Goal: Task Accomplishment & Management: Manage account settings

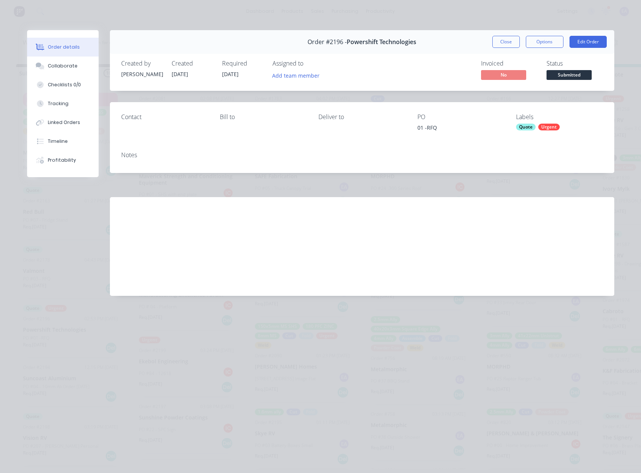
scroll to position [151, 0]
click at [506, 44] on button "Close" at bounding box center [505, 42] width 27 height 12
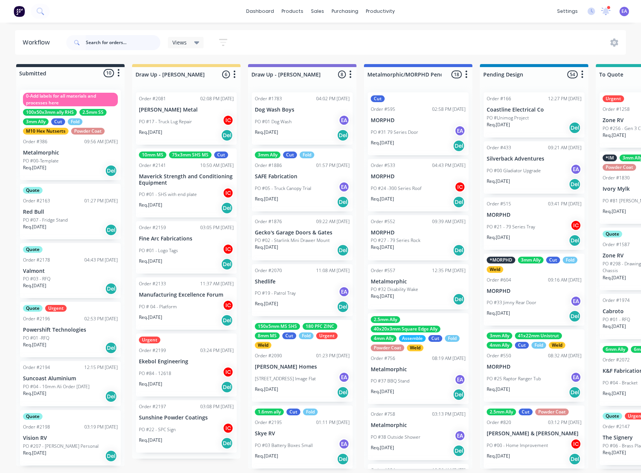
click at [97, 47] on input "text" at bounding box center [123, 42] width 75 height 15
type input "darcy"
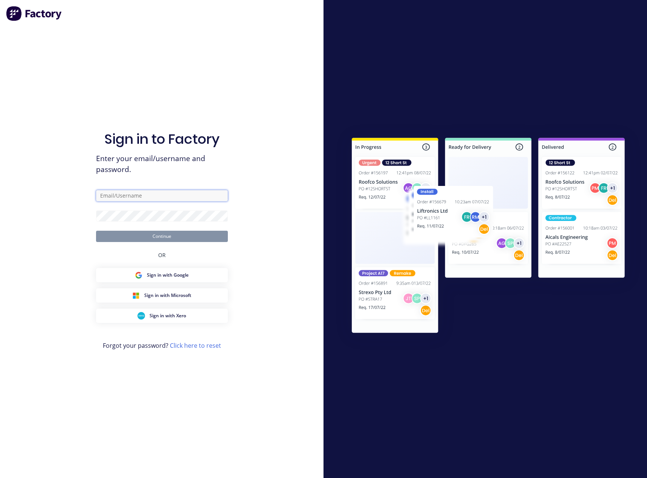
drag, startPoint x: 132, startPoint y: 195, endPoint x: 134, endPoint y: 199, distance: 4.2
click at [132, 195] on input "text" at bounding box center [162, 195] width 132 height 11
type input "emma@metalmorphiclaser.com.au"
click at [175, 235] on button "Continue" at bounding box center [162, 236] width 132 height 11
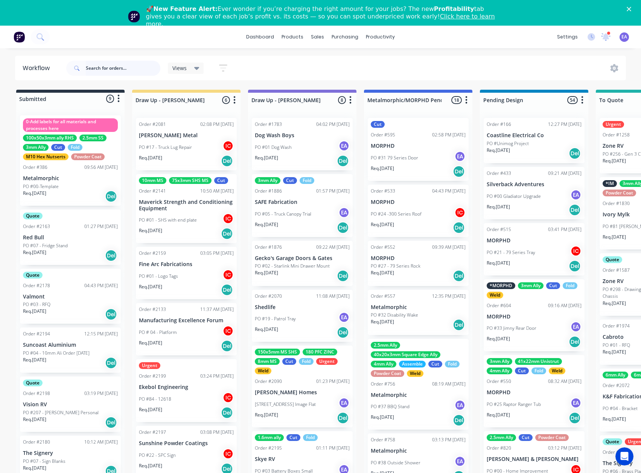
click at [112, 68] on input "text" at bounding box center [123, 68] width 75 height 15
type input "darcy"
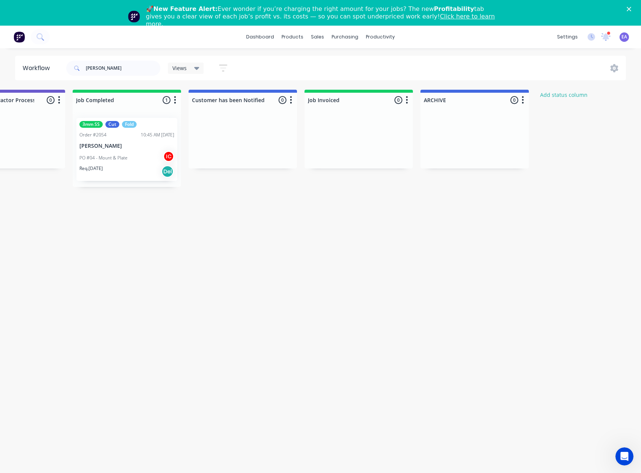
scroll to position [0, 2383]
drag, startPoint x: 268, startPoint y: 228, endPoint x: 276, endPoint y: 231, distance: 8.6
click at [125, 163] on div "PO #04 - Mount & Plate IC" at bounding box center [123, 158] width 95 height 14
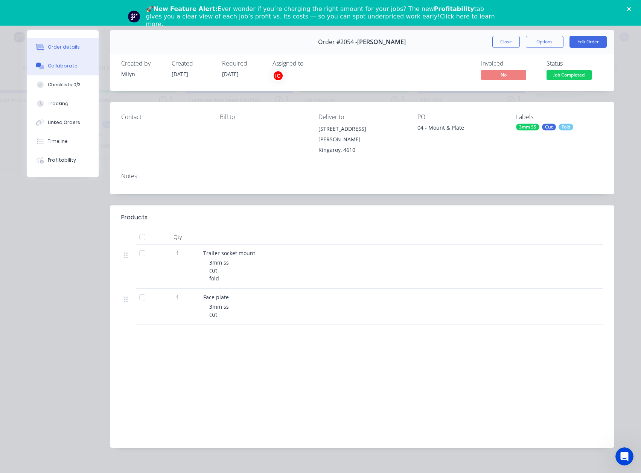
click at [61, 68] on div "Collaborate" at bounding box center [63, 66] width 30 height 7
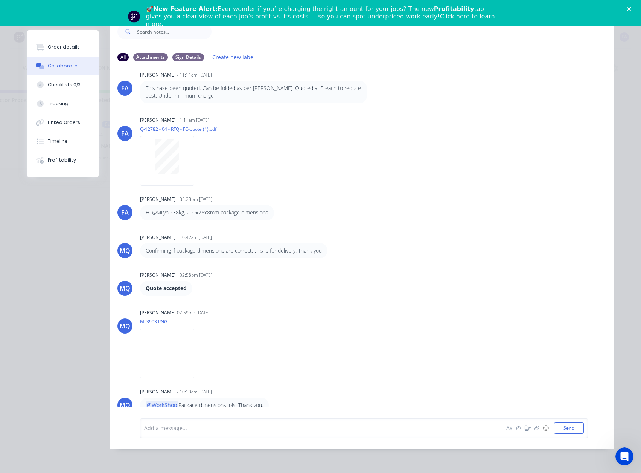
scroll to position [127, 0]
click at [194, 338] on img at bounding box center [167, 352] width 54 height 49
click at [58, 47] on div "Order details" at bounding box center [64, 47] width 32 height 7
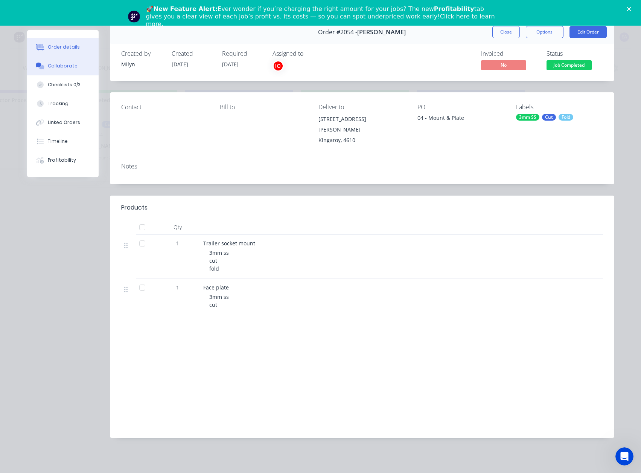
scroll to position [2, 0]
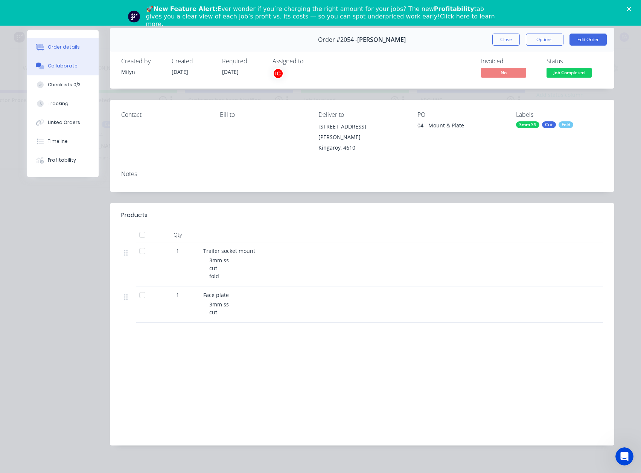
click at [59, 62] on button "Collaborate" at bounding box center [63, 65] width 72 height 19
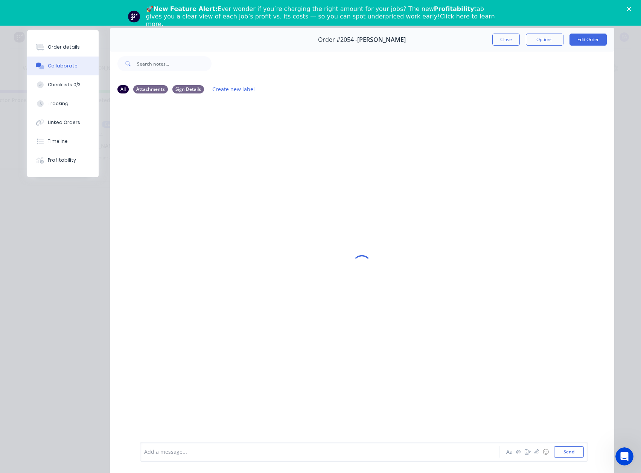
scroll to position [0, 0]
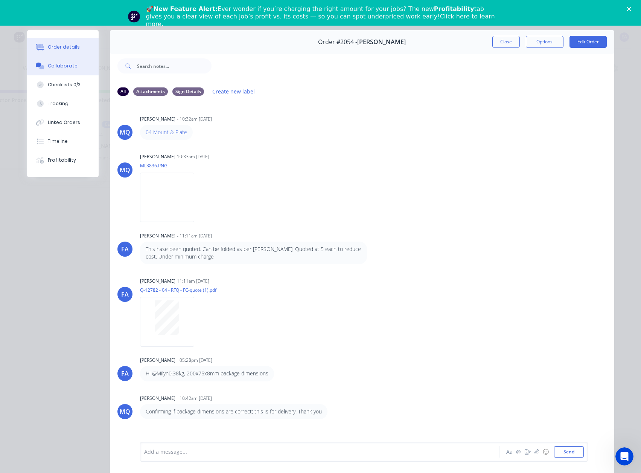
click at [66, 47] on div "Order details" at bounding box center [64, 47] width 32 height 7
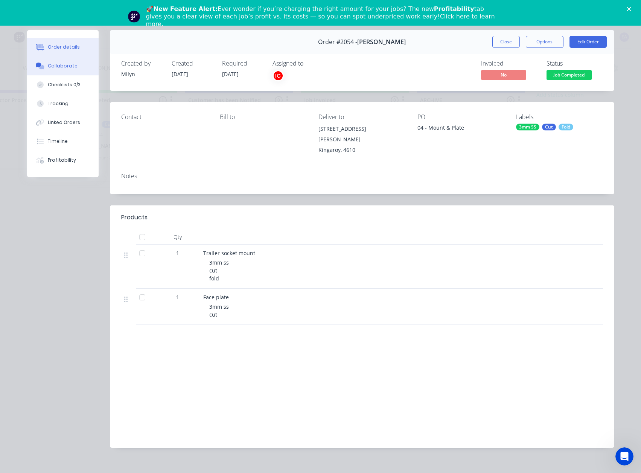
click at [63, 61] on button "Collaborate" at bounding box center [63, 65] width 72 height 19
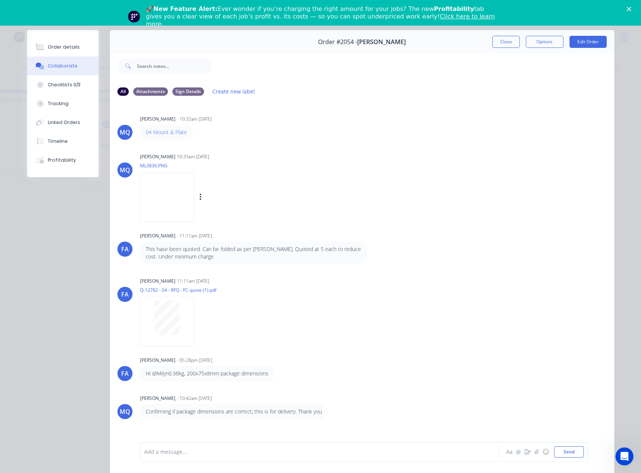
click at [175, 215] on img at bounding box center [167, 196] width 54 height 49
click at [177, 203] on img at bounding box center [167, 196] width 54 height 49
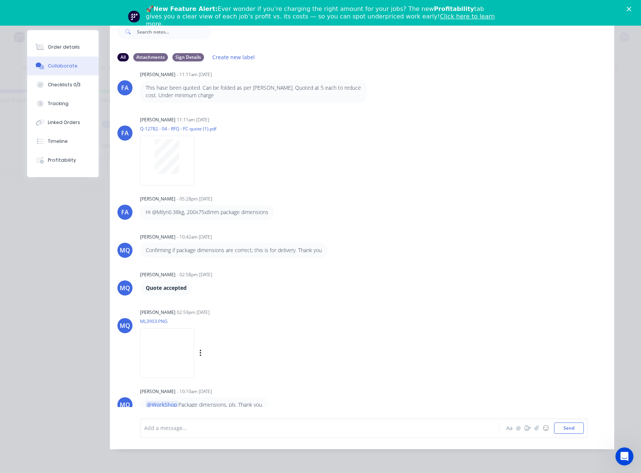
scroll to position [40, 0]
click at [194, 348] on img at bounding box center [167, 352] width 54 height 49
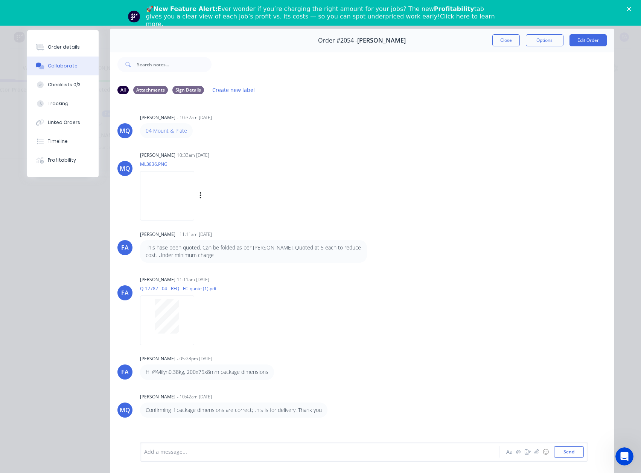
scroll to position [0, 0]
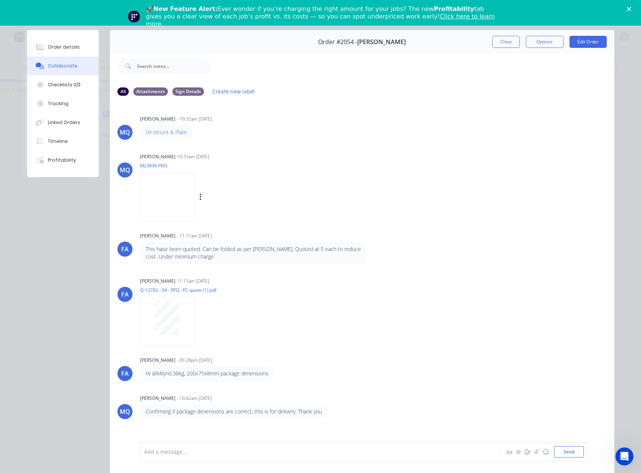
click at [191, 203] on img at bounding box center [167, 196] width 54 height 49
click at [493, 43] on button "Close" at bounding box center [505, 42] width 27 height 12
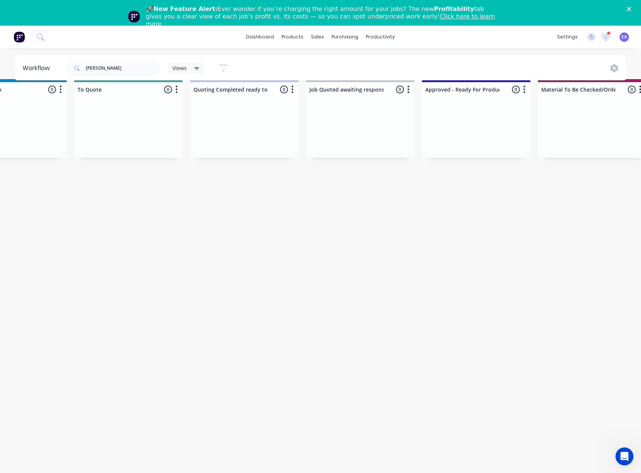
scroll to position [16, 0]
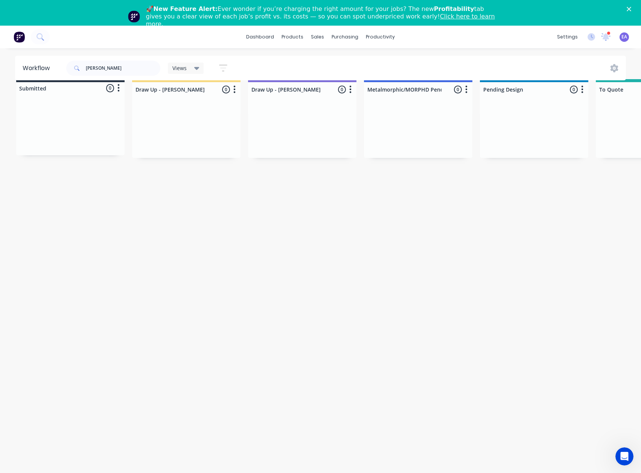
drag, startPoint x: 152, startPoint y: 206, endPoint x: 37, endPoint y: 249, distance: 122.3
drag, startPoint x: 102, startPoint y: 68, endPoint x: 35, endPoint y: 76, distance: 67.9
click at [36, 74] on header "Workflow darcy Views Save new view None (Default) edit Greg edit Greg edit Show…" at bounding box center [320, 68] width 611 height 24
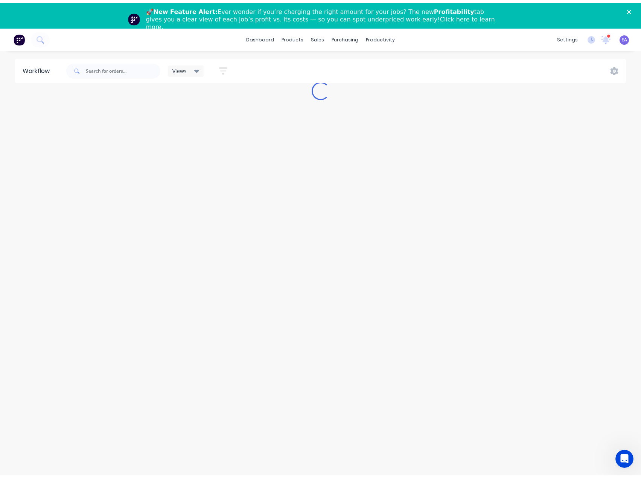
scroll to position [11, 0]
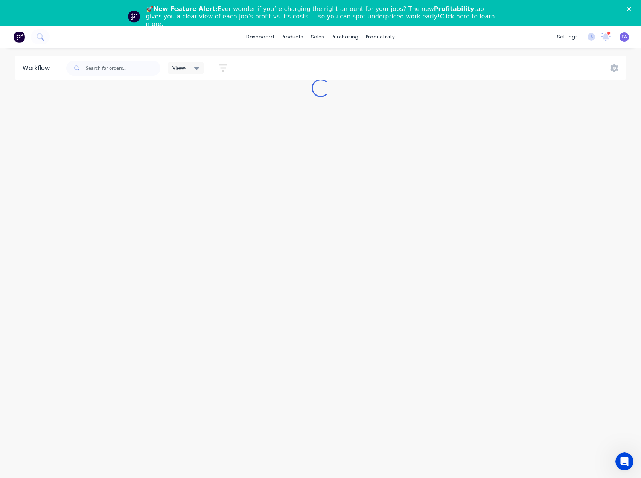
click at [631, 11] on icon "Close" at bounding box center [629, 9] width 5 height 5
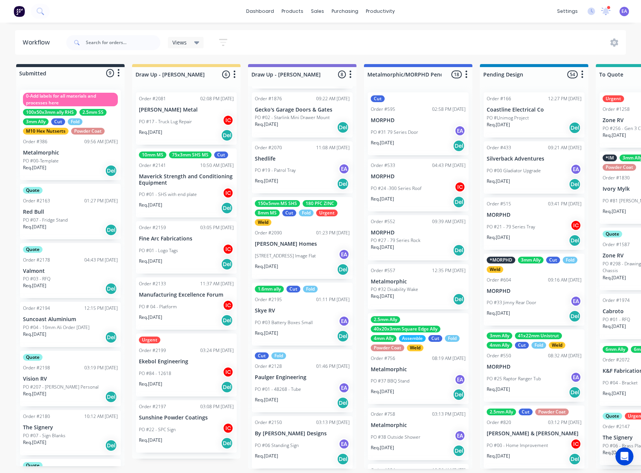
scroll to position [2, 0]
click at [309, 386] on div "PO #01 - 48268 - Tube EA" at bounding box center [302, 389] width 95 height 14
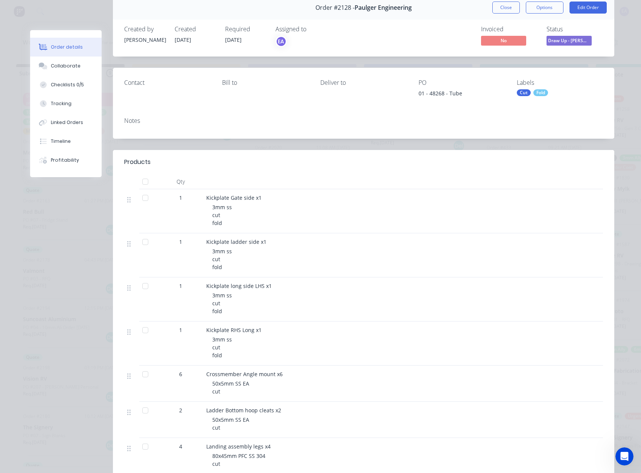
scroll to position [0, 0]
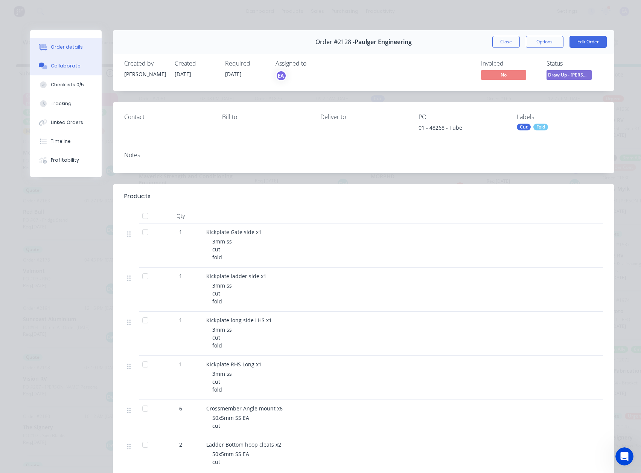
click at [69, 65] on div "Collaborate" at bounding box center [66, 66] width 30 height 7
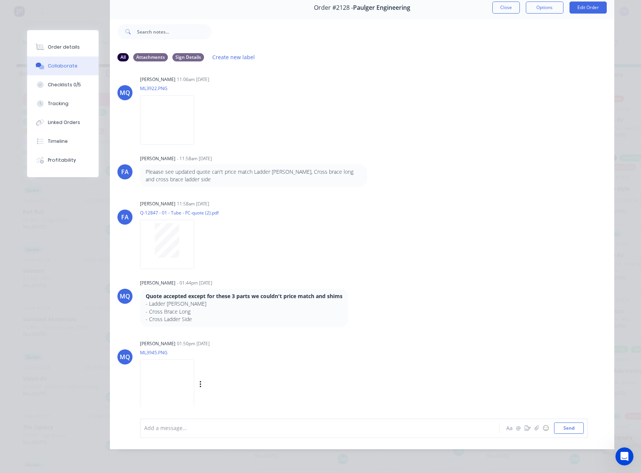
scroll to position [40, 0]
click at [194, 379] on img at bounding box center [167, 383] width 54 height 49
click at [166, 254] on div at bounding box center [167, 244] width 54 height 49
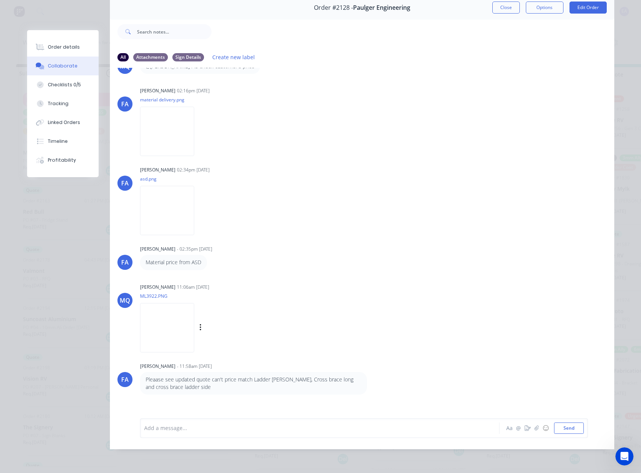
scroll to position [776, 0]
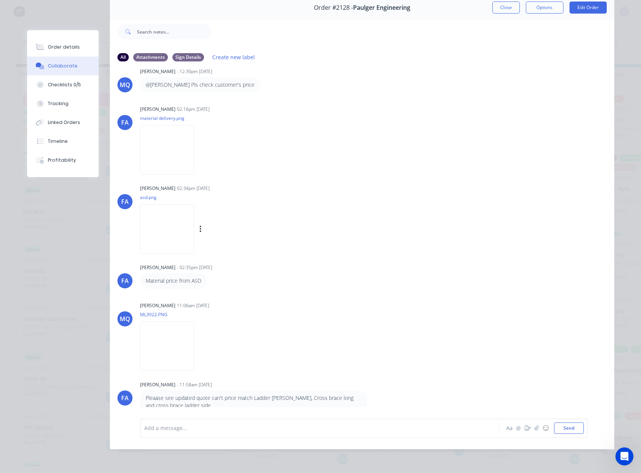
click at [165, 227] on img at bounding box center [167, 228] width 54 height 49
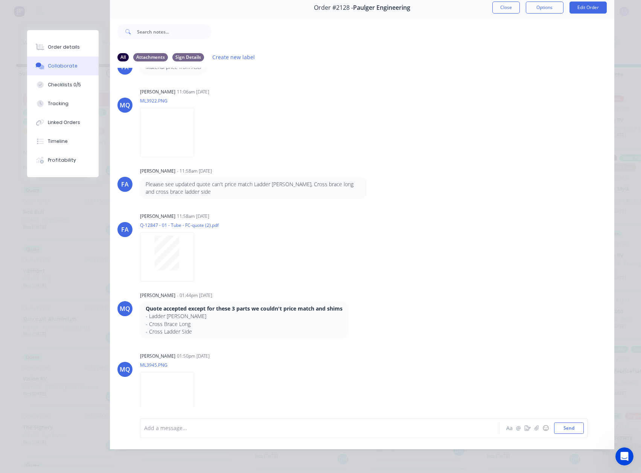
scroll to position [1002, 0]
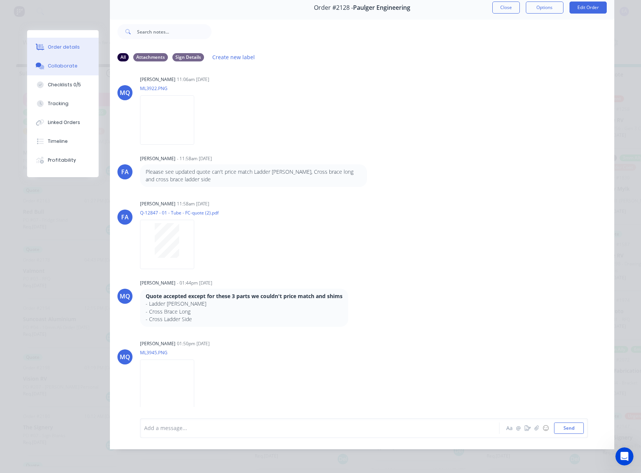
click at [54, 46] on div "Order details" at bounding box center [64, 47] width 32 height 7
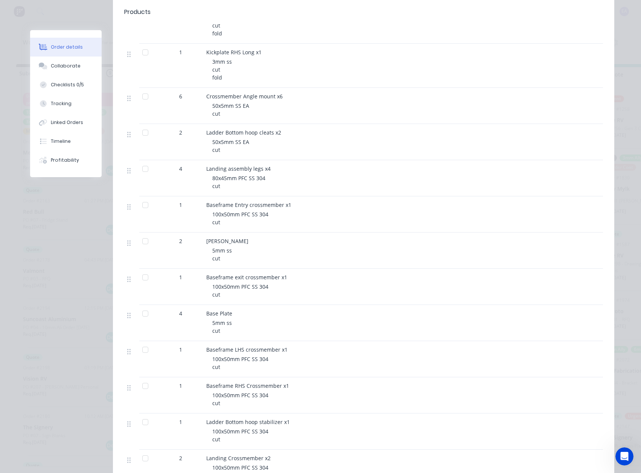
scroll to position [0, 0]
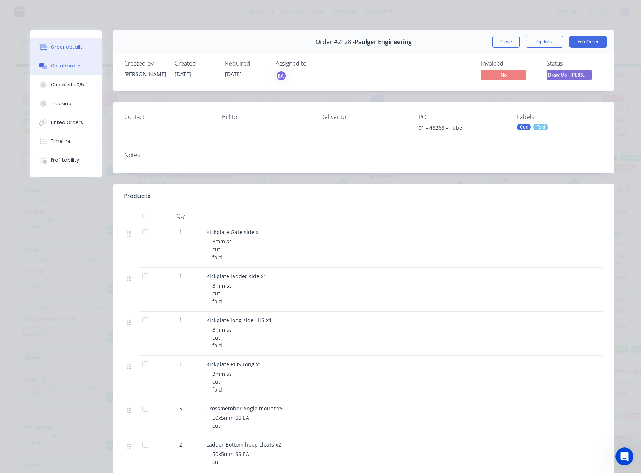
click at [68, 72] on button "Collaborate" at bounding box center [66, 65] width 72 height 19
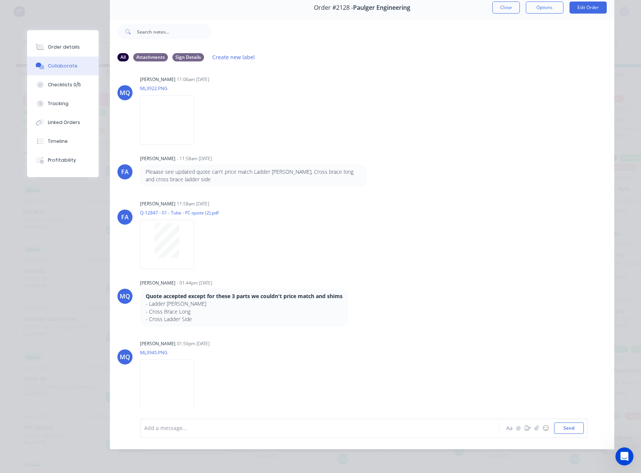
scroll to position [40, 0]
click at [79, 48] on button "Order details" at bounding box center [63, 47] width 72 height 19
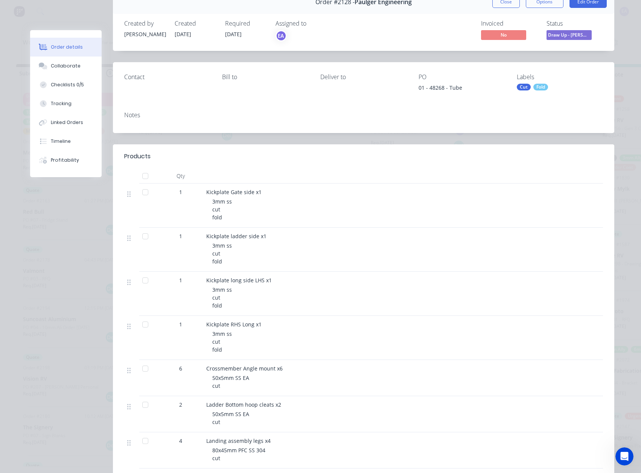
click at [381, 322] on div "Kickplate RHS Long x1" at bounding box center [353, 324] width 295 height 8
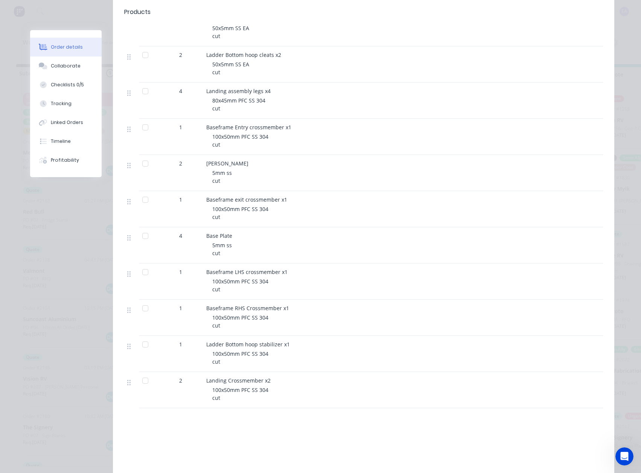
scroll to position [454, 0]
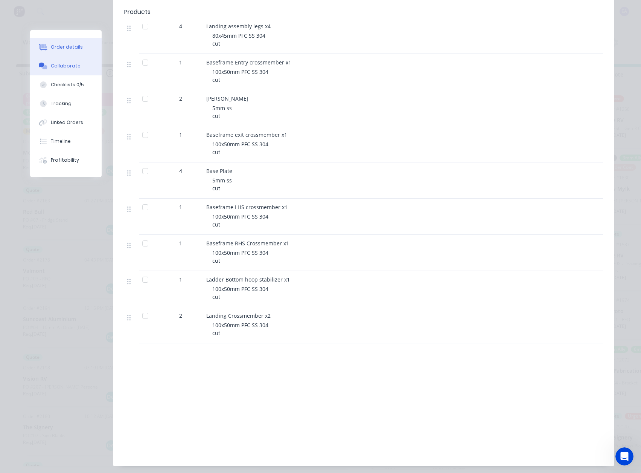
click at [75, 68] on button "Collaborate" at bounding box center [66, 65] width 72 height 19
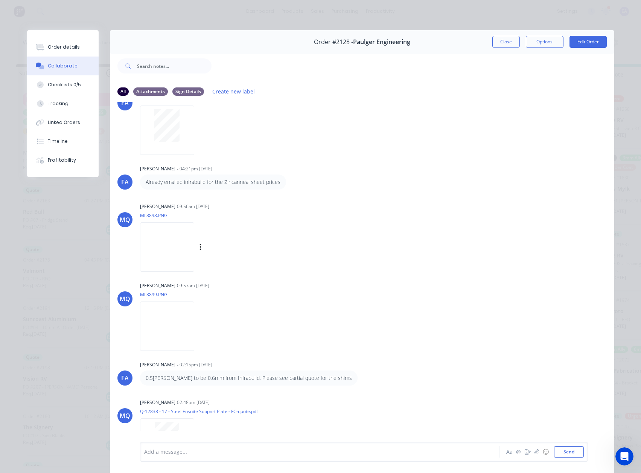
scroll to position [75, 0]
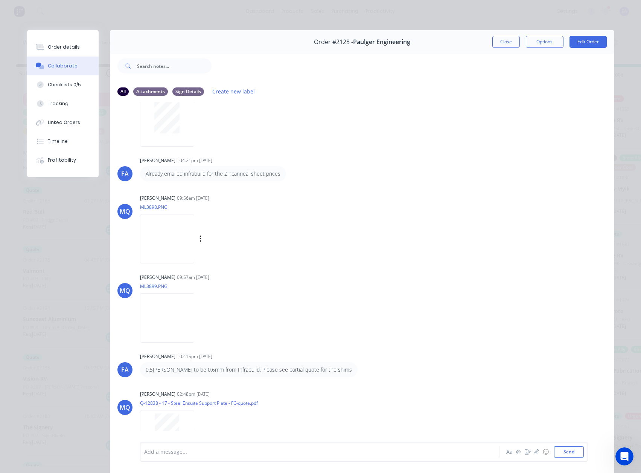
click at [171, 225] on img at bounding box center [167, 238] width 54 height 49
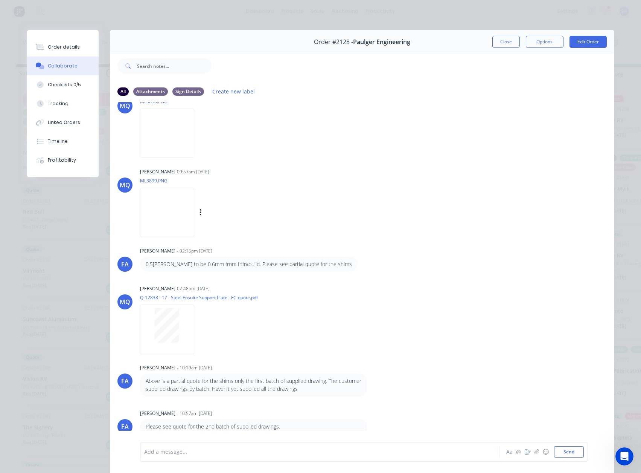
scroll to position [188, 0]
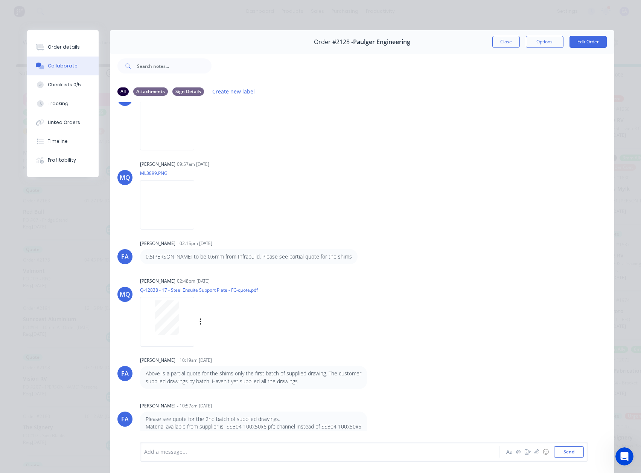
click at [149, 313] on div at bounding box center [166, 317] width 47 height 35
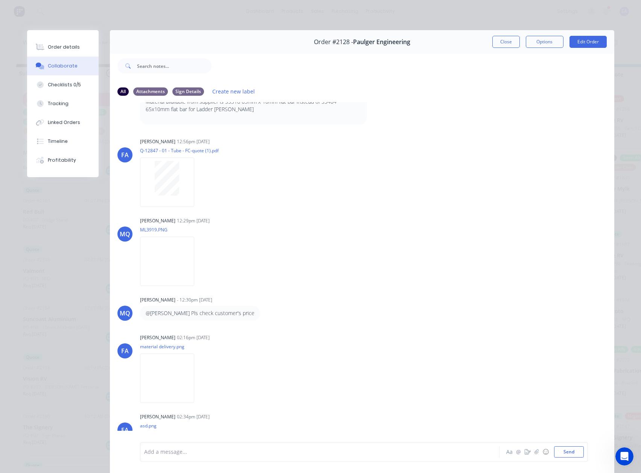
scroll to position [640, 0]
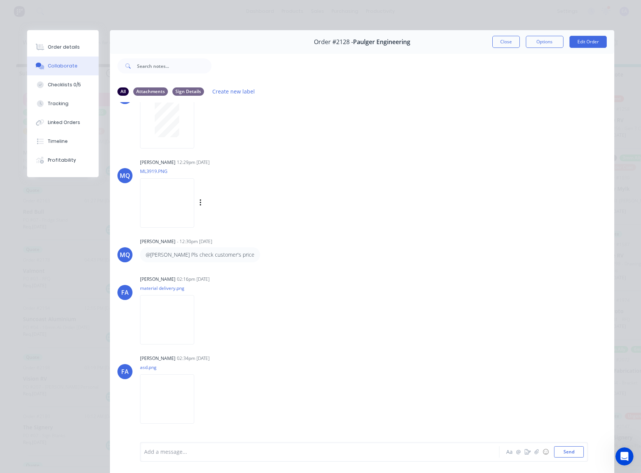
click at [160, 195] on img at bounding box center [167, 202] width 54 height 49
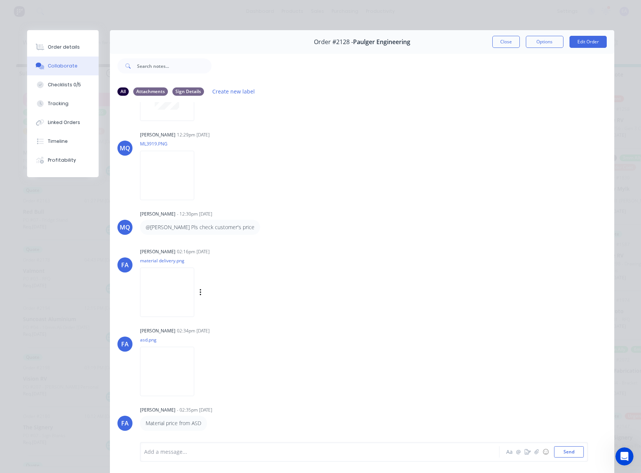
scroll to position [791, 0]
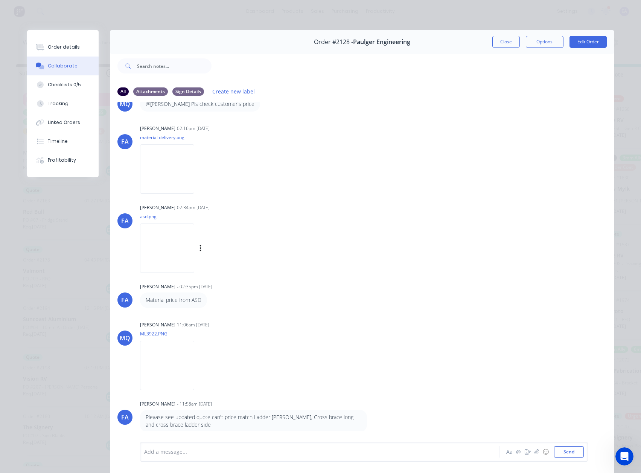
click at [172, 258] on img at bounding box center [167, 247] width 54 height 49
click at [190, 375] on img at bounding box center [167, 364] width 54 height 49
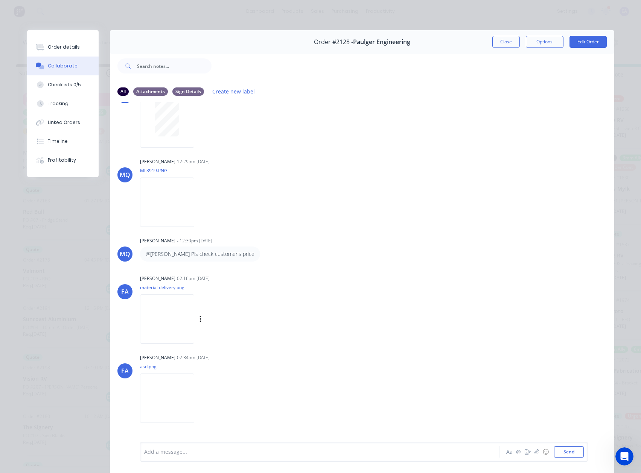
scroll to position [640, 0]
click at [178, 197] on img at bounding box center [167, 202] width 54 height 49
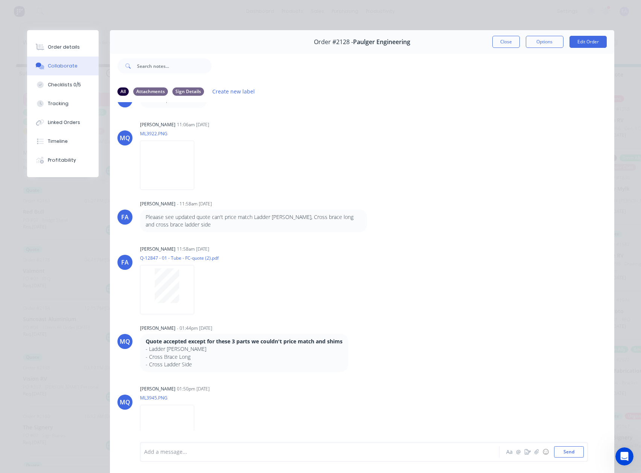
scroll to position [1002, 0]
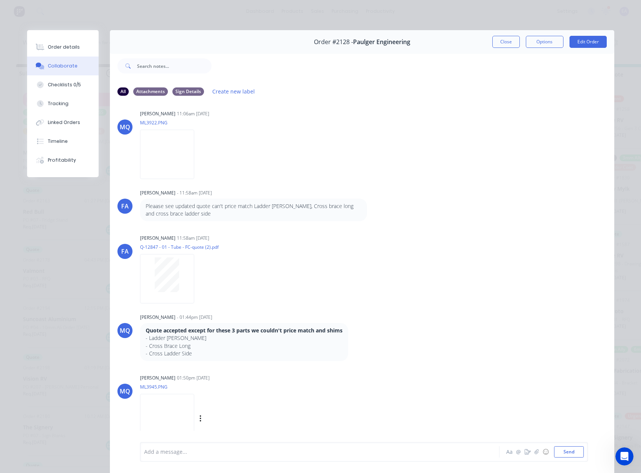
click at [194, 396] on img at bounding box center [167, 417] width 54 height 49
click at [63, 46] on div "Order details" at bounding box center [64, 47] width 32 height 7
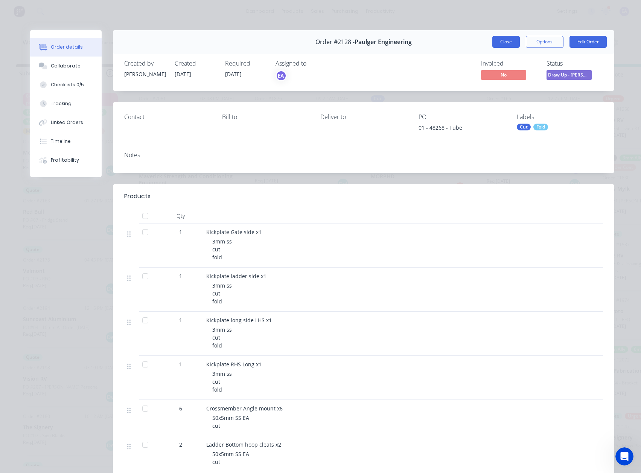
click at [509, 41] on button "Close" at bounding box center [505, 42] width 27 height 12
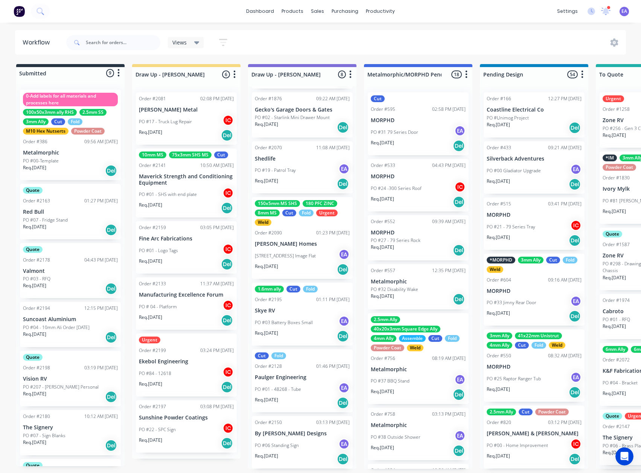
scroll to position [2, 0]
click at [299, 310] on p "Skye RV" at bounding box center [302, 310] width 95 height 6
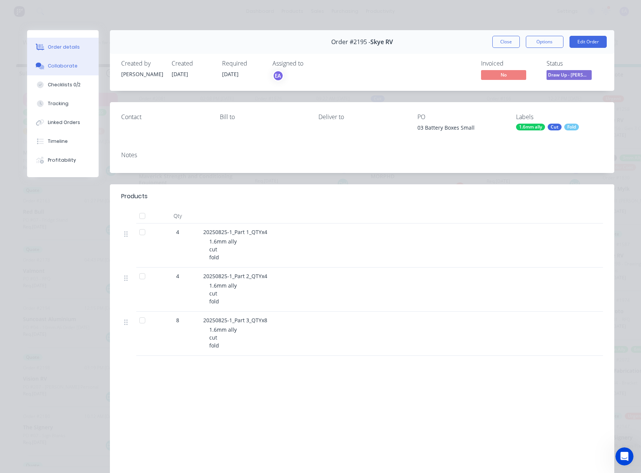
click at [69, 62] on button "Collaborate" at bounding box center [63, 65] width 72 height 19
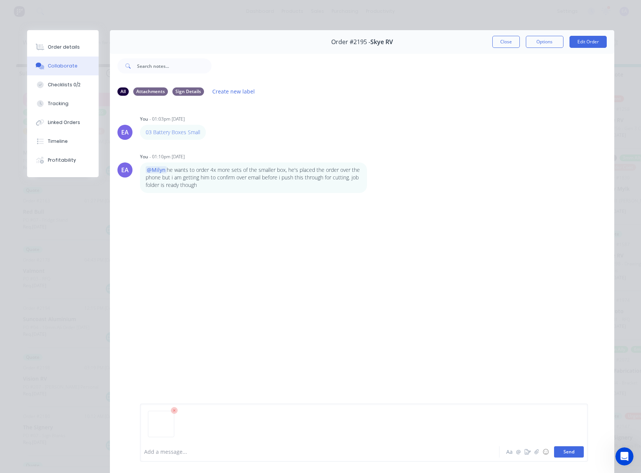
click at [560, 454] on button "Send" at bounding box center [569, 451] width 30 height 11
click at [158, 246] on img at bounding box center [167, 250] width 54 height 49
drag, startPoint x: 51, startPoint y: 39, endPoint x: 92, endPoint y: 47, distance: 41.9
click at [51, 39] on button "Order details" at bounding box center [63, 47] width 72 height 19
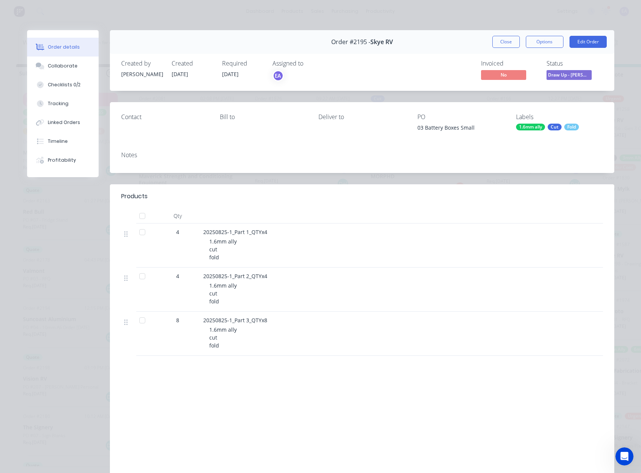
click at [531, 126] on div "1.6mm ally" at bounding box center [530, 127] width 29 height 7
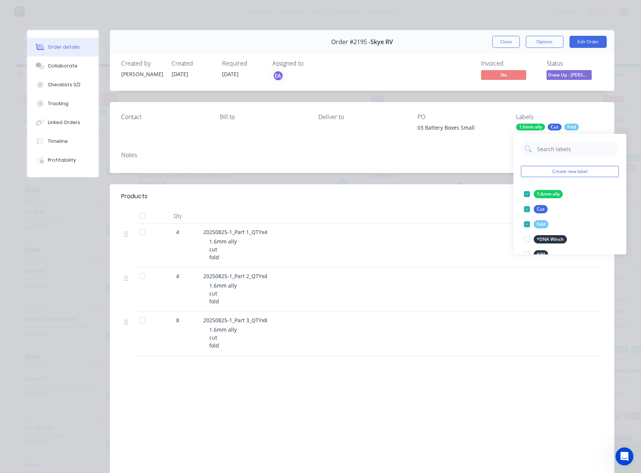
click at [555, 156] on div "Create new label 1.6mm ally edit Cut edit Fold edit *DNA Winch edit *IM edit *M…" at bounding box center [570, 194] width 113 height 120
click at [555, 151] on input "text" at bounding box center [576, 148] width 79 height 15
type input "urgen"
click at [528, 191] on div at bounding box center [527, 193] width 15 height 15
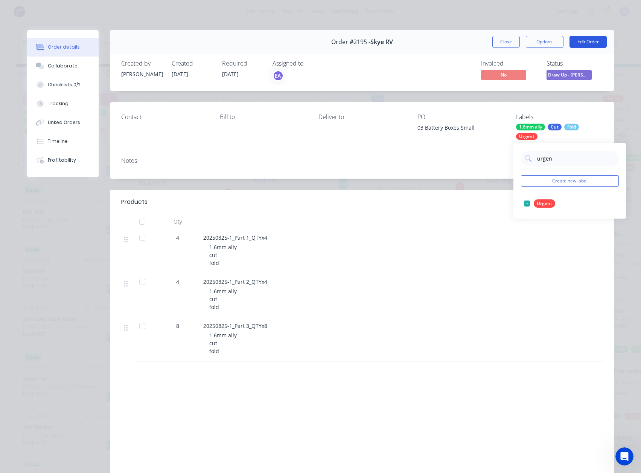
click at [576, 38] on button "Edit Order" at bounding box center [588, 42] width 37 height 12
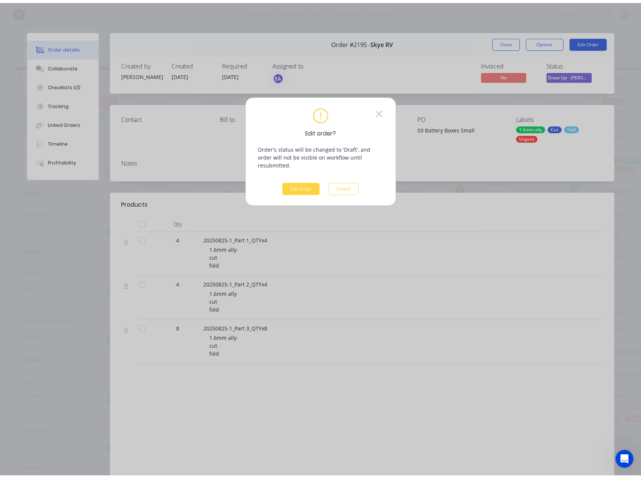
scroll to position [0, 0]
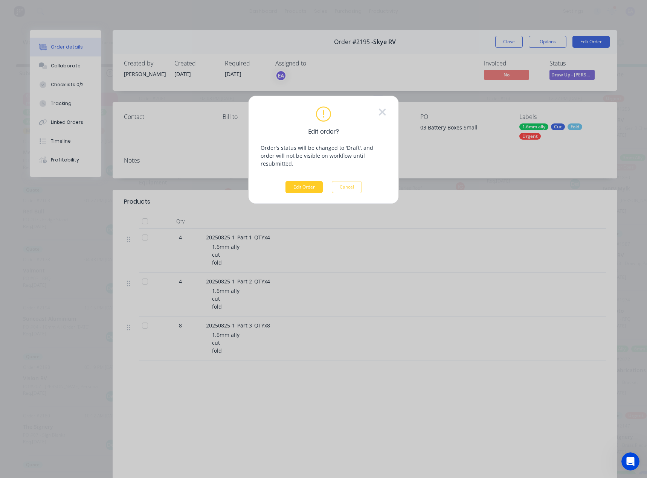
click at [293, 182] on button "Edit Order" at bounding box center [303, 187] width 37 height 12
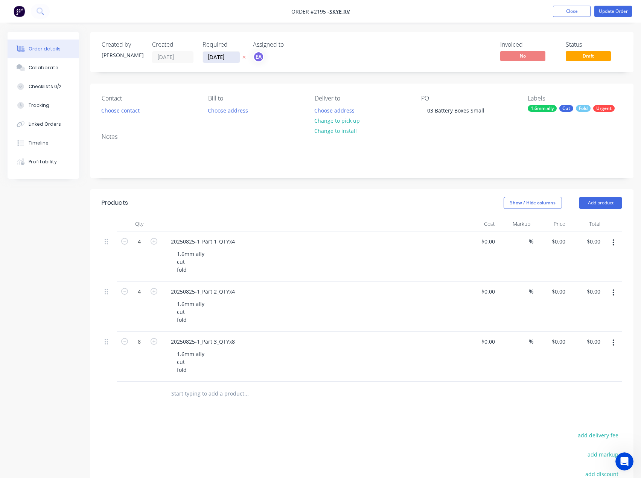
click at [229, 56] on input "[DATE]" at bounding box center [221, 57] width 37 height 11
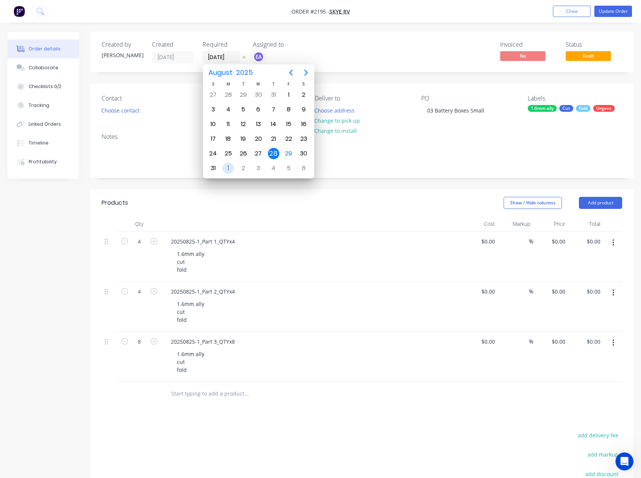
click at [230, 165] on div "1" at bounding box center [228, 168] width 11 height 11
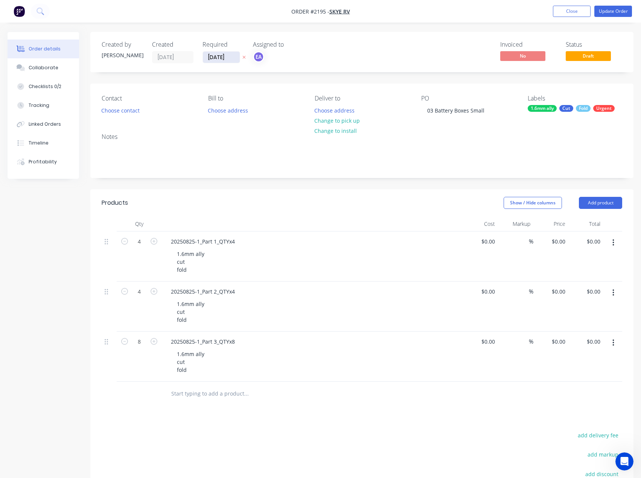
click at [227, 54] on input "[DATE]" at bounding box center [221, 57] width 37 height 11
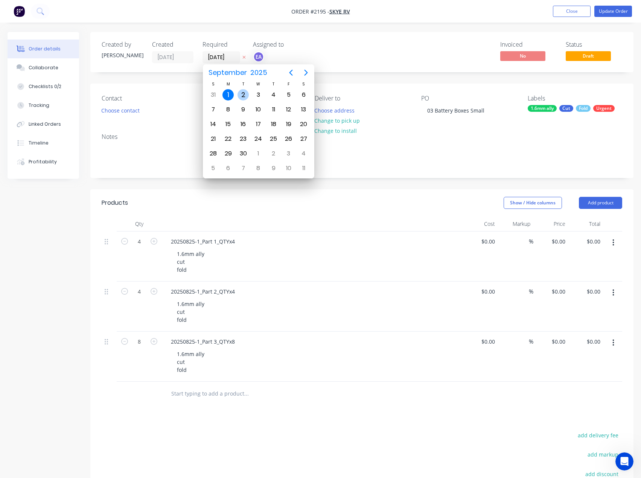
click at [240, 91] on div "2" at bounding box center [243, 94] width 11 height 11
type input "[DATE]"
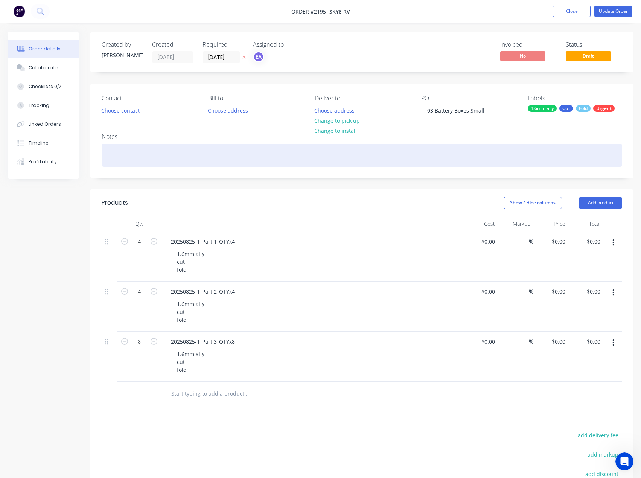
click at [180, 151] on div at bounding box center [362, 155] width 521 height 23
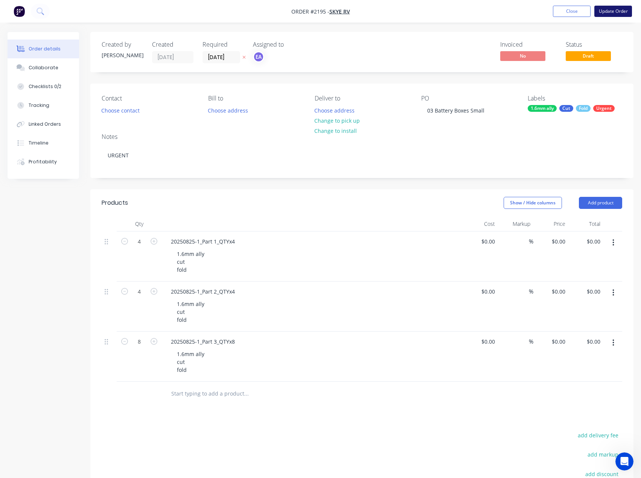
click at [616, 8] on button "Update Order" at bounding box center [614, 11] width 38 height 11
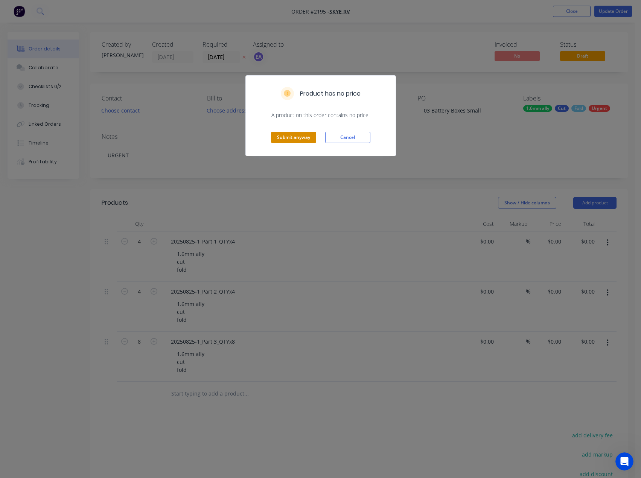
click at [287, 137] on button "Submit anyway" at bounding box center [293, 137] width 45 height 11
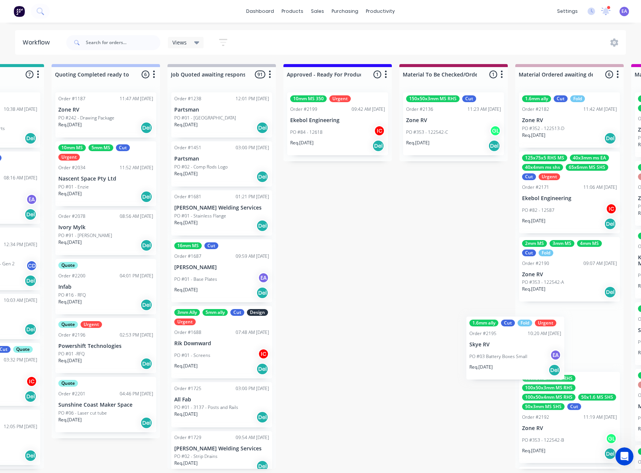
scroll to position [2, 692]
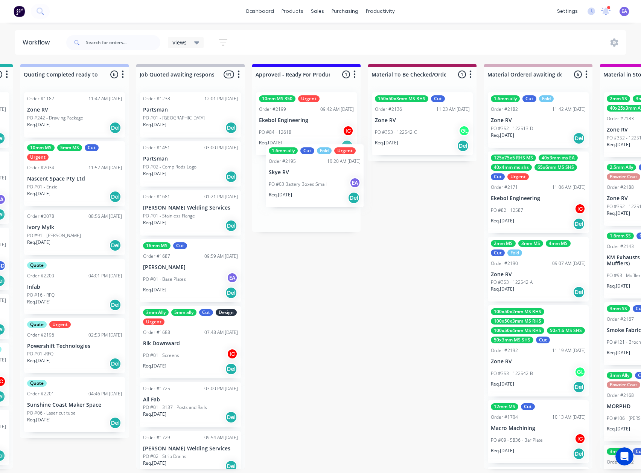
drag, startPoint x: 299, startPoint y: 375, endPoint x: 324, endPoint y: 195, distance: 181.7
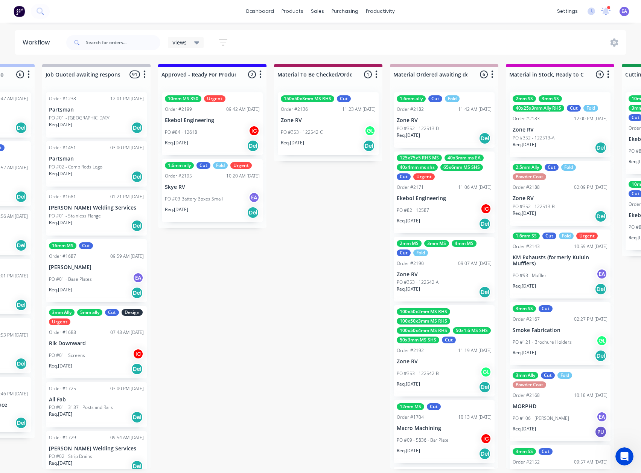
scroll to position [2, 851]
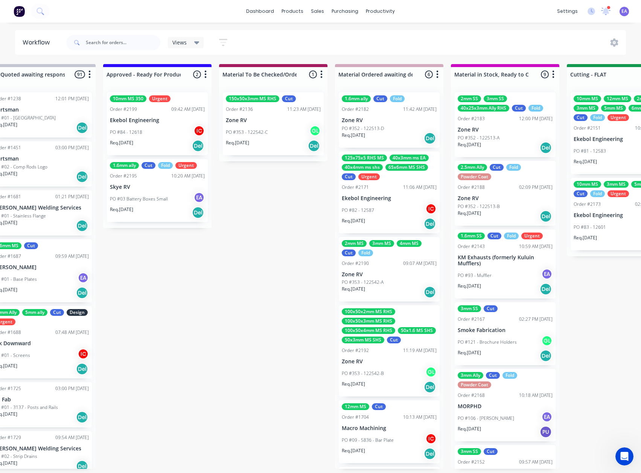
drag, startPoint x: 421, startPoint y: 261, endPoint x: 462, endPoint y: 269, distance: 41.8
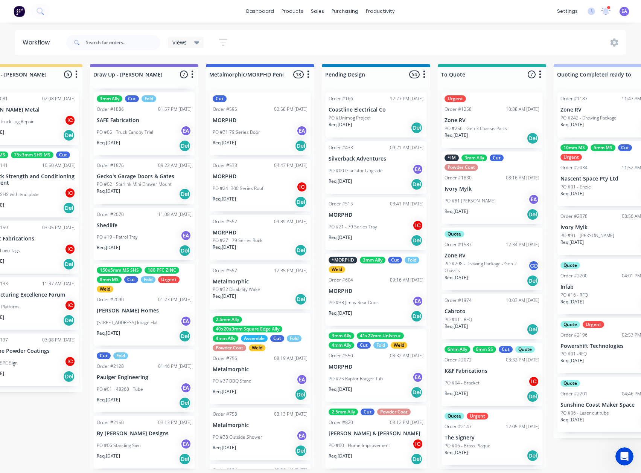
scroll to position [2, 0]
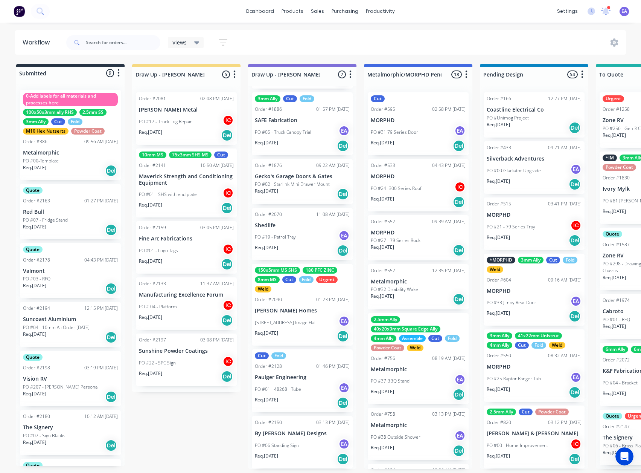
drag, startPoint x: 386, startPoint y: 289, endPoint x: 308, endPoint y: 297, distance: 78.3
click at [302, 388] on div "PO #01 - 48268 - Tube EA" at bounding box center [302, 389] width 95 height 14
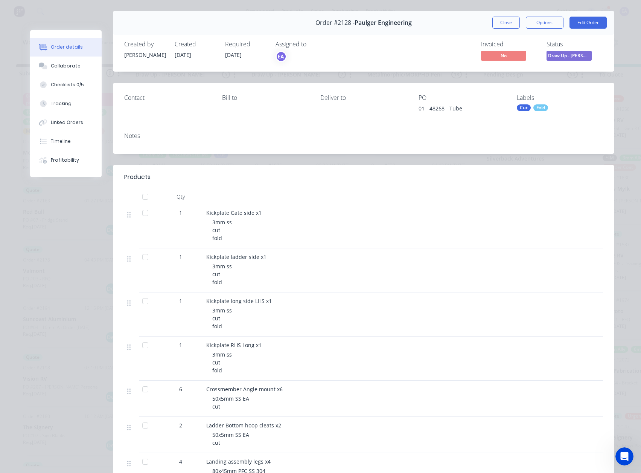
scroll to position [38, 0]
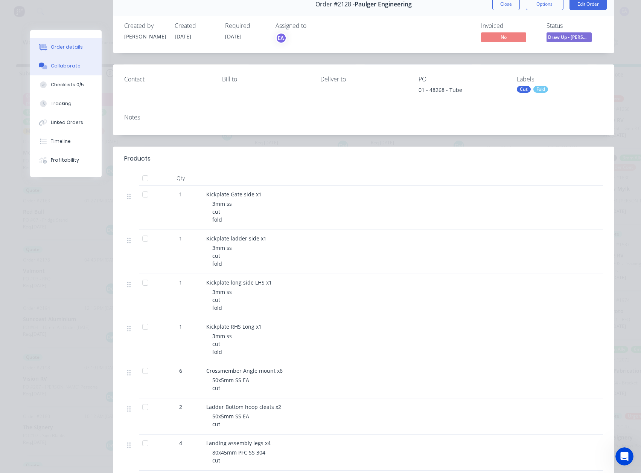
click at [54, 64] on div "Collaborate" at bounding box center [66, 66] width 30 height 7
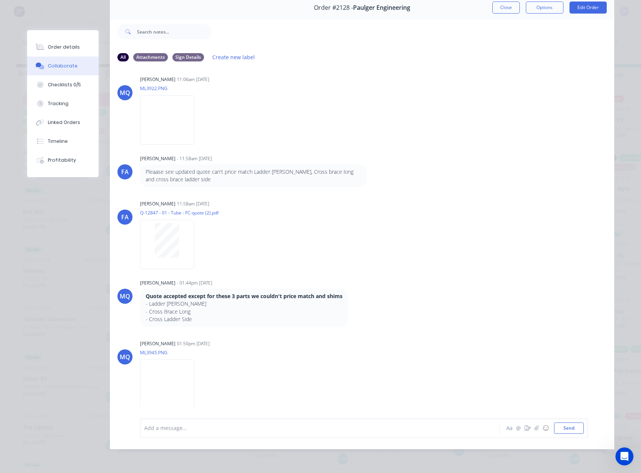
scroll to position [40, 0]
click at [69, 48] on div "Order details" at bounding box center [64, 47] width 32 height 7
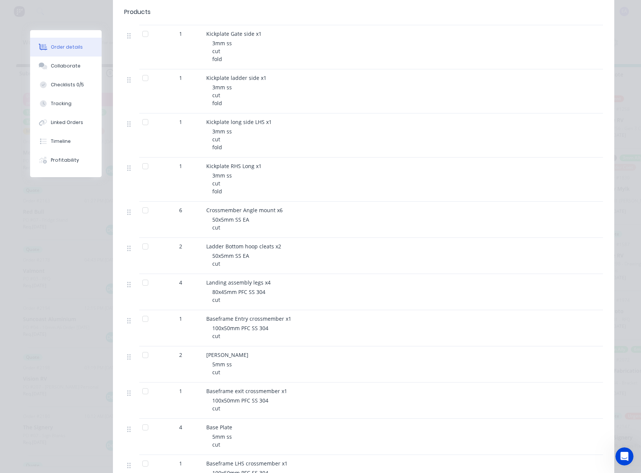
scroll to position [191, 0]
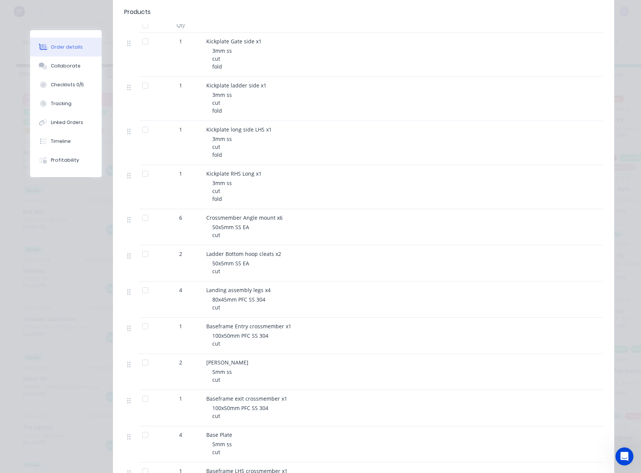
click at [143, 176] on div at bounding box center [145, 173] width 15 height 15
drag, startPoint x: 143, startPoint y: 131, endPoint x: 144, endPoint y: 113, distance: 17.7
click at [143, 130] on div at bounding box center [145, 129] width 15 height 15
click at [143, 83] on div at bounding box center [145, 85] width 15 height 15
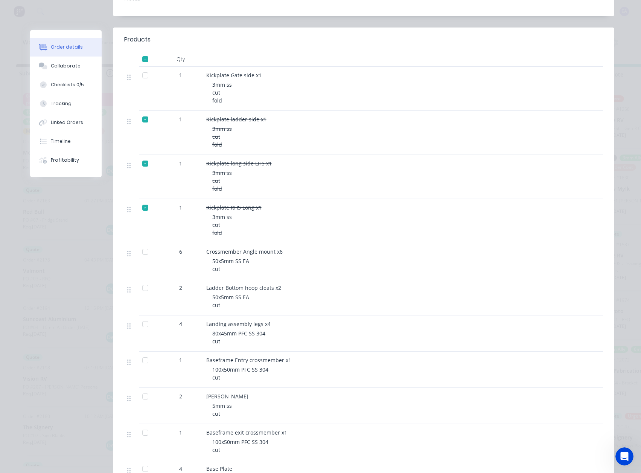
scroll to position [153, 0]
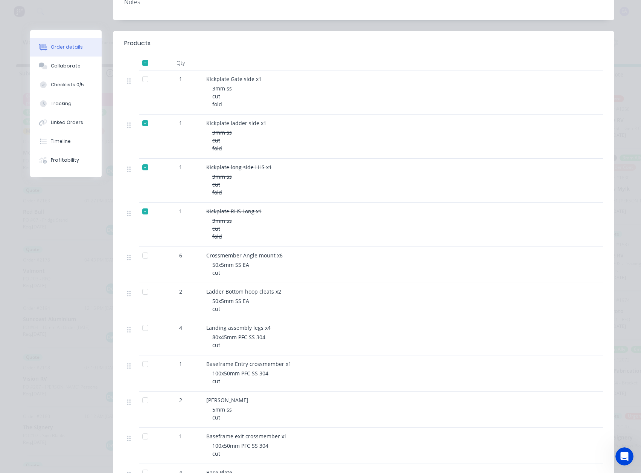
click at [142, 83] on div at bounding box center [145, 79] width 15 height 15
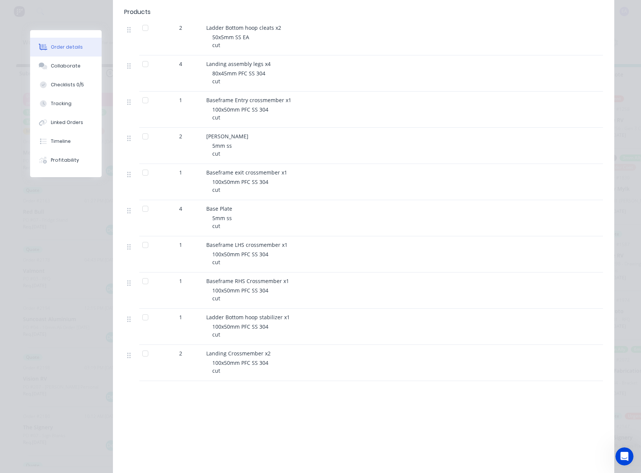
scroll to position [379, 0]
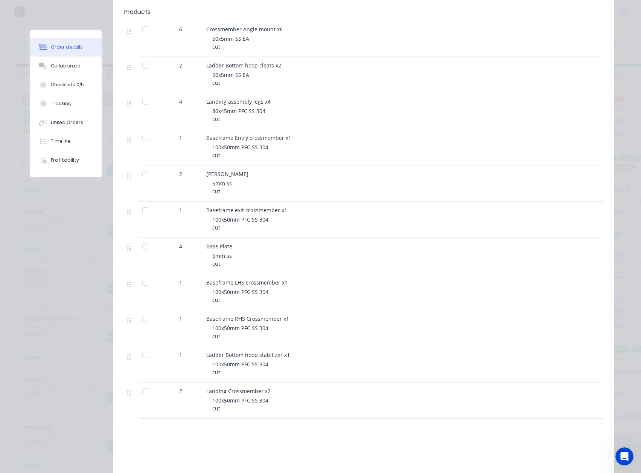
click at [139, 248] on div at bounding box center [145, 246] width 15 height 15
click at [145, 176] on div at bounding box center [145, 173] width 15 height 15
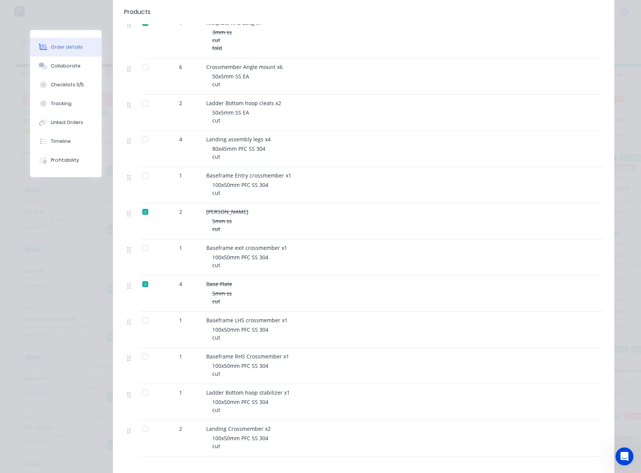
click at [140, 249] on div at bounding box center [145, 247] width 15 height 15
click at [143, 175] on div at bounding box center [145, 175] width 15 height 15
click at [143, 324] on div at bounding box center [145, 320] width 15 height 15
click at [143, 354] on div at bounding box center [145, 356] width 15 height 15
click at [145, 392] on div at bounding box center [145, 392] width 15 height 15
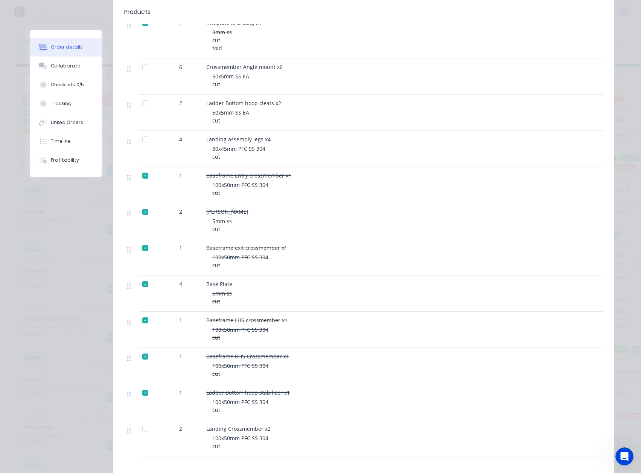
click at [143, 428] on div at bounding box center [145, 428] width 15 height 15
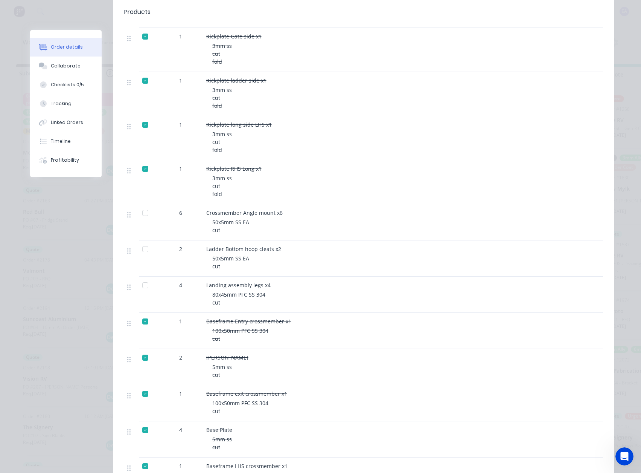
scroll to position [0, 0]
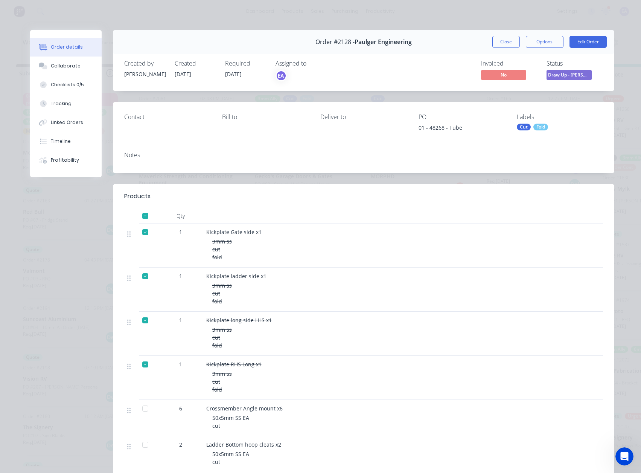
click at [141, 217] on div at bounding box center [145, 215] width 15 height 15
click at [512, 40] on button "Close" at bounding box center [505, 42] width 27 height 12
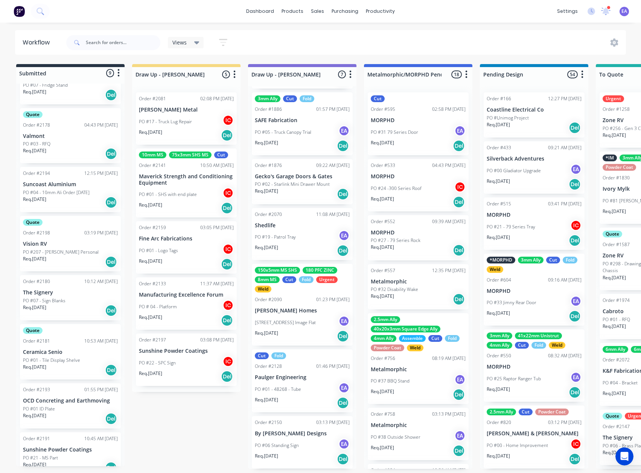
scroll to position [146, 0]
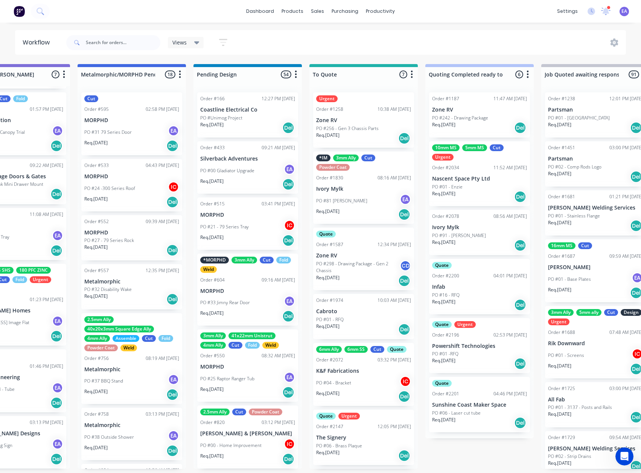
drag, startPoint x: 205, startPoint y: 417, endPoint x: 229, endPoint y: 418, distance: 24.1
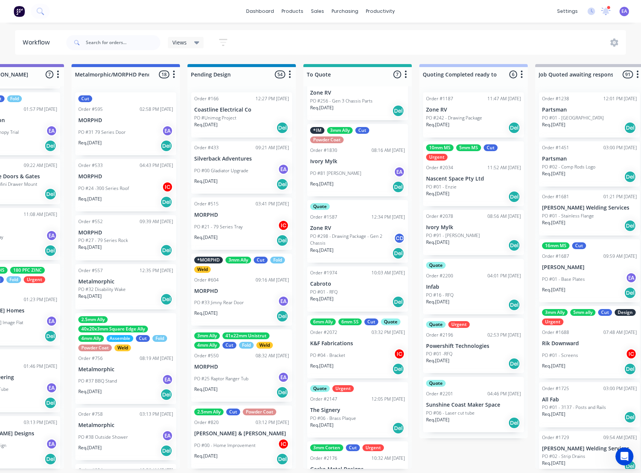
scroll to position [63, 0]
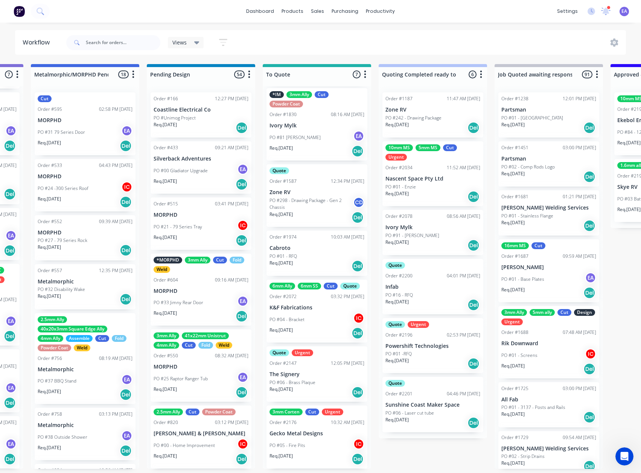
drag, startPoint x: 432, startPoint y: 409, endPoint x: 465, endPoint y: 409, distance: 32.8
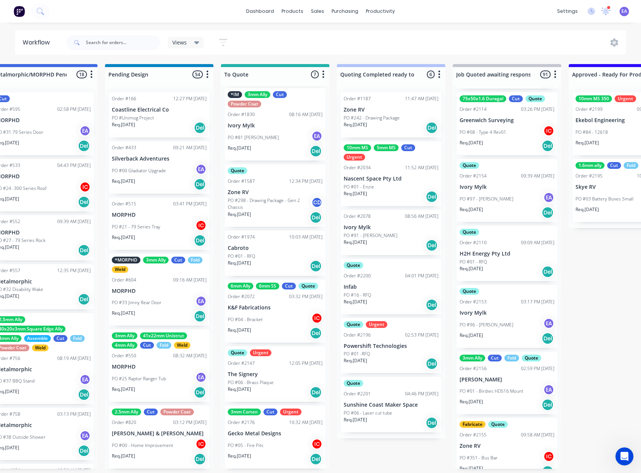
scroll to position [1, 450]
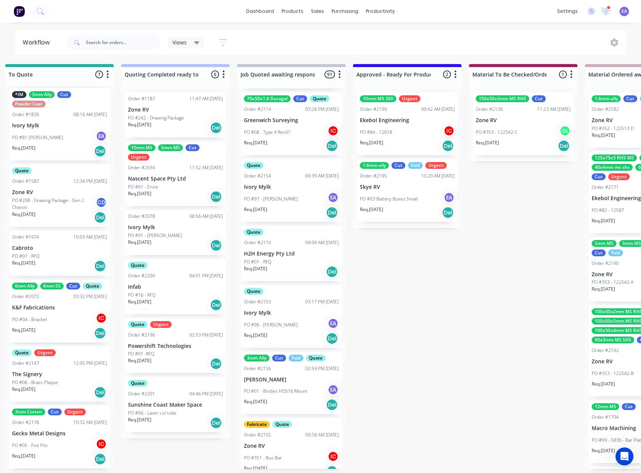
drag, startPoint x: 541, startPoint y: 399, endPoint x: 593, endPoint y: 392, distance: 51.7
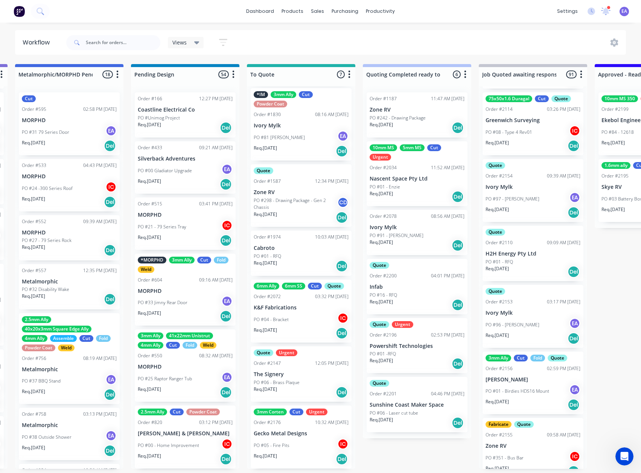
scroll to position [2, 0]
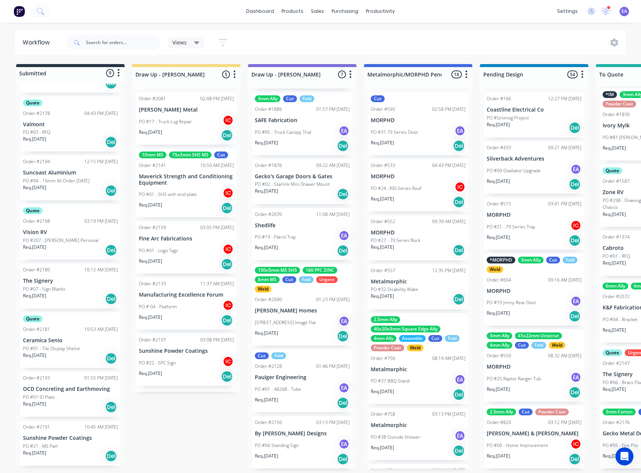
drag, startPoint x: 491, startPoint y: 389, endPoint x: 311, endPoint y: 417, distance: 181.8
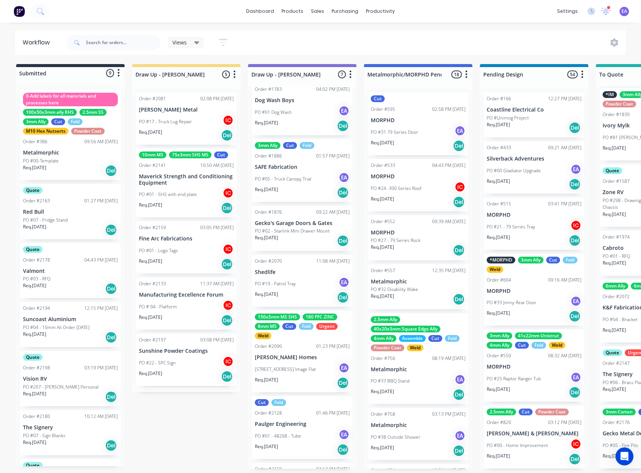
scroll to position [0, 0]
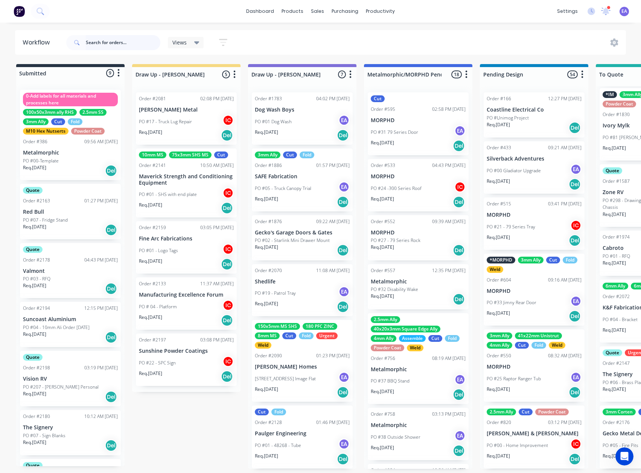
click at [107, 40] on input "text" at bounding box center [123, 42] width 75 height 15
type input "power"
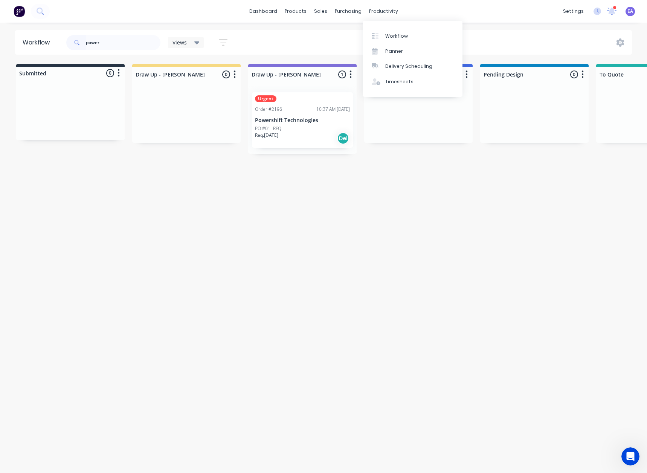
click at [299, 122] on p "Powershift Technologies" at bounding box center [302, 120] width 95 height 6
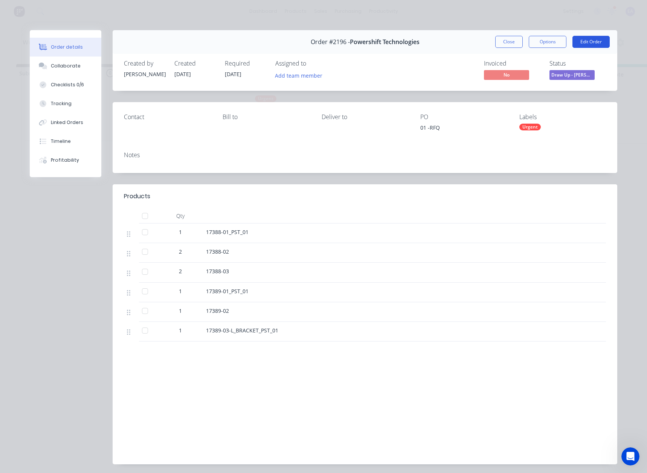
click at [576, 40] on button "Edit Order" at bounding box center [590, 42] width 37 height 12
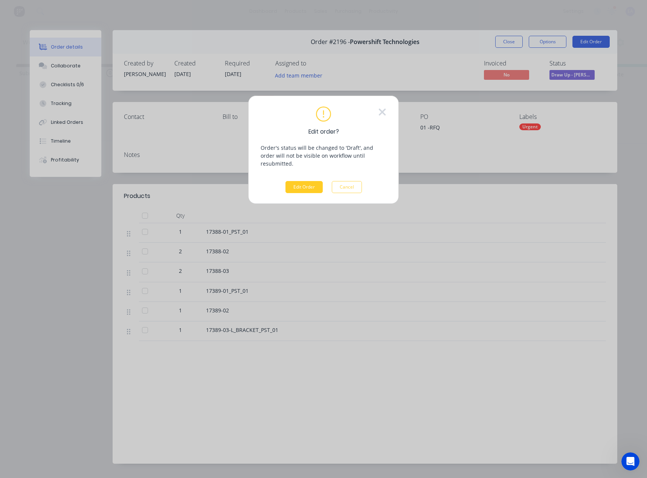
click at [293, 181] on button "Edit Order" at bounding box center [303, 187] width 37 height 12
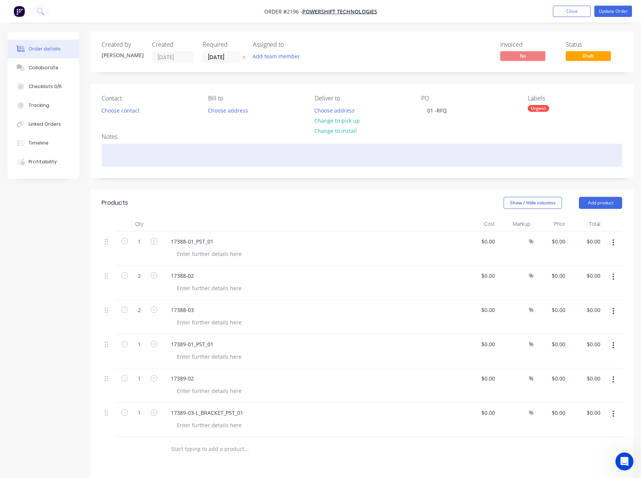
click at [249, 152] on div at bounding box center [362, 155] width 521 height 23
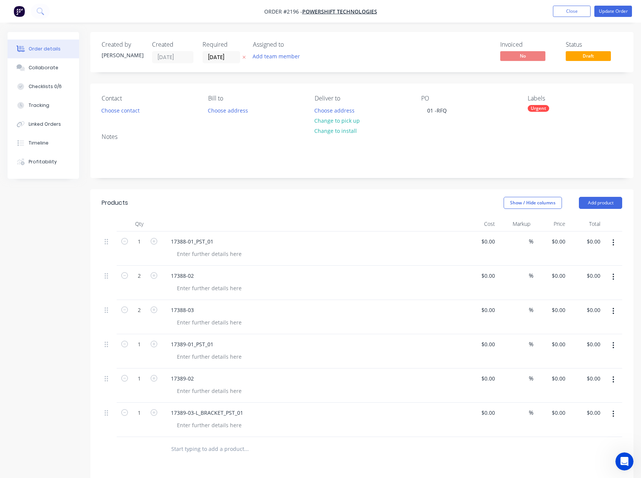
click at [48, 58] on button "Order details" at bounding box center [44, 49] width 72 height 19
click at [49, 64] on div "Collaborate" at bounding box center [44, 67] width 30 height 7
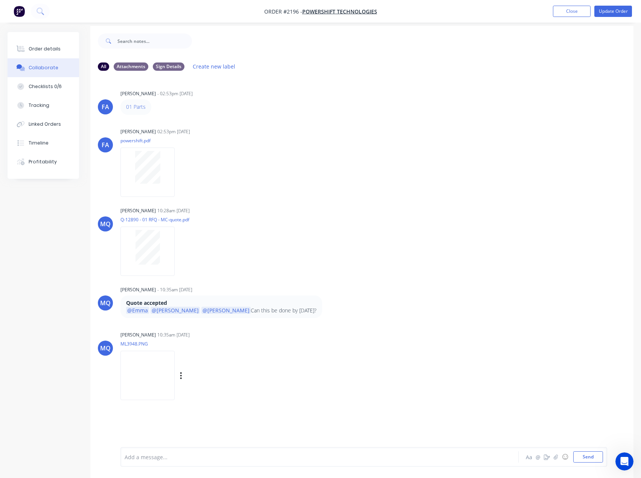
scroll to position [11, 0]
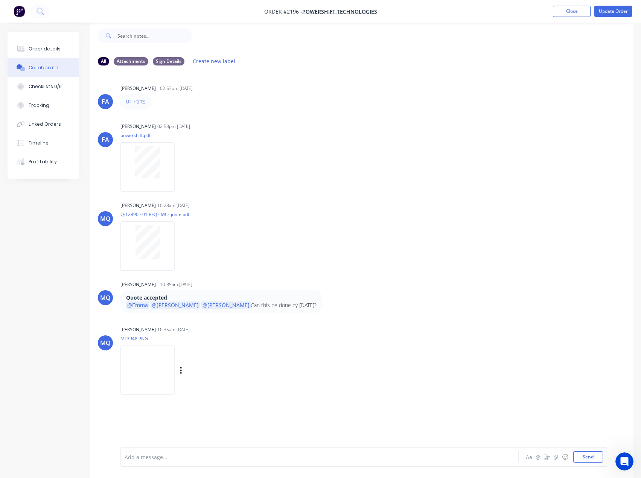
click at [168, 375] on img at bounding box center [147, 370] width 54 height 49
drag, startPoint x: 34, startPoint y: 44, endPoint x: 73, endPoint y: 53, distance: 40.1
click at [34, 44] on button "Order details" at bounding box center [44, 49] width 72 height 19
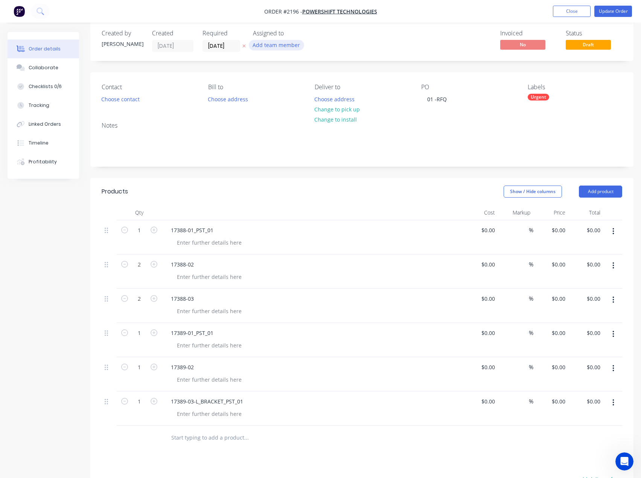
click at [281, 43] on button "Add team member" at bounding box center [276, 45] width 55 height 10
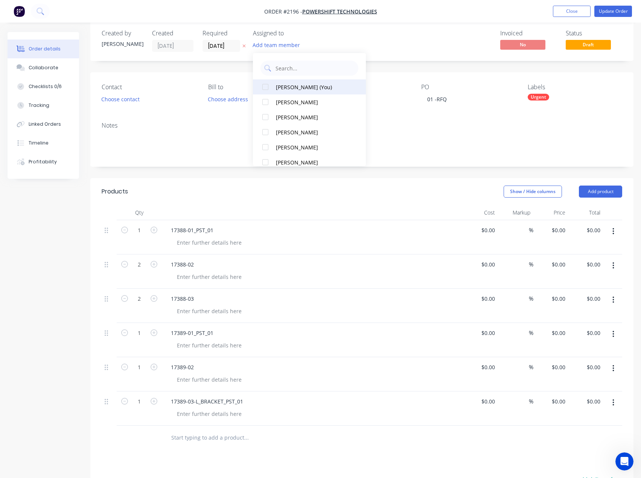
click at [285, 83] on div "[PERSON_NAME] (You)" at bounding box center [313, 87] width 75 height 8
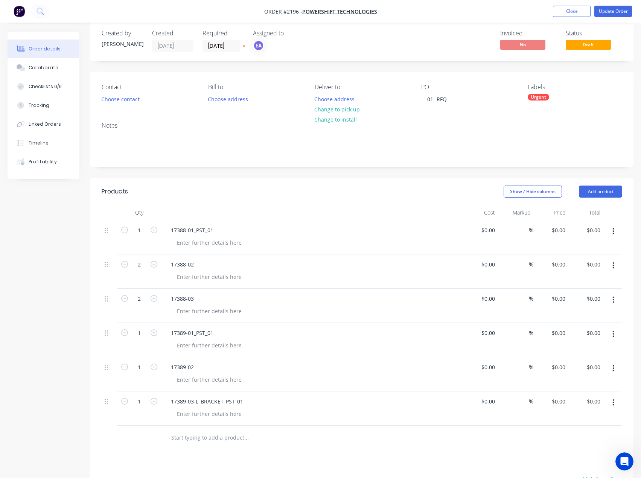
click at [411, 33] on div "Invoiced No Status Draft" at bounding box center [475, 41] width 294 height 22
click at [37, 69] on div "Collaborate" at bounding box center [44, 67] width 30 height 7
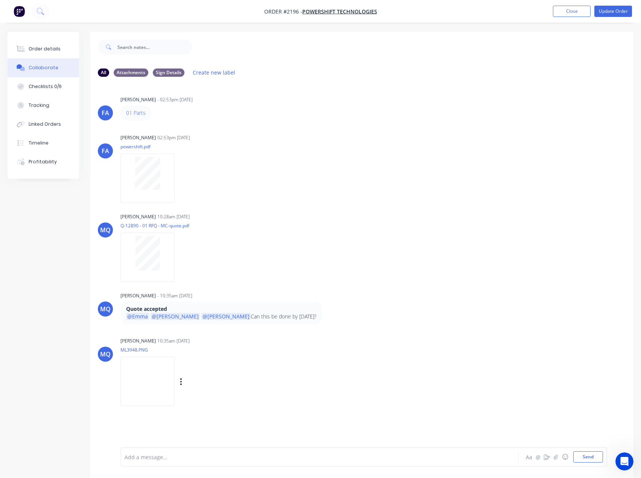
click at [305, 341] on div "Milyn Quinones 10:35am 29/08/25" at bounding box center [237, 341] width 235 height 7
click at [47, 45] on button "Order details" at bounding box center [44, 49] width 72 height 19
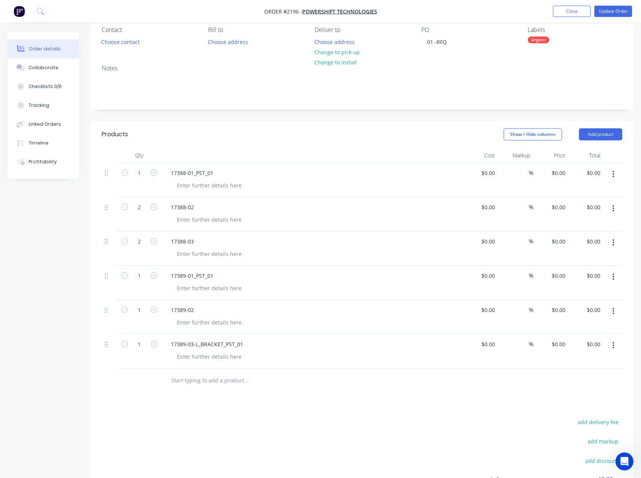
scroll to position [75, 0]
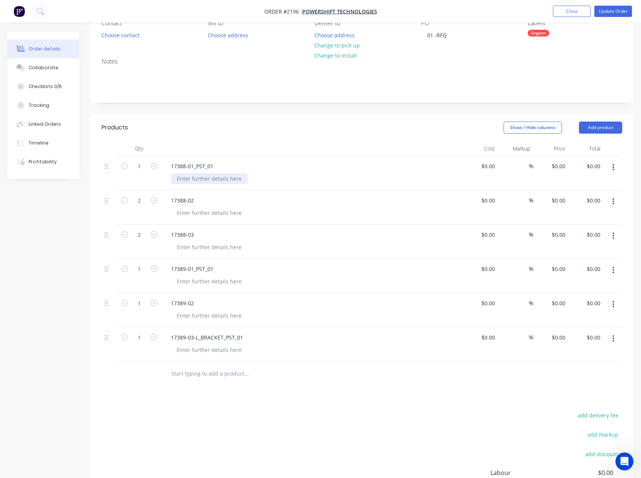
click at [209, 180] on div at bounding box center [209, 178] width 77 height 11
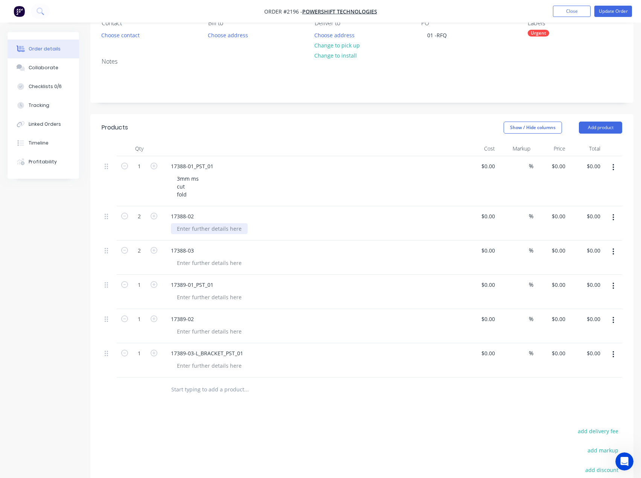
click at [194, 232] on div at bounding box center [209, 228] width 77 height 11
drag, startPoint x: 186, startPoint y: 194, endPoint x: 170, endPoint y: 175, distance: 24.1
click at [170, 175] on div "17388-01_PST_01 3mm ms cut fold" at bounding box center [312, 181] width 301 height 50
copy div "3mm ms cut fold"
click at [193, 226] on div at bounding box center [209, 228] width 77 height 11
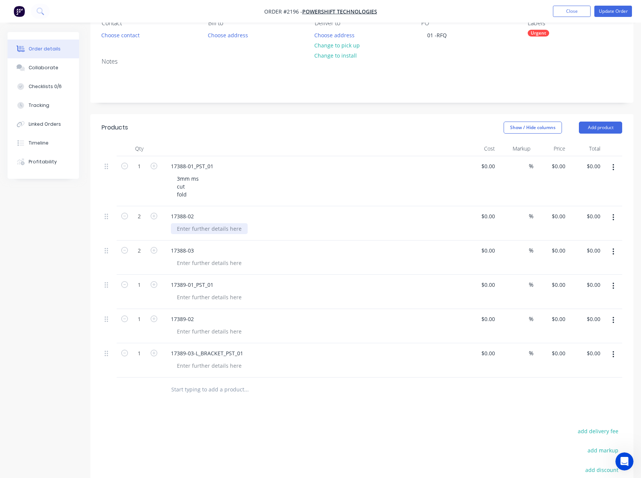
paste div
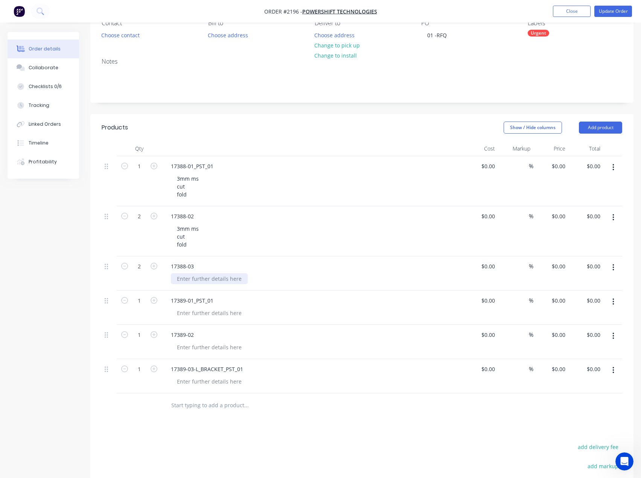
click at [194, 276] on div at bounding box center [209, 278] width 77 height 11
paste div
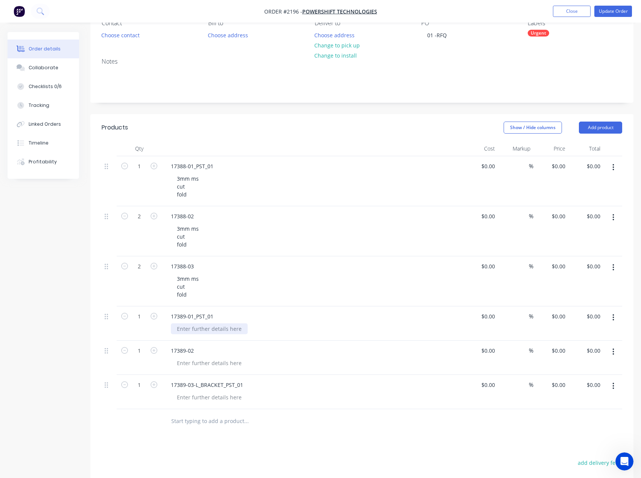
click at [198, 330] on div at bounding box center [209, 328] width 77 height 11
paste div
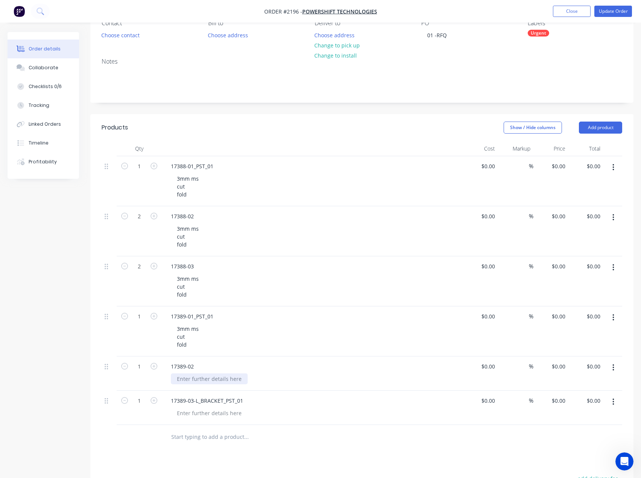
click at [193, 379] on div at bounding box center [209, 379] width 77 height 11
paste div
click at [189, 434] on div at bounding box center [209, 429] width 77 height 11
click at [195, 431] on div at bounding box center [209, 429] width 77 height 11
paste div
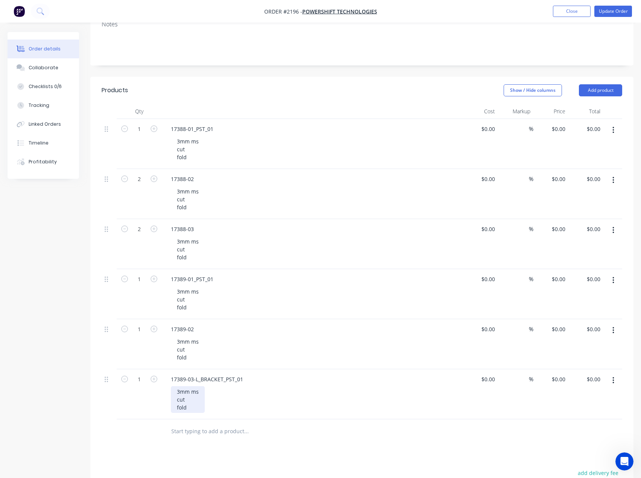
scroll to position [113, 0]
click at [195, 157] on div "3mm ms cut fold" at bounding box center [188, 149] width 34 height 27
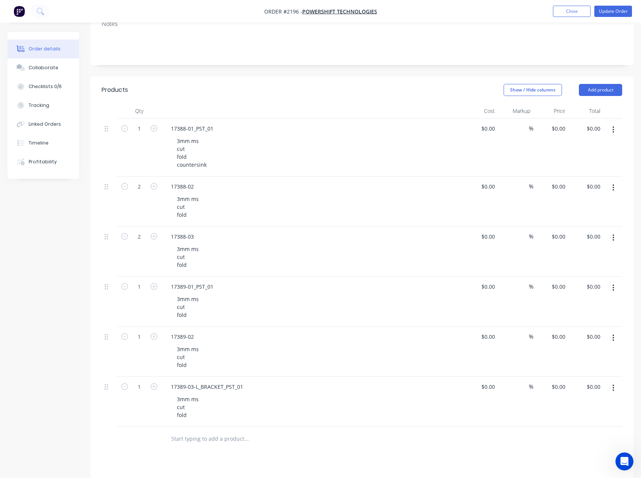
click at [33, 405] on div "Created by Francis Adrian Created 28/08/25 Required 04/09/25 Assigned to EA Inv…" at bounding box center [321, 281] width 626 height 724
click at [54, 74] on button "Collaborate" at bounding box center [44, 67] width 72 height 19
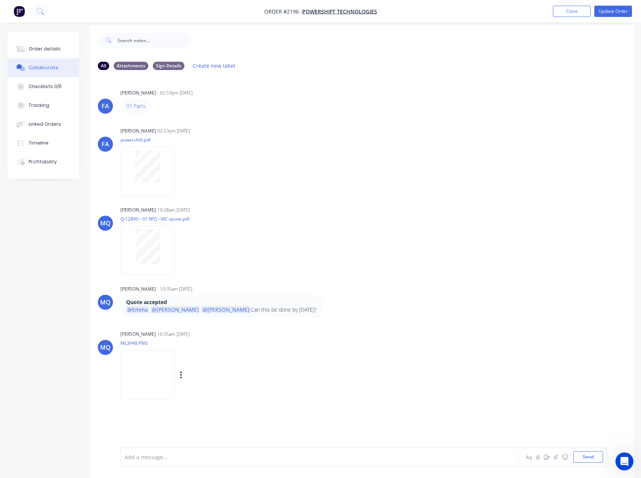
scroll to position [11, 0]
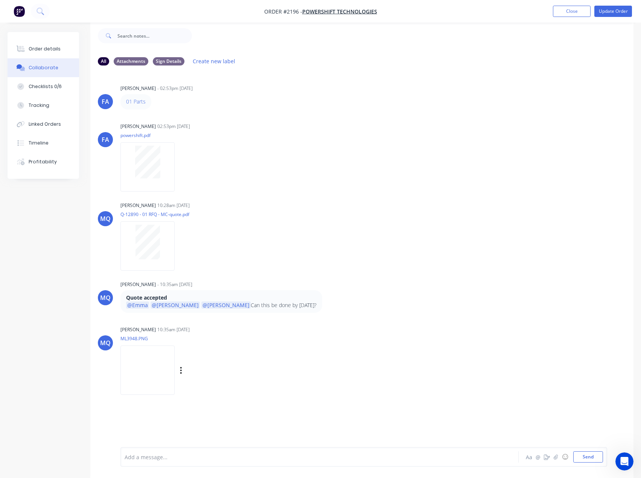
click at [149, 371] on img at bounding box center [147, 370] width 54 height 49
click at [47, 47] on div "Order details" at bounding box center [45, 49] width 32 height 7
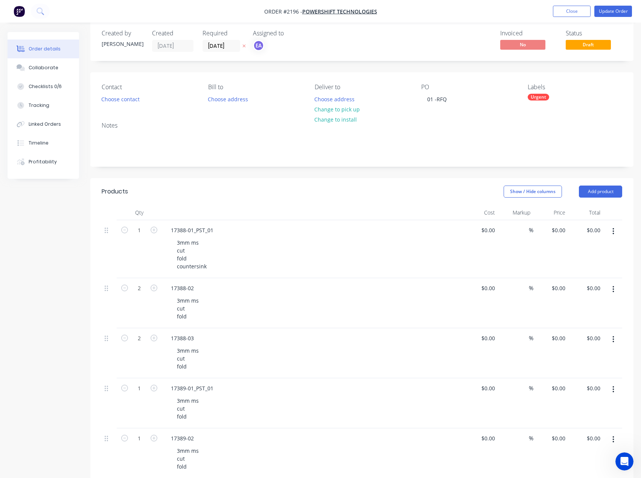
click at [528, 98] on div "Urgent" at bounding box center [538, 97] width 21 height 7
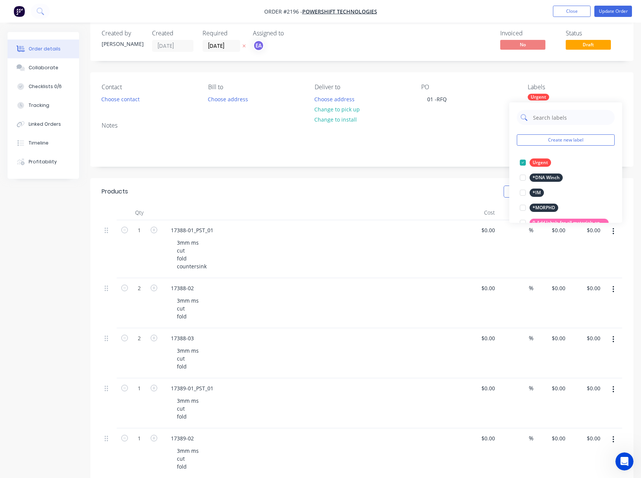
click at [546, 116] on input "text" at bounding box center [571, 117] width 79 height 15
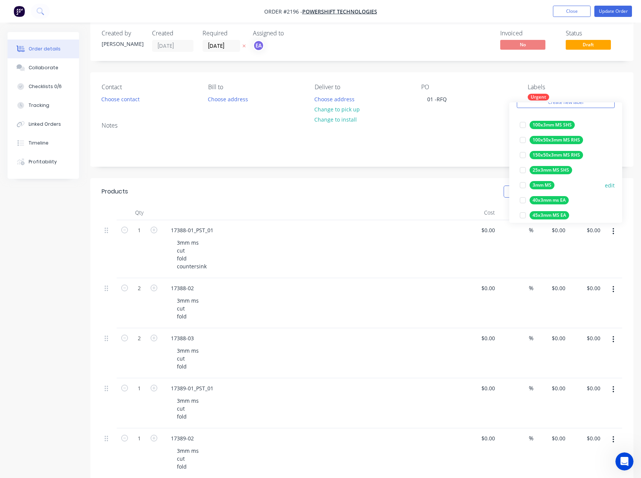
click at [524, 186] on div at bounding box center [522, 185] width 15 height 15
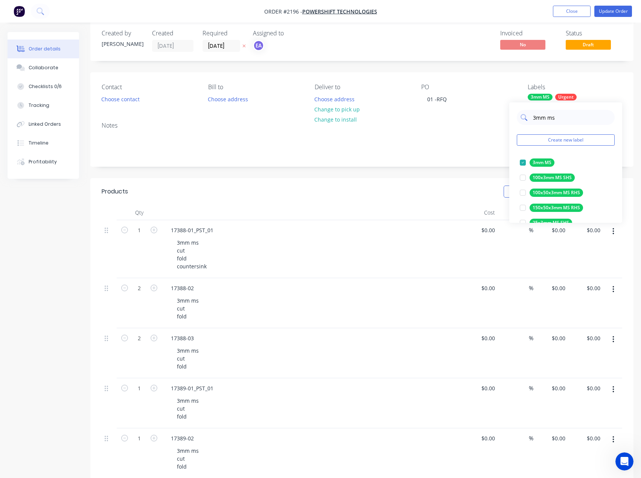
drag, startPoint x: 555, startPoint y: 116, endPoint x: 528, endPoint y: 115, distance: 27.5
click at [528, 115] on div "3mm ms" at bounding box center [566, 117] width 98 height 15
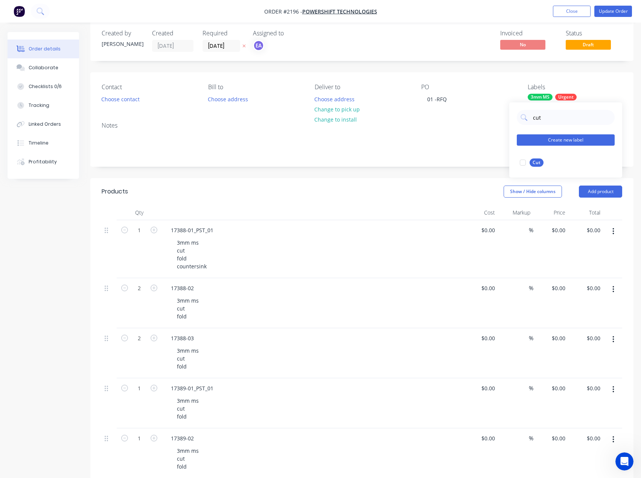
drag, startPoint x: 521, startPoint y: 162, endPoint x: 548, endPoint y: 139, distance: 36.0
click at [521, 162] on div at bounding box center [522, 162] width 15 height 15
drag, startPoint x: 560, startPoint y: 120, endPoint x: 524, endPoint y: 122, distance: 36.2
click at [524, 122] on div "cut" at bounding box center [566, 117] width 98 height 15
click at [523, 162] on div at bounding box center [522, 162] width 15 height 15
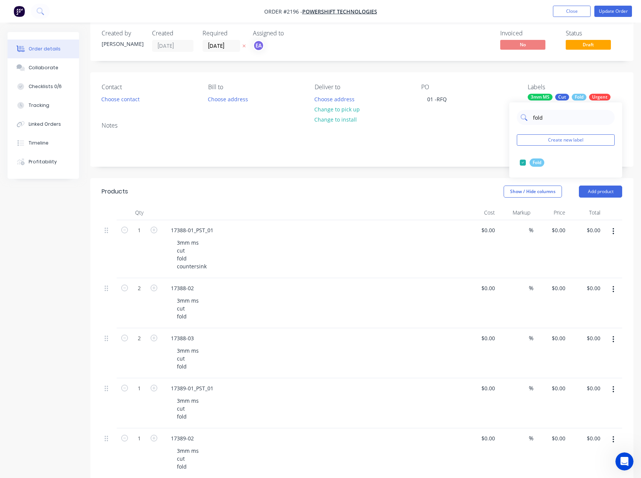
drag, startPoint x: 544, startPoint y: 120, endPoint x: 535, endPoint y: 119, distance: 9.9
click at [535, 119] on input "fold" at bounding box center [571, 117] width 79 height 15
click at [544, 116] on input "fold" at bounding box center [571, 117] width 79 height 15
drag, startPoint x: 554, startPoint y: 116, endPoint x: 520, endPoint y: 120, distance: 34.2
click at [520, 120] on div "fold" at bounding box center [566, 117] width 98 height 15
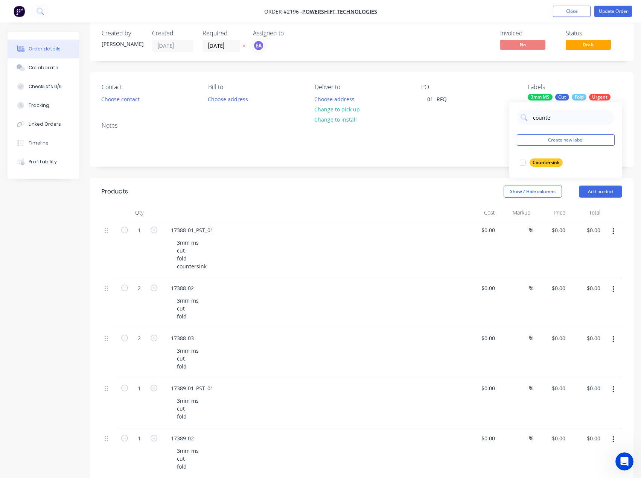
click at [524, 163] on div at bounding box center [522, 162] width 15 height 15
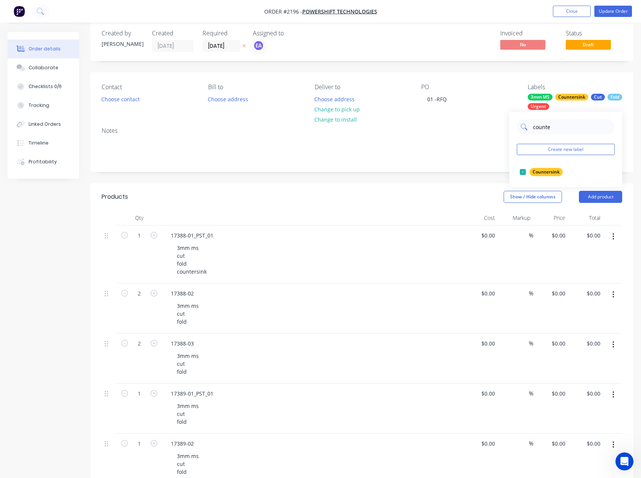
drag, startPoint x: 563, startPoint y: 121, endPoint x: 526, endPoint y: 126, distance: 37.3
click at [526, 126] on div "counte" at bounding box center [566, 126] width 98 height 15
type input "powd"
click at [523, 171] on div at bounding box center [522, 172] width 15 height 15
click at [468, 162] on div "Notes" at bounding box center [361, 146] width 543 height 50
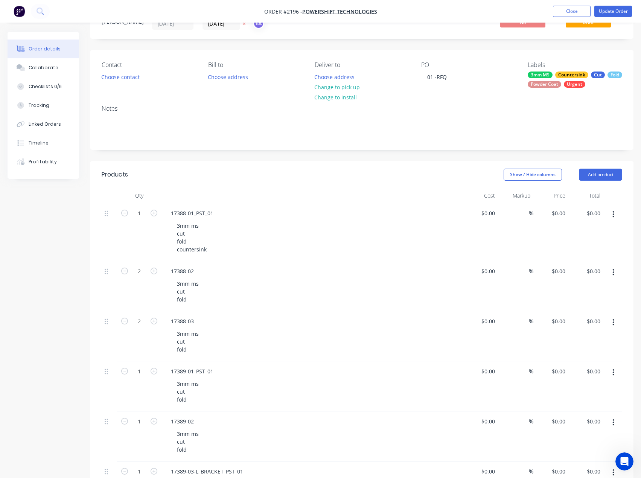
scroll to position [49, 0]
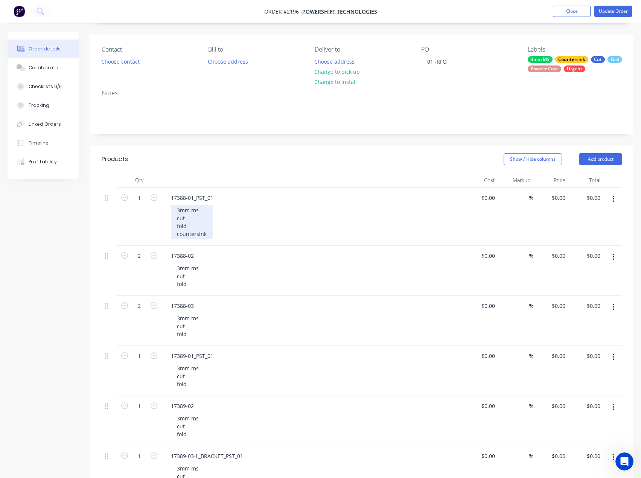
click at [210, 231] on div "3mm ms cut fold countersink" at bounding box center [192, 222] width 42 height 35
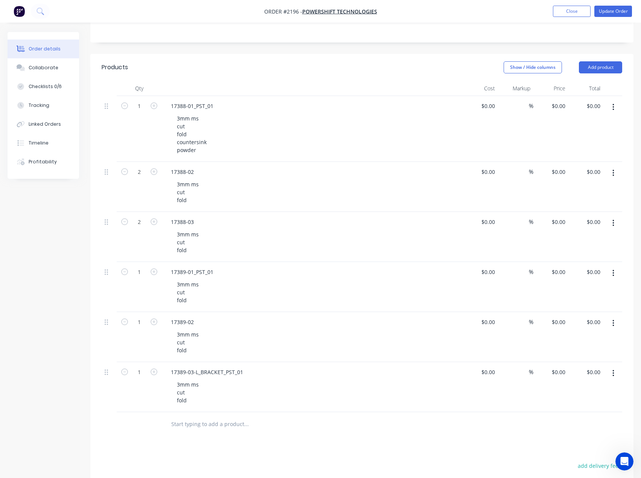
scroll to position [200, 0]
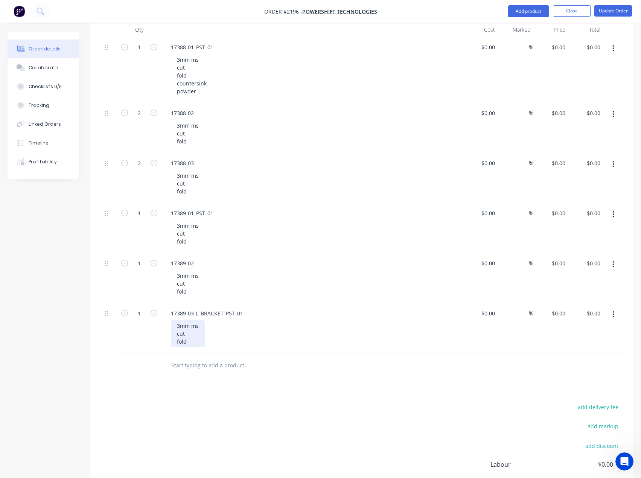
click at [192, 345] on div "3mm ms cut fold" at bounding box center [188, 333] width 34 height 27
drag, startPoint x: 199, startPoint y: 360, endPoint x: 147, endPoint y: 348, distance: 53.3
click at [147, 348] on div "1 17389-03-L_BRACKET_PST_01 3mm ms cut fold countersink powder $0.00 $0.00 % $0…" at bounding box center [362, 336] width 521 height 66
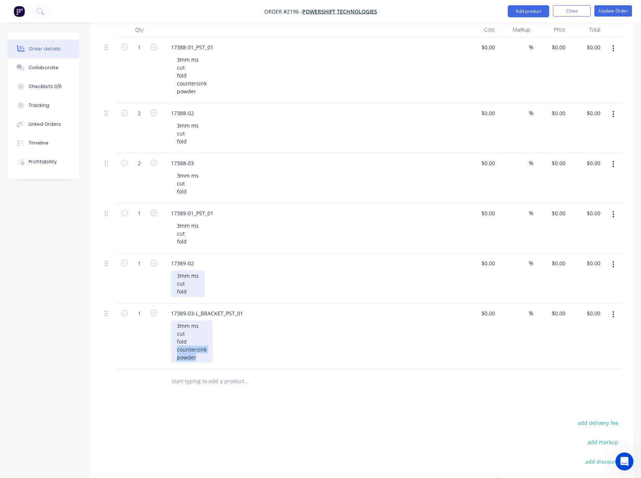
copy div "countersink powder"
click at [193, 290] on div "3mm ms cut fold" at bounding box center [188, 283] width 34 height 27
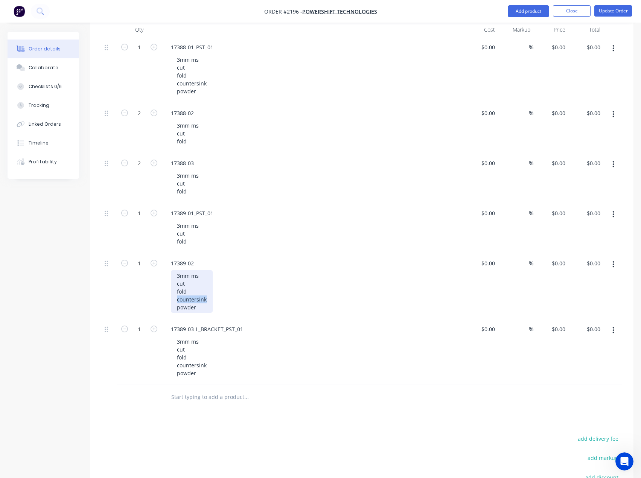
drag, startPoint x: 211, startPoint y: 301, endPoint x: 166, endPoint y: 298, distance: 44.5
click at [166, 298] on div "17389-02 3mm ms cut fold countersink powder" at bounding box center [312, 286] width 301 height 66
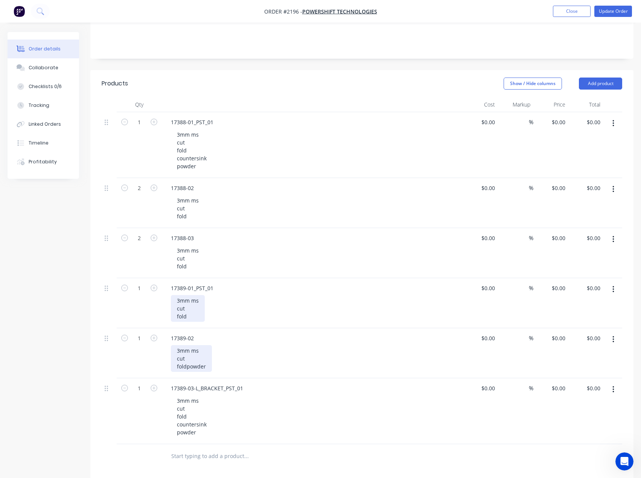
scroll to position [124, 0]
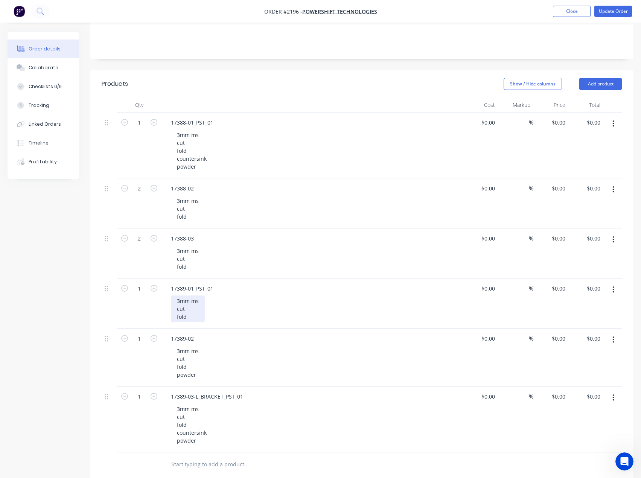
click at [193, 319] on div "3mm ms cut fold" at bounding box center [188, 309] width 34 height 27
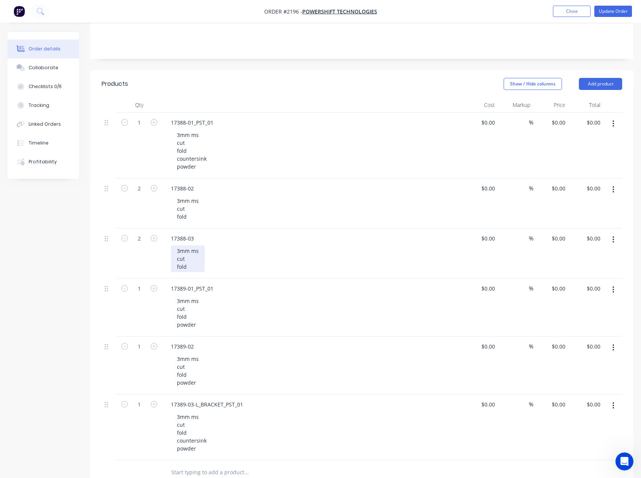
click at [192, 268] on div "3mm ms cut fold" at bounding box center [188, 258] width 34 height 27
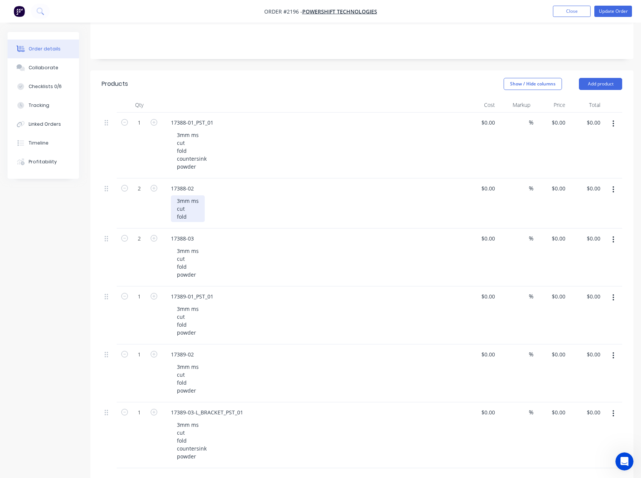
click at [200, 215] on div "3mm ms cut fold" at bounding box center [188, 208] width 34 height 27
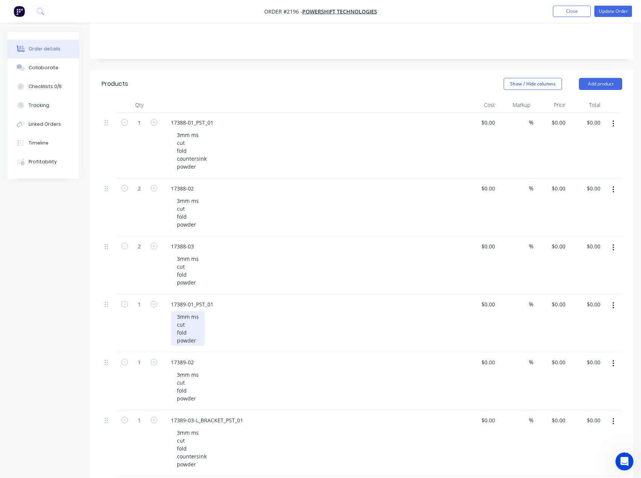
click at [194, 336] on div "3mm ms cut fold powder" at bounding box center [188, 328] width 34 height 35
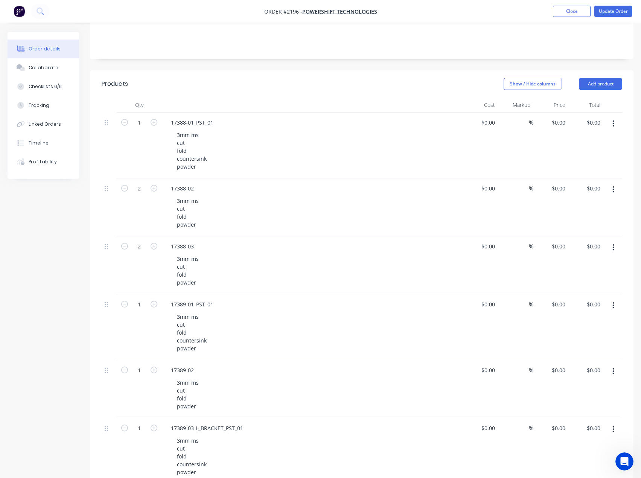
click at [35, 277] on div "Created by Francis Adrian Created 28/08/25 Required 04/09/25 Assigned to EA Inv…" at bounding box center [321, 304] width 626 height 793
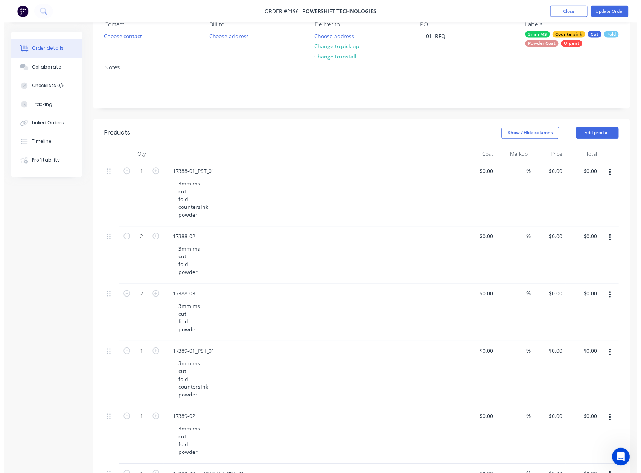
scroll to position [0, 0]
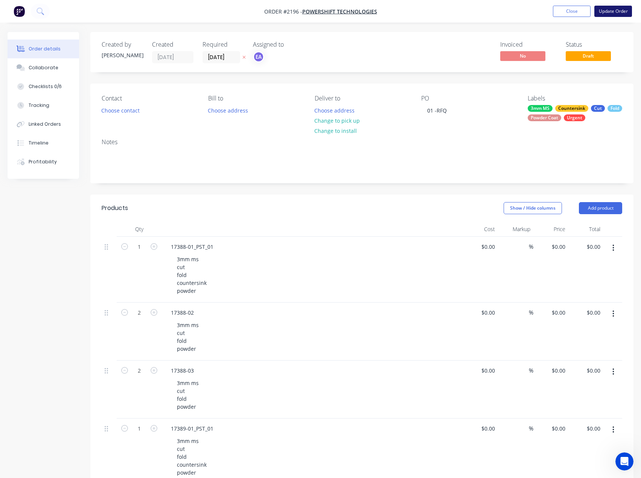
click at [610, 14] on button "Update Order" at bounding box center [614, 11] width 38 height 11
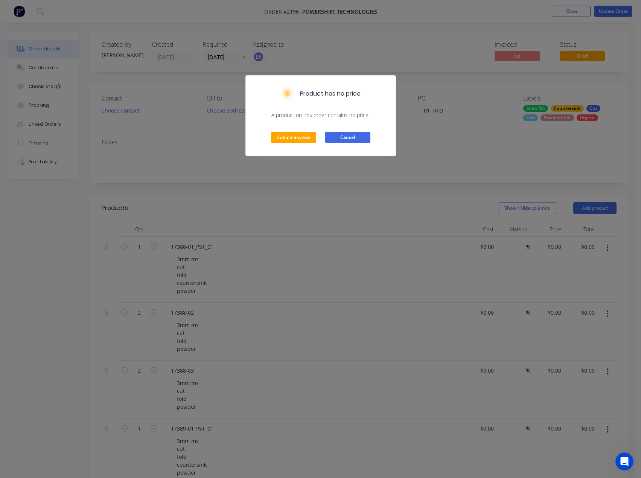
click at [357, 140] on button "Cancel" at bounding box center [347, 137] width 45 height 11
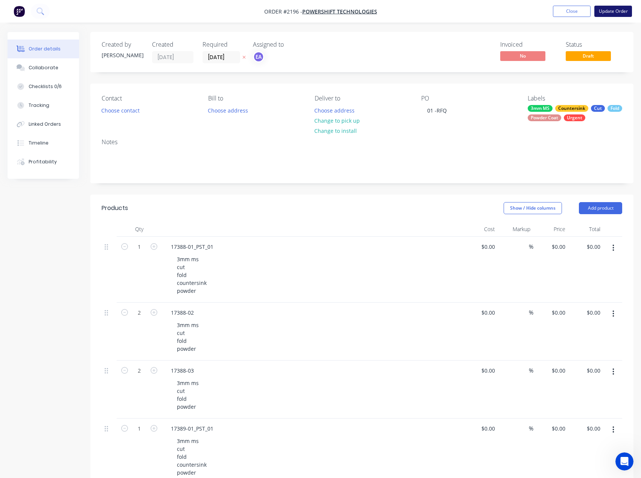
click at [617, 16] on button "Update Order" at bounding box center [614, 11] width 38 height 11
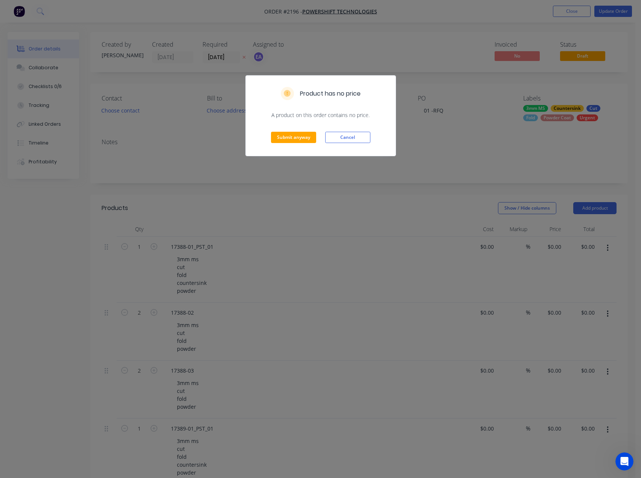
click at [304, 131] on div "Submit anyway Cancel" at bounding box center [321, 137] width 150 height 37
click at [305, 143] on button "Submit anyway" at bounding box center [293, 137] width 45 height 11
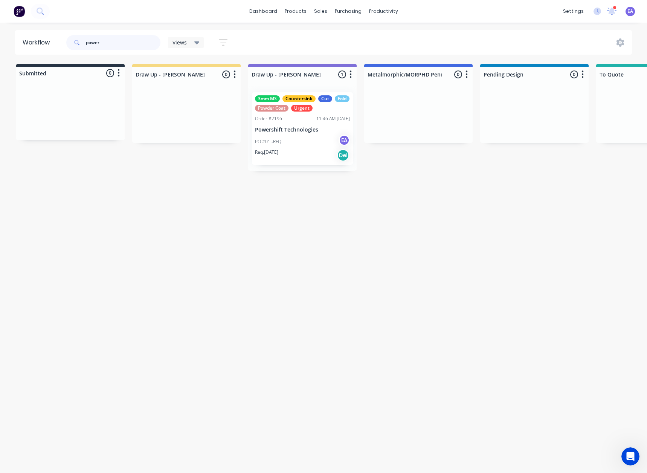
drag, startPoint x: 124, startPoint y: 39, endPoint x: 39, endPoint y: 41, distance: 85.5
click at [39, 41] on header "Workflow power Views Save new view None (Default) edit Greg edit Greg edit Show…" at bounding box center [323, 42] width 617 height 24
click at [226, 232] on div "Workflow Views Save new view None (Default) edit Greg edit Greg edit Show/Hide …" at bounding box center [323, 243] width 647 height 427
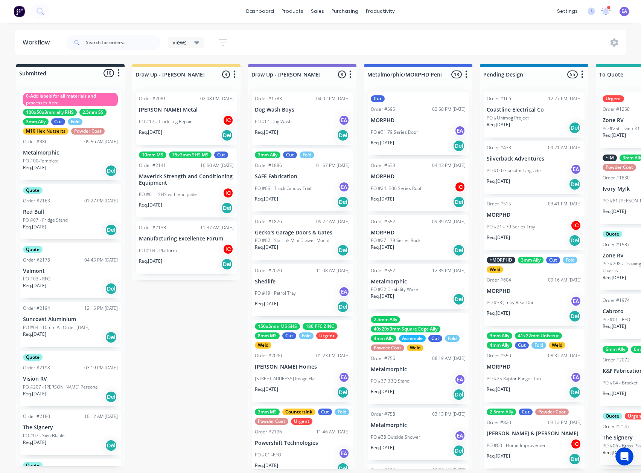
drag, startPoint x: 163, startPoint y: 333, endPoint x: 146, endPoint y: 332, distance: 17.0
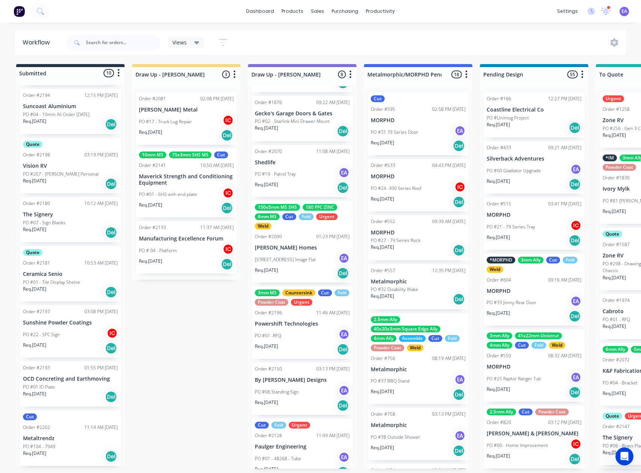
scroll to position [132, 0]
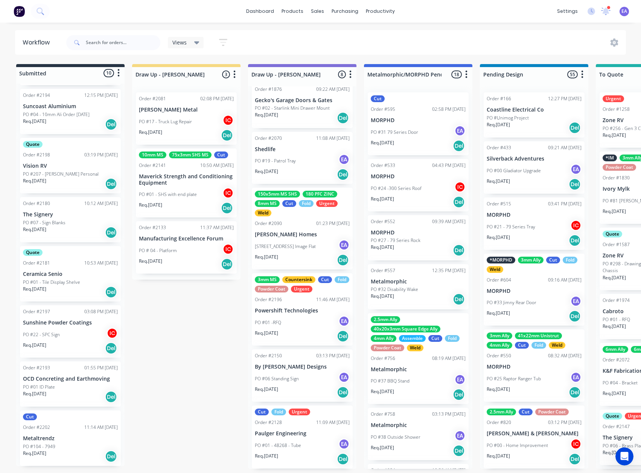
click at [63, 436] on p "Metaltrendz" at bounding box center [70, 438] width 95 height 6
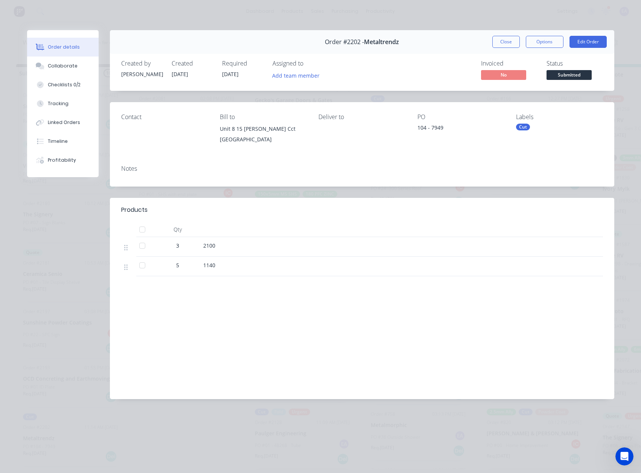
click at [531, 127] on div "Cut" at bounding box center [559, 127] width 87 height 7
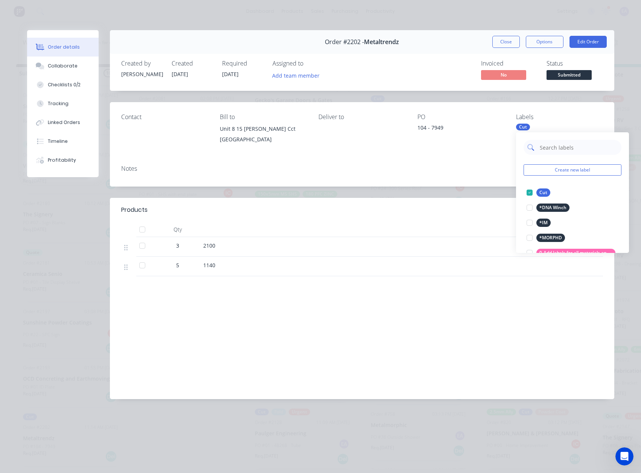
click at [544, 149] on input "text" at bounding box center [578, 147] width 79 height 15
type input "urgen"
click at [532, 194] on div at bounding box center [529, 192] width 15 height 15
click at [427, 317] on div "Labour $0.00 Sub total $0.00 Margin $0.00 ( 0.00 %) Tax $0.00 Total $0.00" at bounding box center [362, 343] width 482 height 87
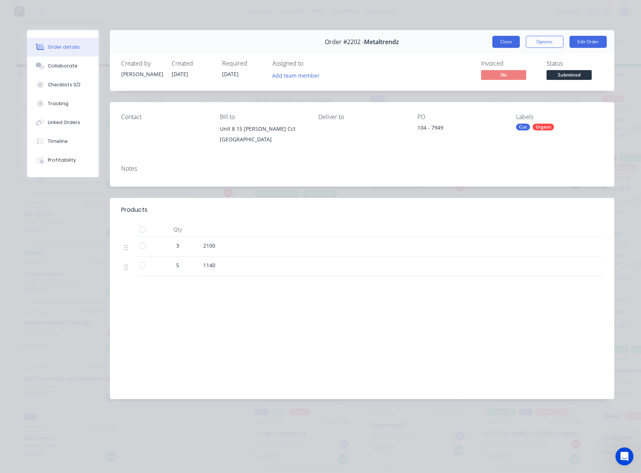
click at [500, 37] on button "Close" at bounding box center [505, 42] width 27 height 12
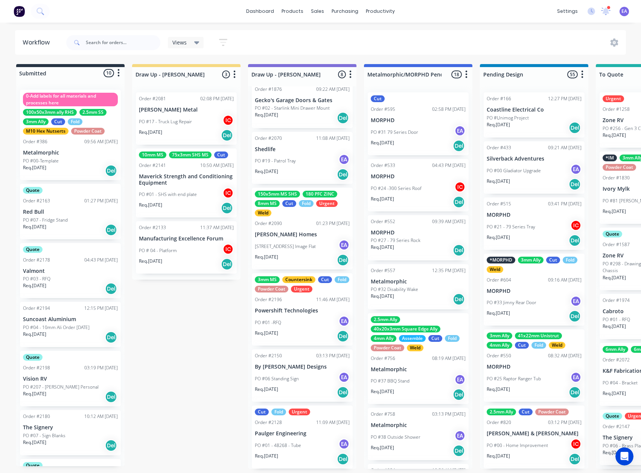
click at [288, 320] on div "PO #01 -RFQ EA" at bounding box center [302, 322] width 95 height 14
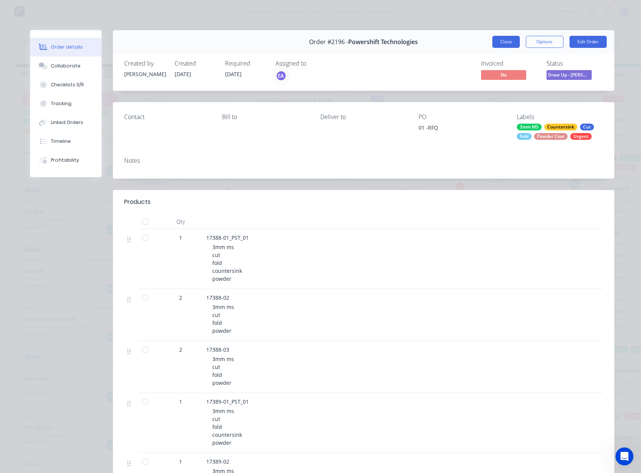
click at [507, 40] on button "Close" at bounding box center [505, 42] width 27 height 12
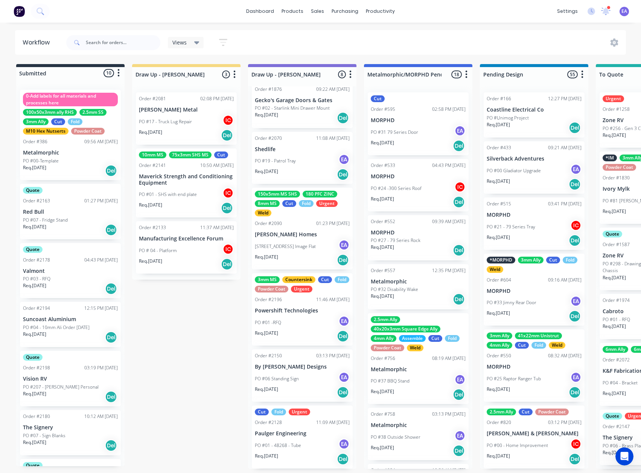
click at [293, 435] on div "Cut Fold Urgent Order #2128 11:09 AM 29/08/25 Paulger Engineering PO #01 - 4826…" at bounding box center [302, 436] width 101 height 63
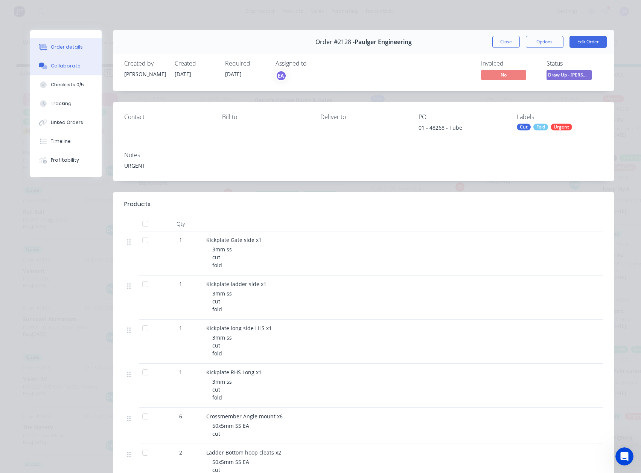
click at [61, 69] on div "Collaborate" at bounding box center [66, 66] width 30 height 7
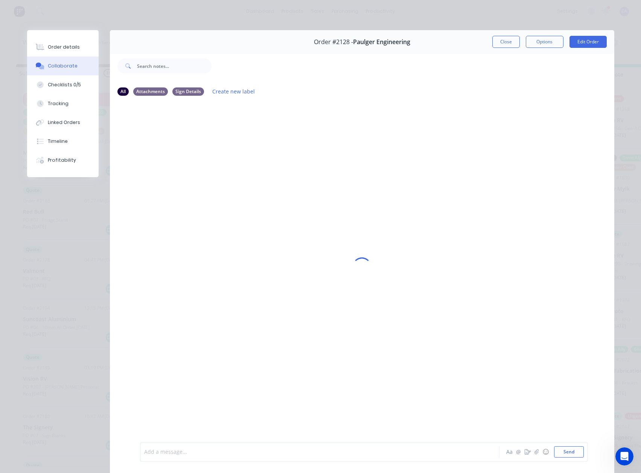
click at [160, 448] on div at bounding box center [309, 452] width 329 height 8
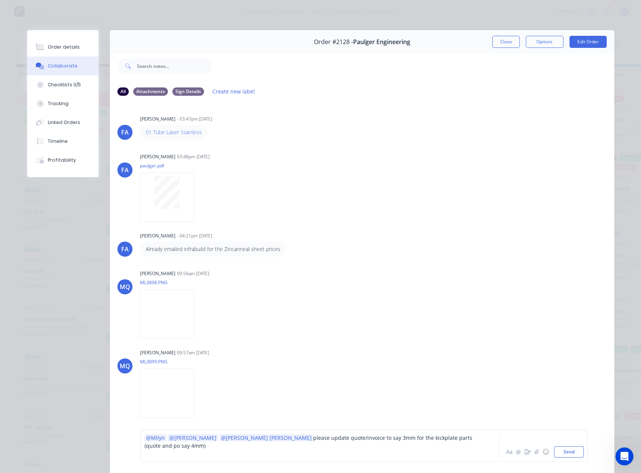
click at [457, 445] on span "please update quote/invoice to say 3mm for the kickplate parts (quote and po sa…" at bounding box center [309, 441] width 329 height 15
click at [218, 453] on div at bounding box center [309, 453] width 329 height 8
click at [179, 456] on span "and update the "landing assembly legs" and "ladder bottom hoop cleat" to show t…" at bounding box center [258, 453] width 226 height 7
click at [360, 453] on div "and update "landing assembly legs" and "ladder bottom hoop cleat" to show the n…" at bounding box center [309, 453] width 329 height 8
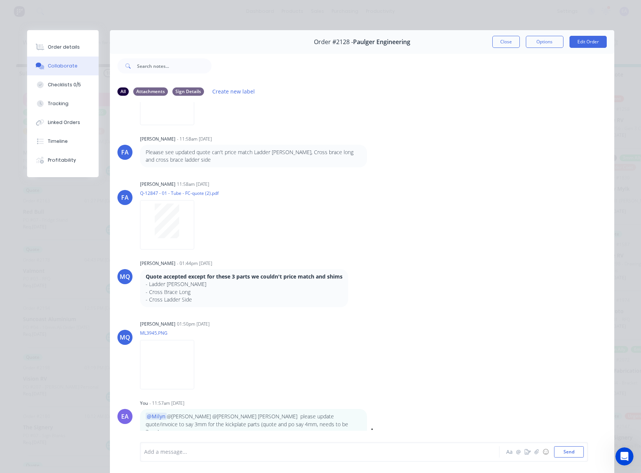
scroll to position [38, 0]
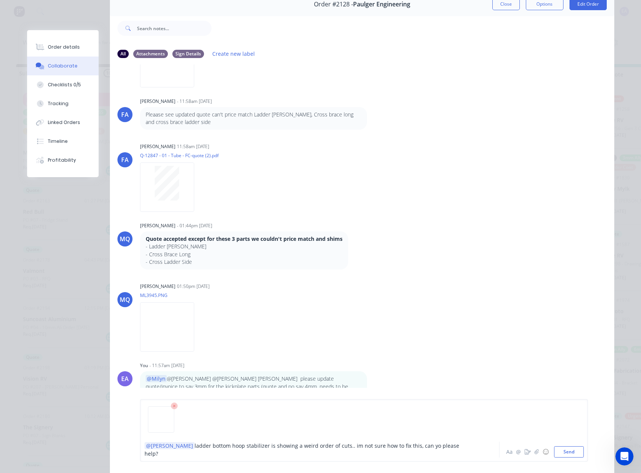
click at [402, 450] on span "ladder bottom hoop stabilizer is showing a weird order of cuts.. im not sure ho…" at bounding box center [303, 449] width 316 height 15
click at [560, 447] on button "Send" at bounding box center [569, 451] width 30 height 11
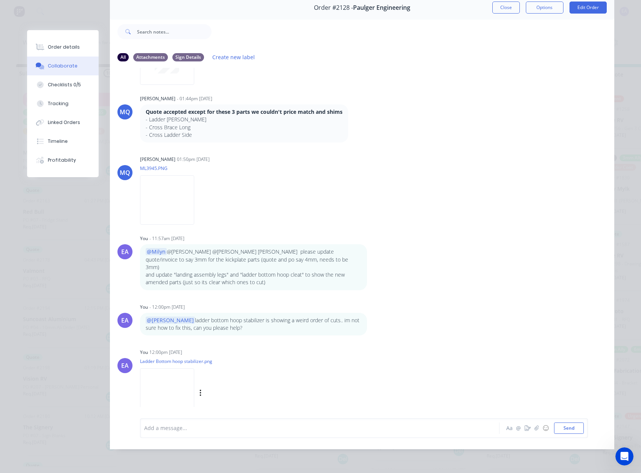
scroll to position [1187, 0]
click at [181, 427] on div at bounding box center [309, 428] width 329 height 8
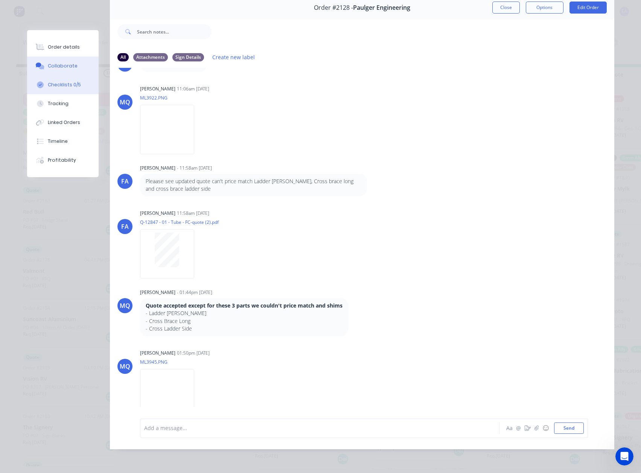
scroll to position [992, 0]
click at [59, 41] on button "Order details" at bounding box center [63, 47] width 72 height 19
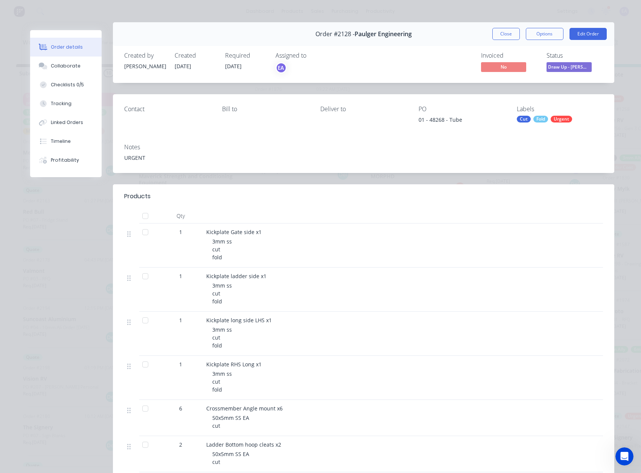
scroll to position [2, 0]
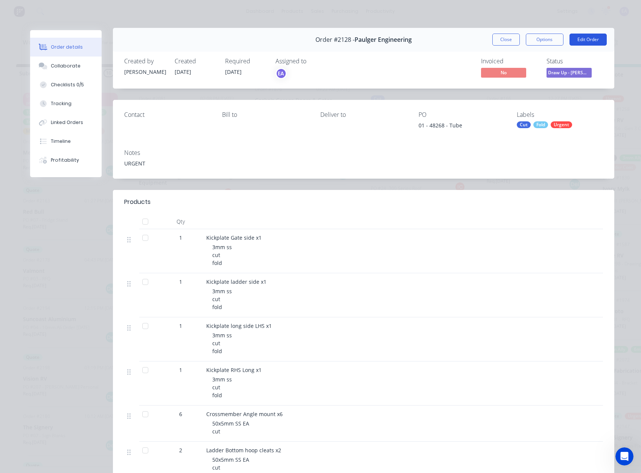
click at [585, 41] on button "Edit Order" at bounding box center [588, 40] width 37 height 12
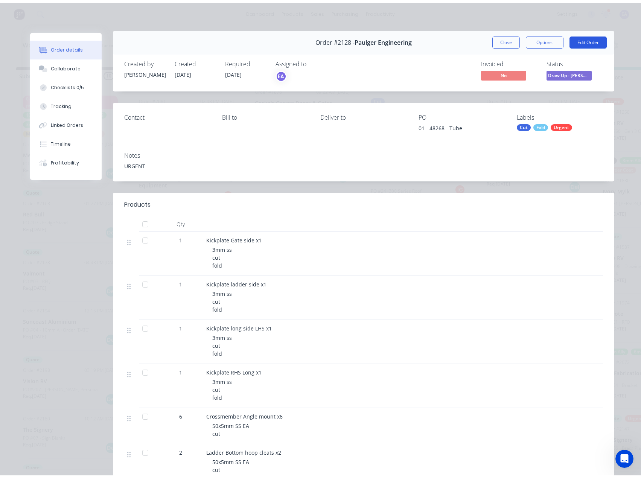
scroll to position [0, 0]
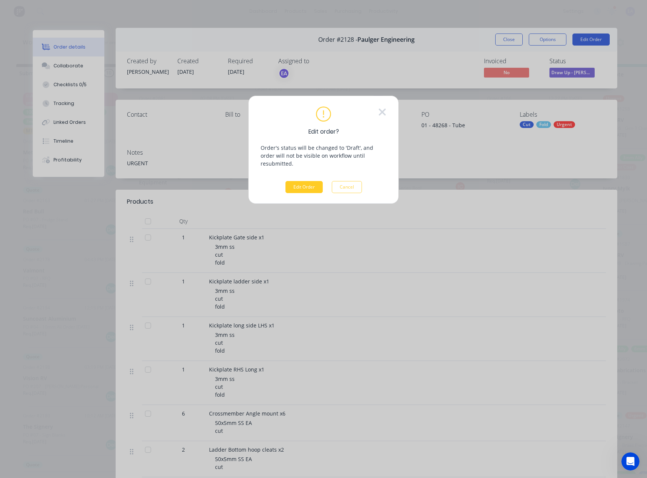
click at [297, 181] on button "Edit Order" at bounding box center [303, 187] width 37 height 12
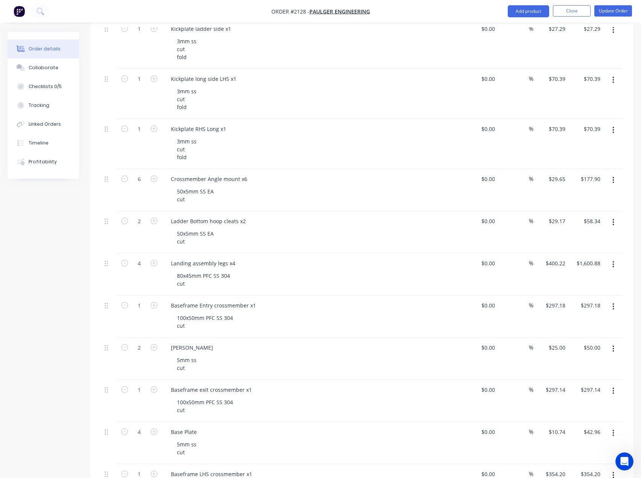
scroll to position [264, 0]
click at [188, 280] on div "80x45mm PFC SS 304 cut" at bounding box center [203, 279] width 65 height 19
click at [189, 276] on div "80x45mm PFC SS 304 cut" at bounding box center [203, 279] width 65 height 19
click at [199, 283] on div "80x40mm PFC SS 304 cut" at bounding box center [203, 279] width 65 height 19
click at [50, 430] on div "Created by Francis Adrian Created 18/08/25 Required 09/09/25 Assigned to EA Inv…" at bounding box center [321, 308] width 626 height 1080
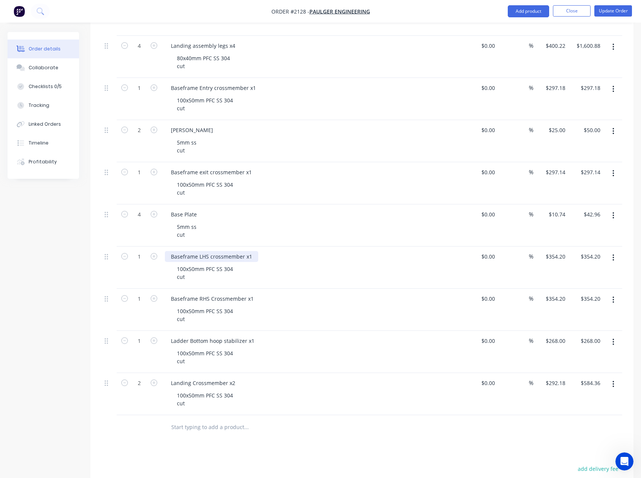
scroll to position [489, 0]
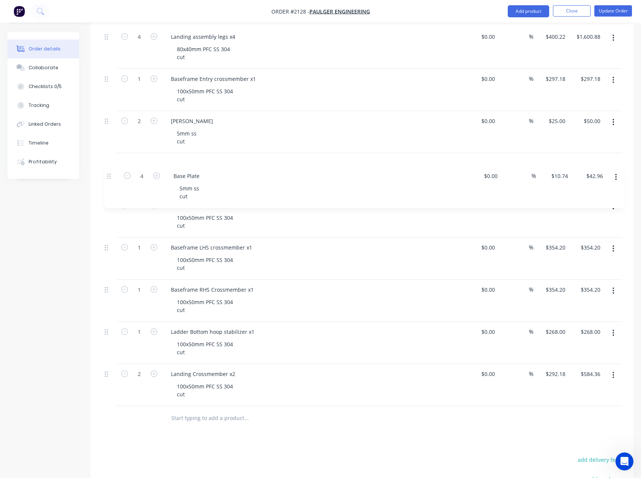
drag, startPoint x: 107, startPoint y: 205, endPoint x: 108, endPoint y: 168, distance: 37.7
click at [108, 168] on div "1 Kickplate Gate side x1 3mm ss cut fold $0.00 $0.00 % $51.73 $51.73 $51.73 $51…" at bounding box center [362, 74] width 521 height 664
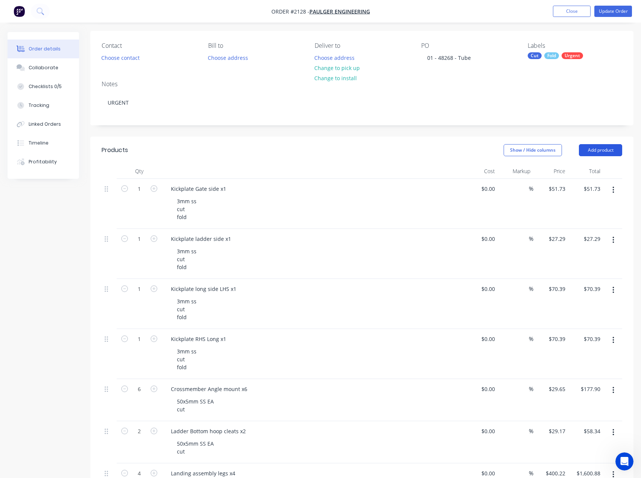
scroll to position [38, 0]
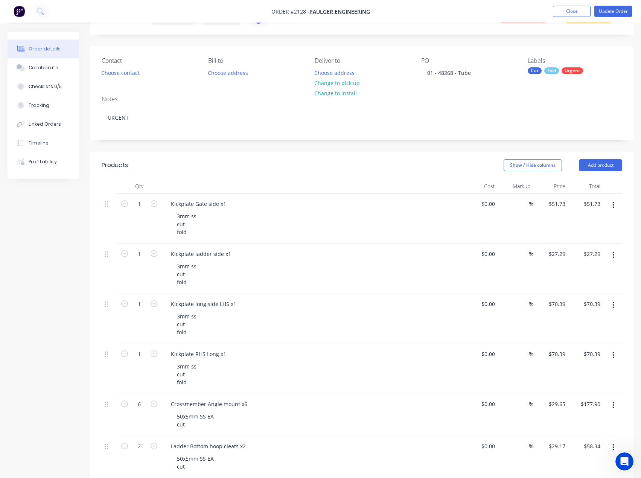
click at [547, 73] on div "Fold" at bounding box center [551, 70] width 15 height 7
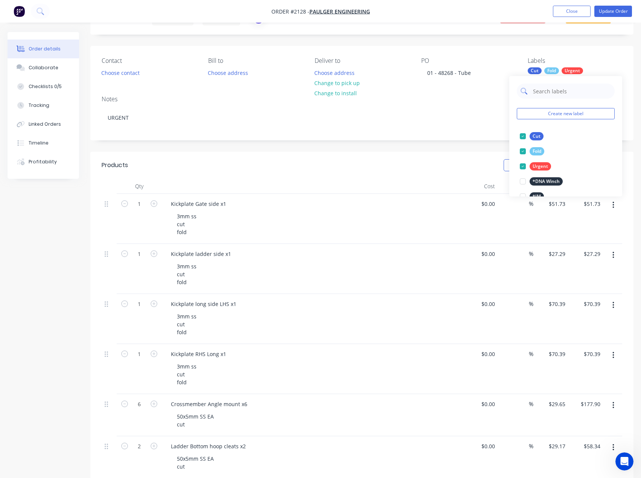
click at [563, 94] on input "text" at bounding box center [571, 91] width 79 height 15
click at [523, 136] on div at bounding box center [522, 136] width 15 height 15
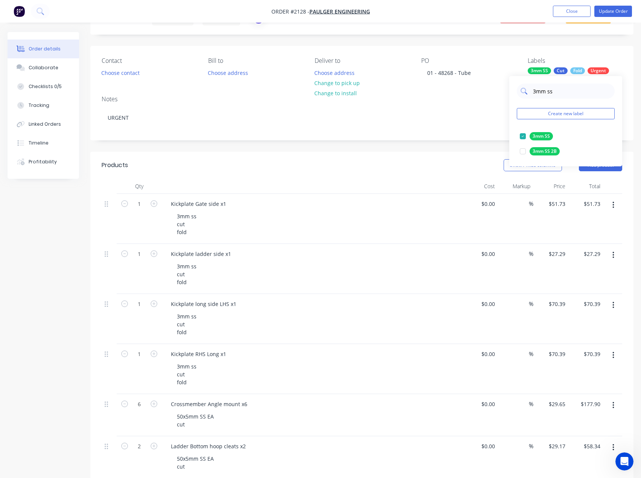
drag, startPoint x: 568, startPoint y: 93, endPoint x: 522, endPoint y: 93, distance: 45.6
click at [522, 93] on div "3mm ss" at bounding box center [566, 91] width 98 height 15
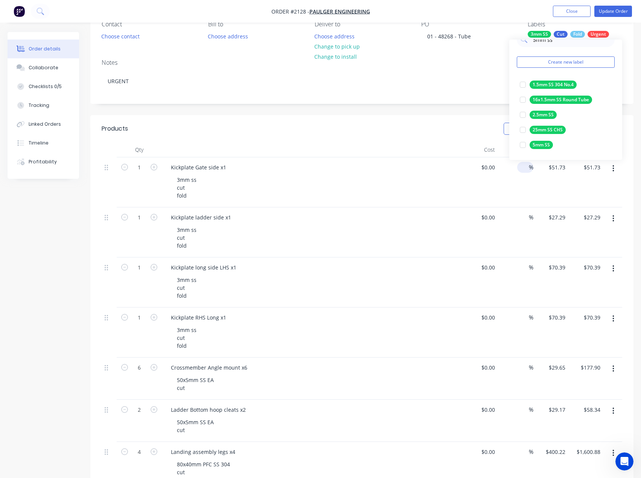
scroll to position [75, 0]
click at [524, 143] on div at bounding box center [522, 143] width 15 height 15
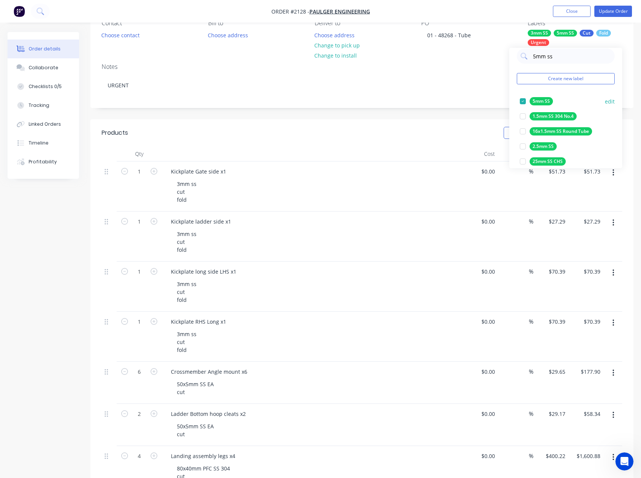
scroll to position [0, 0]
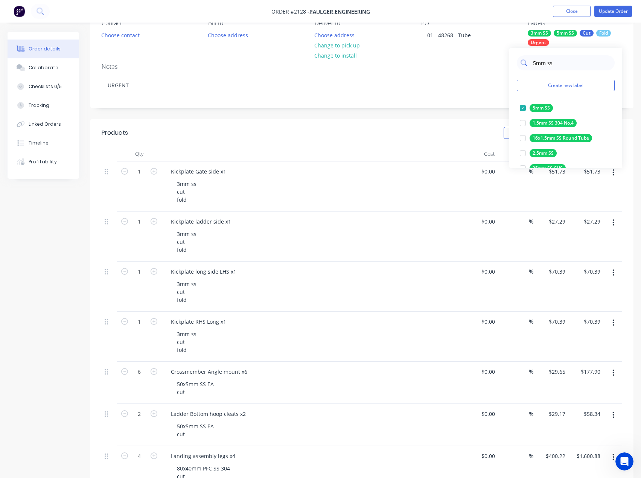
drag, startPoint x: 558, startPoint y: 63, endPoint x: 531, endPoint y: 64, distance: 26.7
click at [531, 64] on div "5mm ss" at bounding box center [566, 62] width 98 height 15
type input "5mm ss"
click at [563, 54] on div "5mm ss Create new label 5mm SS edit 1.5mm SS 304 No.4 edit 16x1.5mm SS Round Tu…" at bounding box center [565, 108] width 113 height 120
click at [560, 58] on input "5mm ss" at bounding box center [571, 62] width 79 height 15
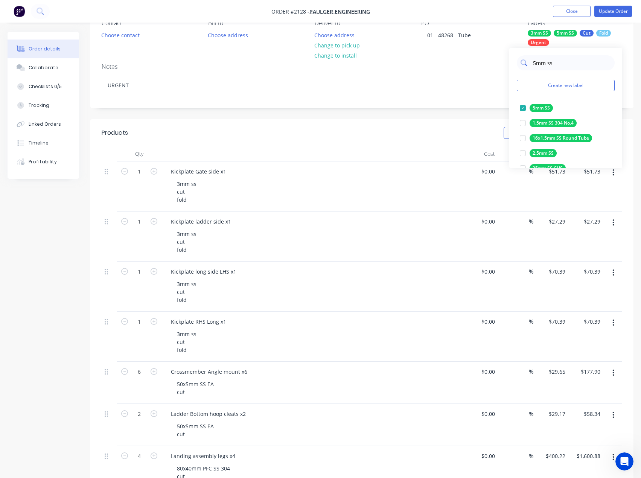
drag, startPoint x: 567, startPoint y: 63, endPoint x: 523, endPoint y: 63, distance: 43.7
click at [523, 63] on div "5mm ss" at bounding box center [566, 62] width 98 height 15
click at [561, 88] on button "Create new label" at bounding box center [566, 85] width 98 height 11
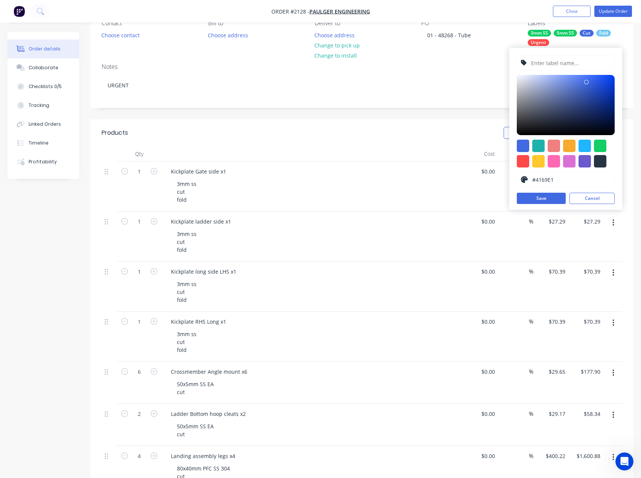
click at [561, 62] on input "text" at bounding box center [571, 63] width 80 height 14
type input "50x5mm SS EA"
click at [599, 149] on div at bounding box center [600, 146] width 12 height 12
type input "#13CE66"
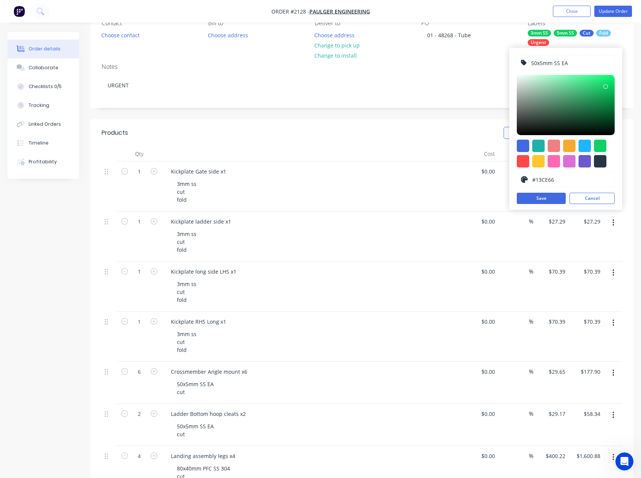
click at [570, 63] on input "50x5mm SS EA" at bounding box center [571, 63] width 80 height 14
click at [547, 195] on button "Save" at bounding box center [541, 198] width 49 height 11
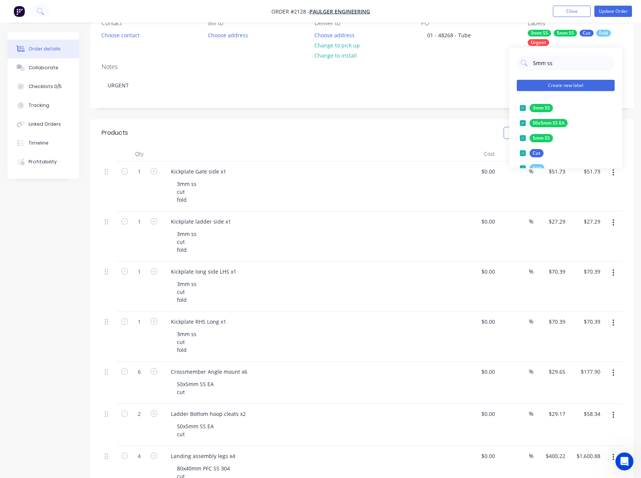
click at [566, 86] on button "Create new label" at bounding box center [566, 85] width 98 height 11
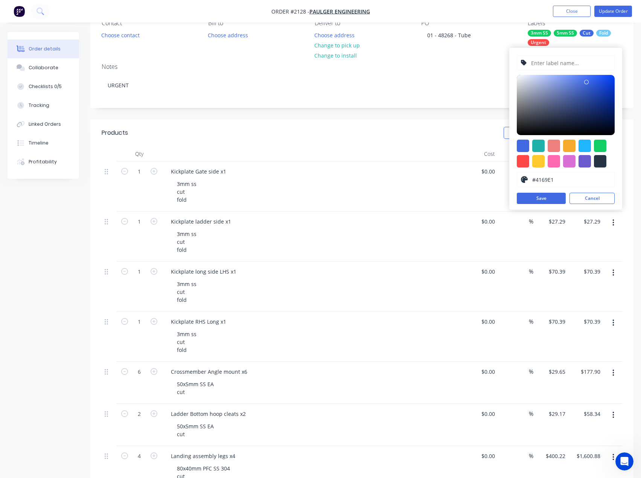
click at [551, 65] on input "text" at bounding box center [571, 63] width 80 height 14
click at [592, 200] on button "Cancel" at bounding box center [592, 198] width 45 height 11
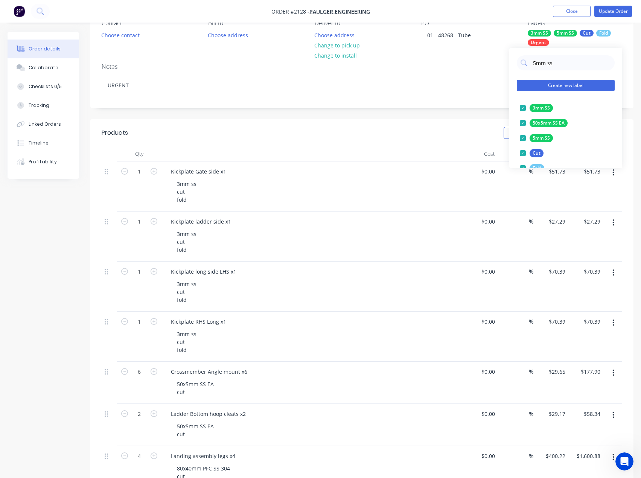
click at [570, 86] on button "Create new label" at bounding box center [566, 85] width 98 height 11
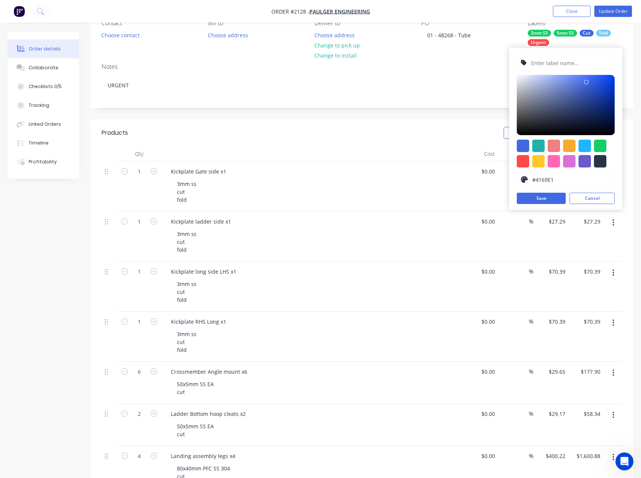
click at [564, 61] on input "text" at bounding box center [571, 63] width 80 height 14
click at [551, 65] on input "text" at bounding box center [571, 63] width 80 height 14
paste input "80x40mm PFC SS 304"
type input "80x40mm PFC SS 304"
click at [601, 148] on div at bounding box center [600, 146] width 12 height 12
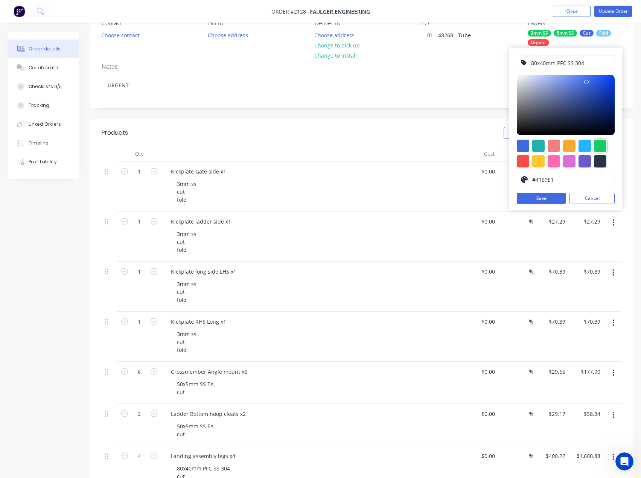
type input "#13CE66"
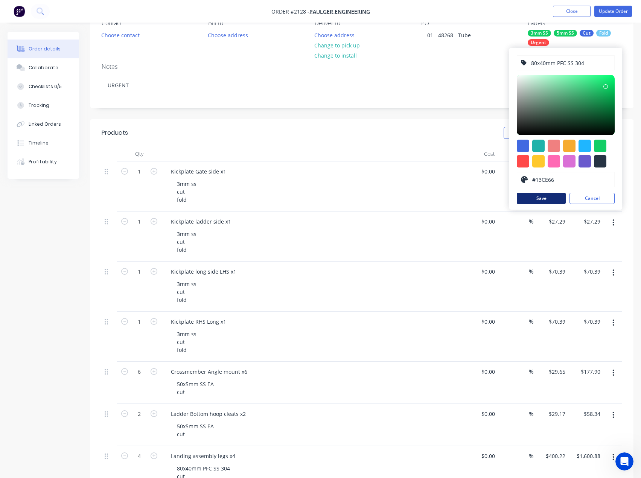
click at [545, 200] on button "Save" at bounding box center [541, 198] width 49 height 11
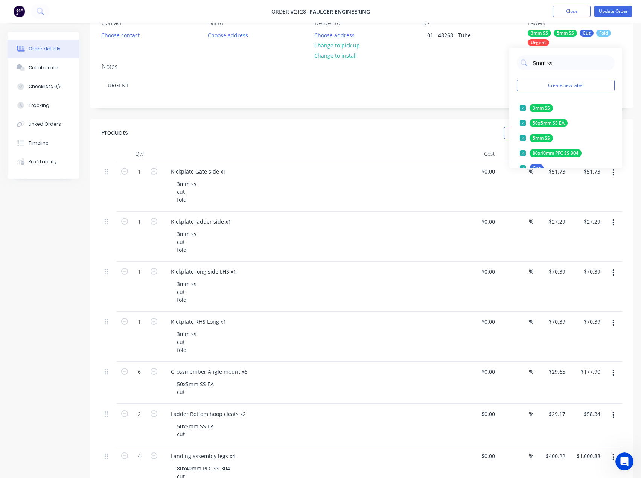
drag, startPoint x: 552, startPoint y: 61, endPoint x: 506, endPoint y: 68, distance: 46.4
click at [508, 66] on body "Order #2128 - Paulger Engineering Add product Close Update Order Order details …" at bounding box center [320, 484] width 641 height 1118
click at [561, 82] on button "Create new label" at bounding box center [566, 85] width 98 height 11
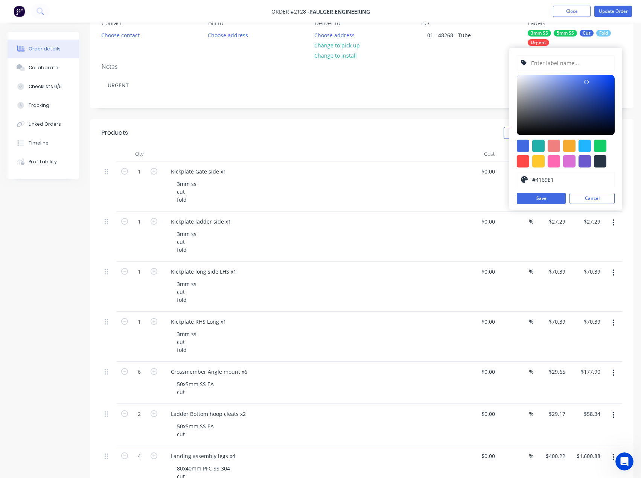
click at [558, 66] on input "text" at bounding box center [571, 63] width 80 height 14
paste input "100x50mm PFC SS 304"
type input "100x50mm PFC SS 304"
click at [602, 141] on div at bounding box center [600, 146] width 12 height 12
type input "#13CE66"
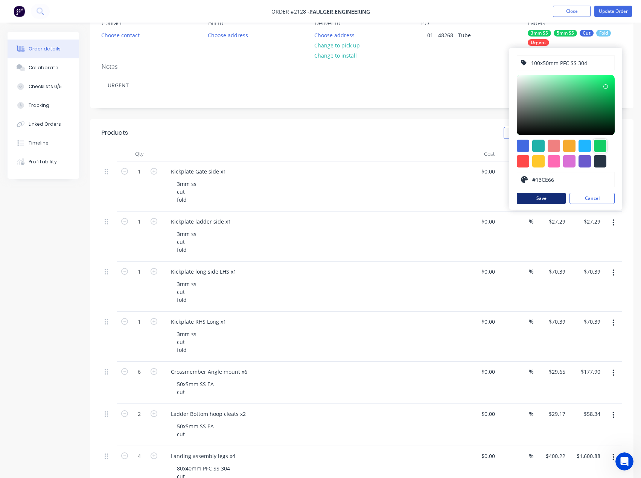
click at [546, 199] on button "Save" at bounding box center [541, 198] width 49 height 11
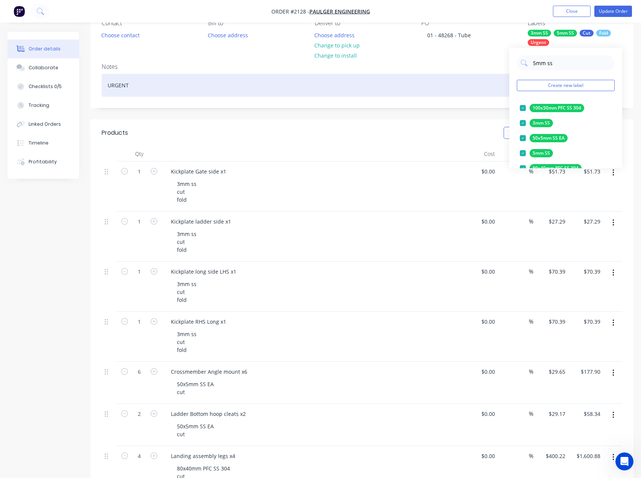
click at [478, 105] on div "Notes URGENT" at bounding box center [361, 82] width 543 height 50
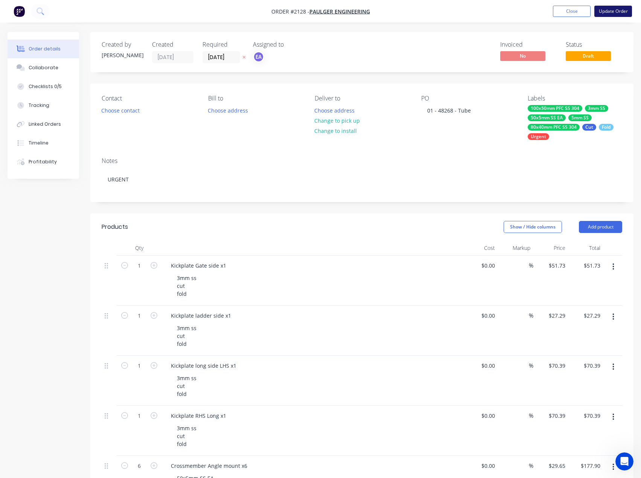
click at [599, 14] on button "Update Order" at bounding box center [614, 11] width 38 height 11
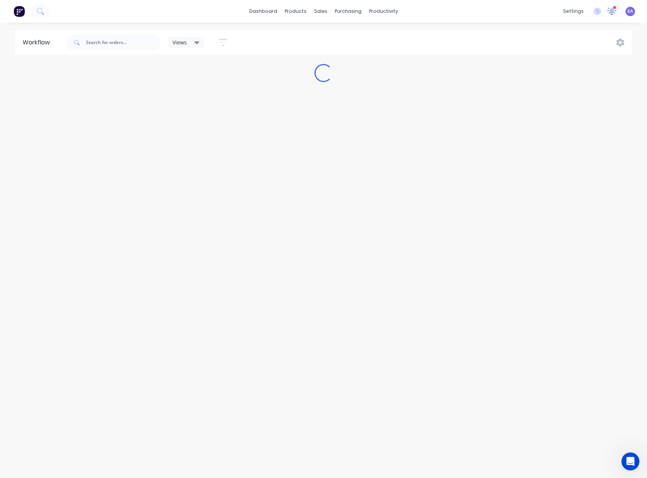
click at [611, 14] on icon at bounding box center [611, 11] width 7 height 6
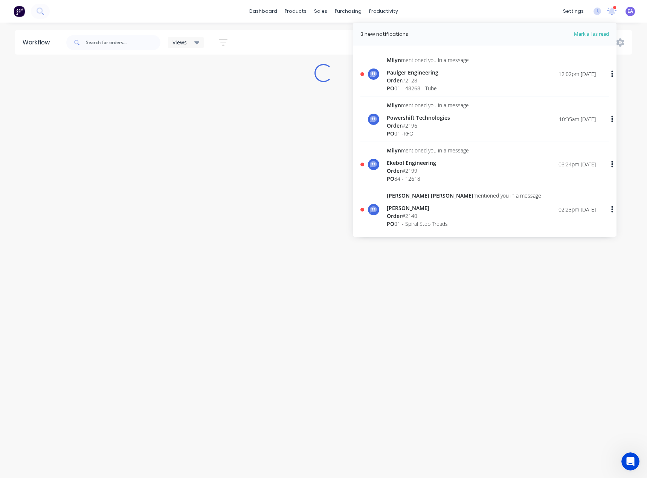
click at [410, 214] on div "Order # 2140" at bounding box center [464, 216] width 154 height 8
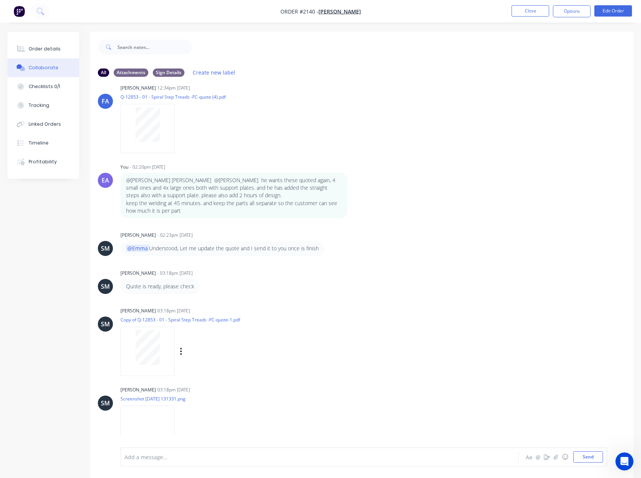
scroll to position [253, 0]
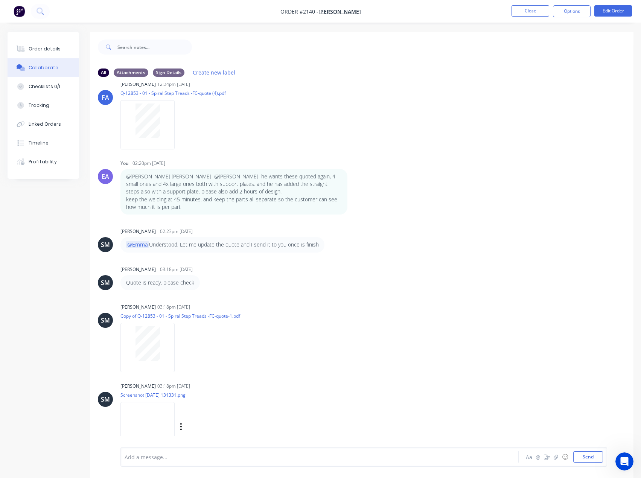
click at [175, 402] on img at bounding box center [147, 426] width 54 height 49
click at [175, 416] on img at bounding box center [147, 426] width 54 height 49
click at [46, 56] on button "Order details" at bounding box center [44, 49] width 72 height 19
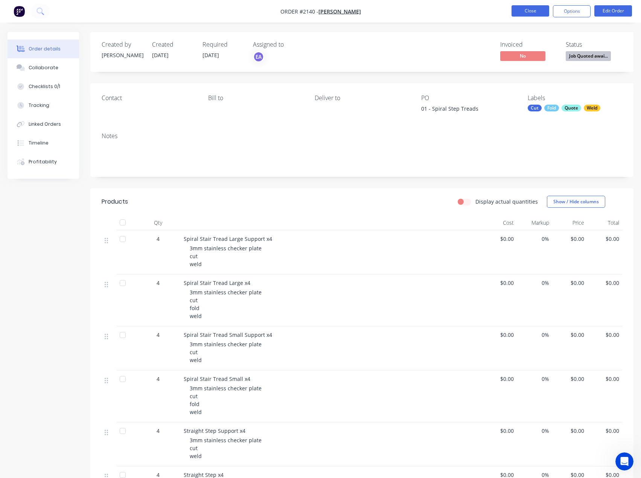
click at [534, 9] on button "Close" at bounding box center [531, 10] width 38 height 11
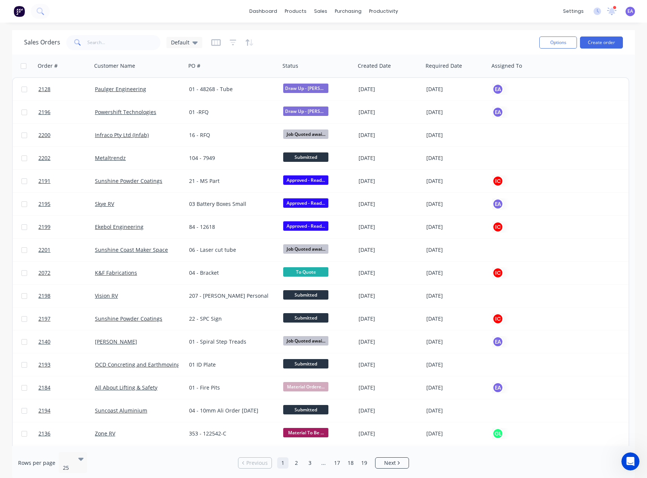
click at [619, 11] on div "settings 2 new notifications Mark all as read Milyn mentioned you in a message …" at bounding box center [603, 11] width 88 height 11
click at [614, 11] on icon at bounding box center [611, 12] width 9 height 8
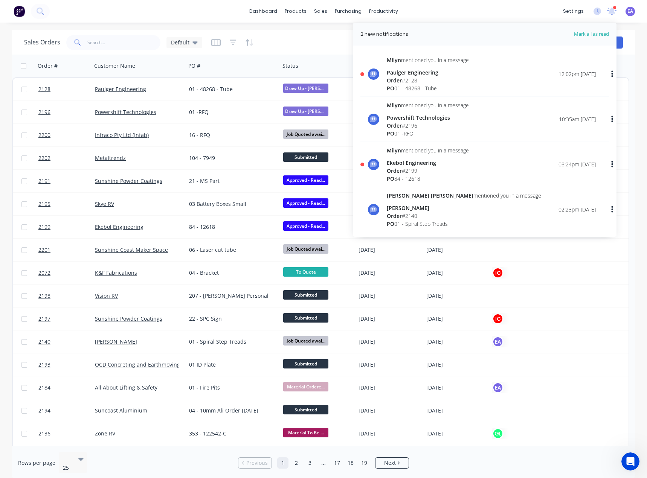
click at [416, 167] on div "Order # 2199" at bounding box center [428, 171] width 82 height 8
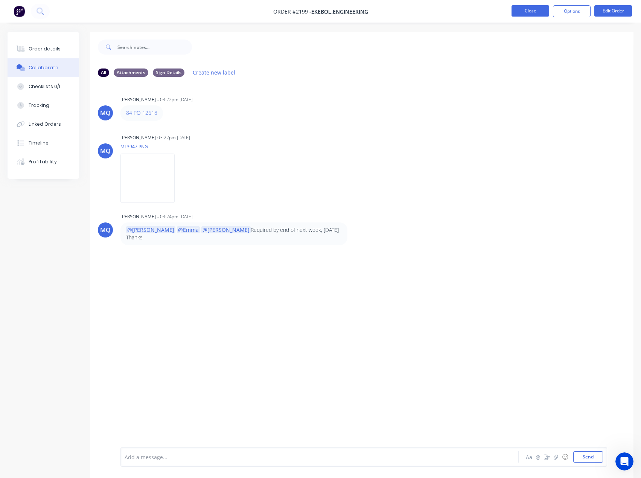
click at [527, 12] on button "Close" at bounding box center [531, 10] width 38 height 11
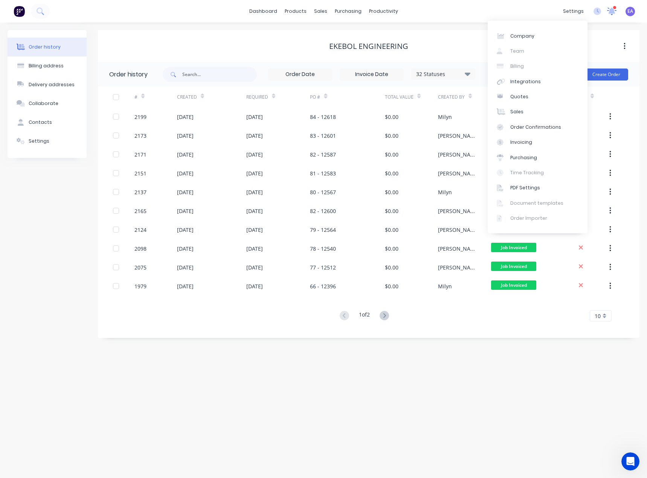
click at [611, 11] on icon at bounding box center [611, 11] width 7 height 6
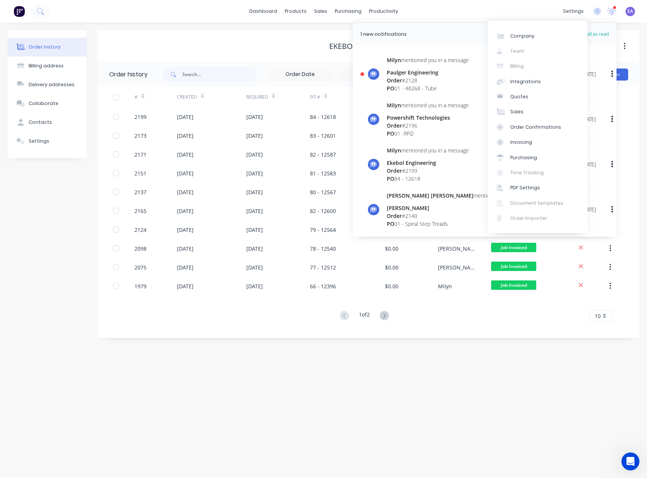
click at [413, 78] on div "Order # 2128" at bounding box center [428, 80] width 82 height 8
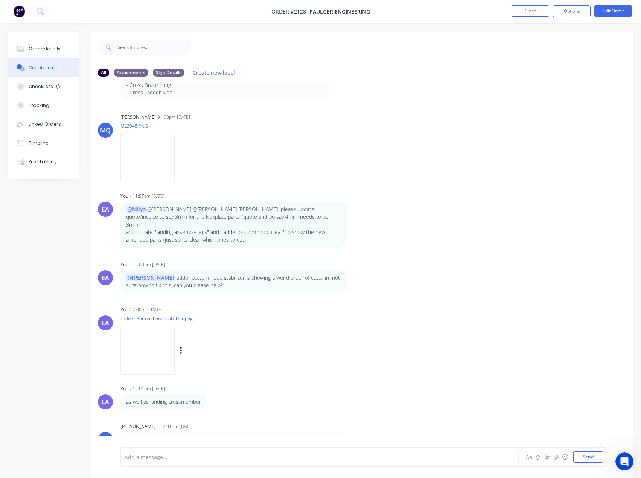
scroll to position [11, 0]
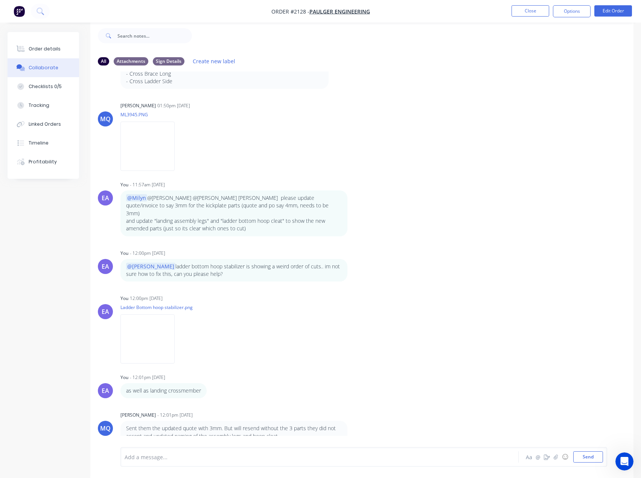
click at [217, 451] on div "Add a message... Aa @ ☺ Send" at bounding box center [363, 457] width 487 height 20
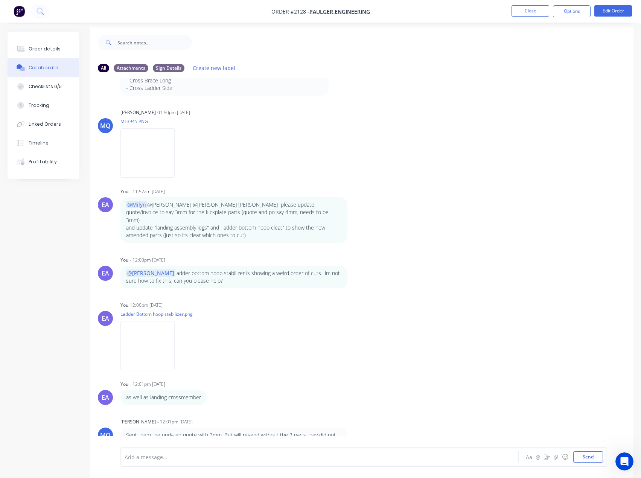
scroll to position [0, 0]
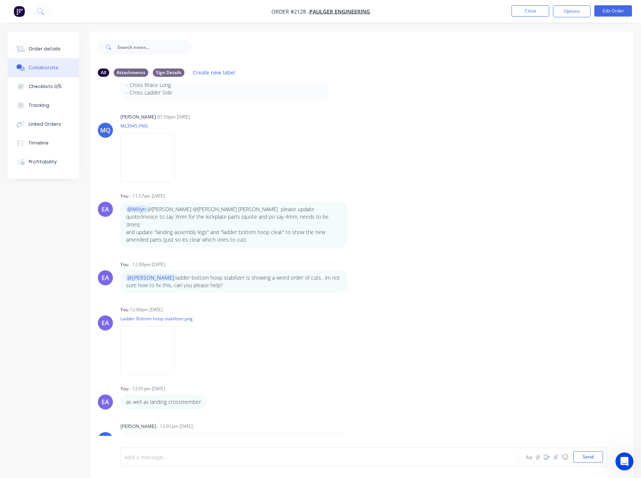
click at [157, 459] on div at bounding box center [304, 457] width 358 height 8
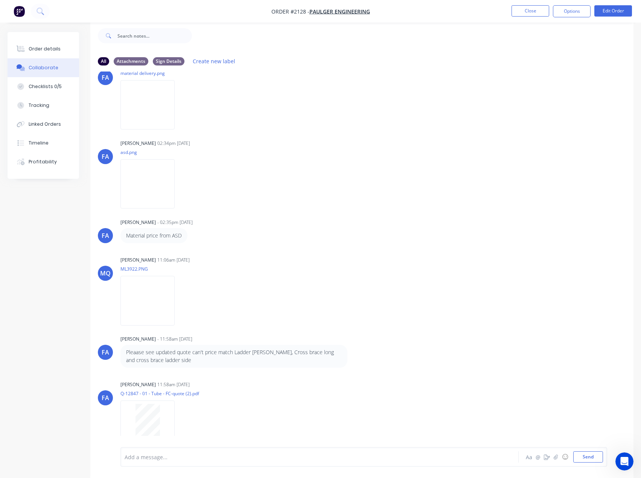
scroll to position [792, 0]
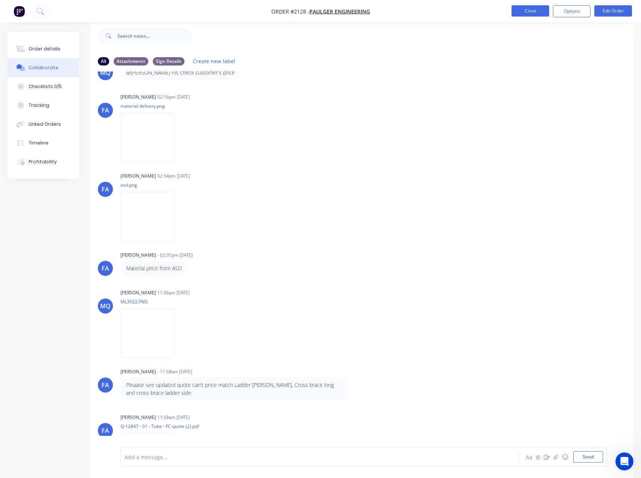
click at [522, 11] on button "Close" at bounding box center [531, 10] width 38 height 11
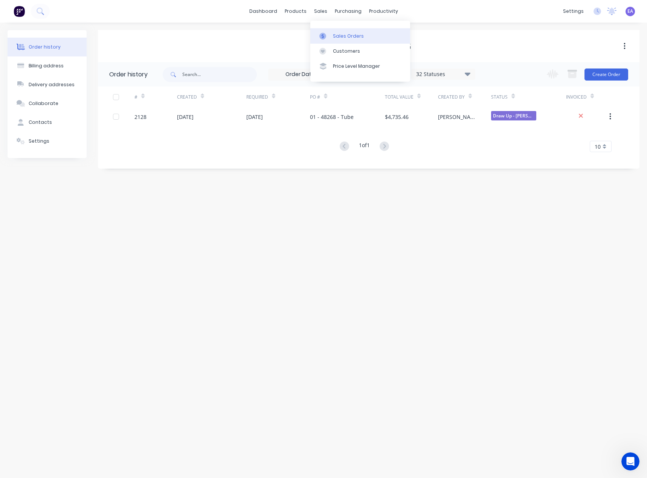
click at [325, 35] on icon at bounding box center [322, 36] width 7 height 7
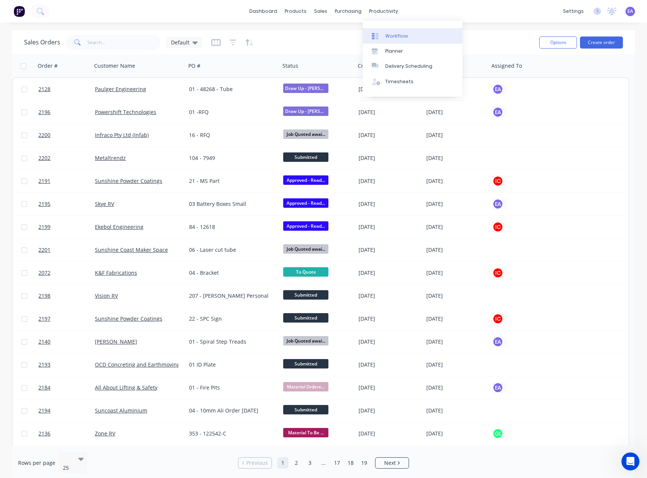
click at [379, 38] on div at bounding box center [377, 36] width 11 height 7
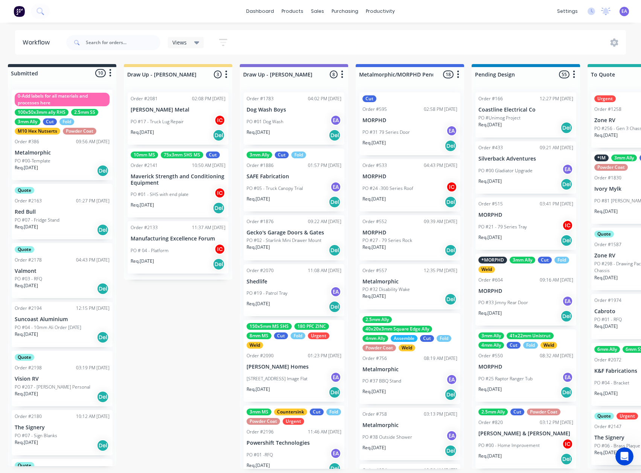
scroll to position [0, 13]
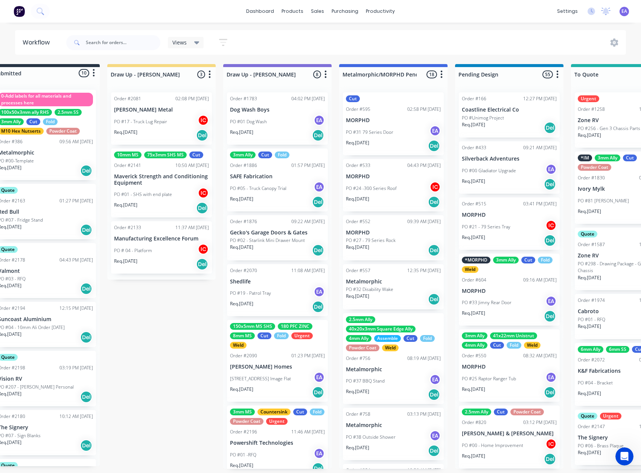
drag, startPoint x: 195, startPoint y: 341, endPoint x: 225, endPoint y: 350, distance: 31.3
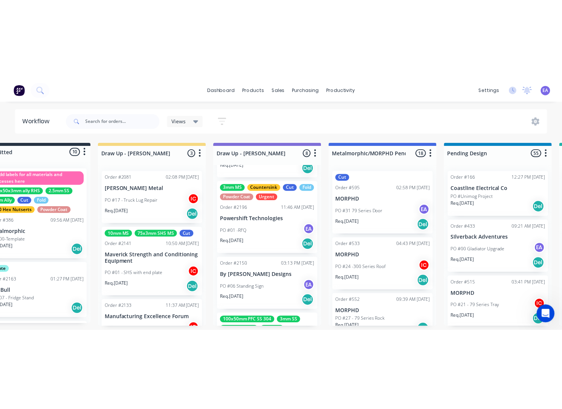
scroll to position [301, 0]
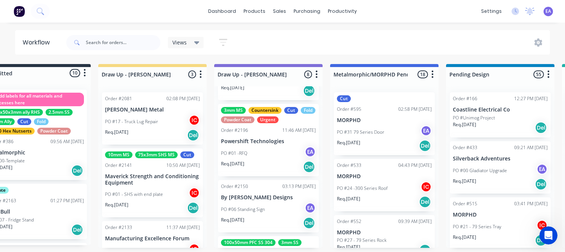
click at [267, 157] on div "PO #01 -RFQ EA" at bounding box center [268, 153] width 95 height 14
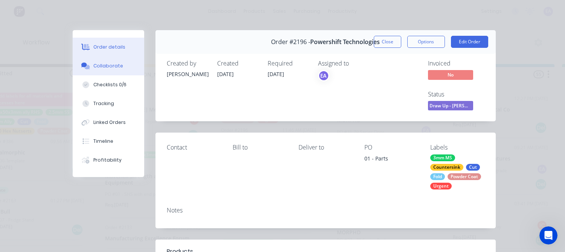
click at [110, 70] on button "Collaborate" at bounding box center [109, 65] width 72 height 19
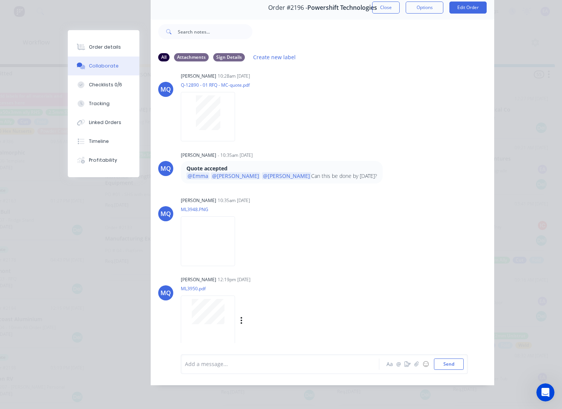
scroll to position [40, 0]
click at [215, 367] on div at bounding box center [282, 364] width 194 height 8
click at [112, 45] on div "Order details" at bounding box center [105, 47] width 32 height 7
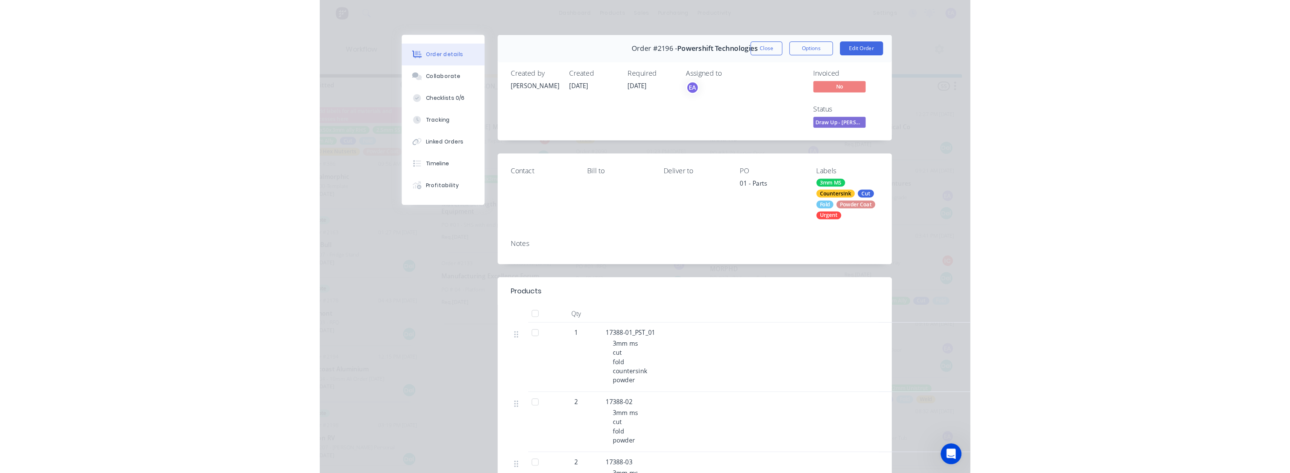
scroll to position [160, 0]
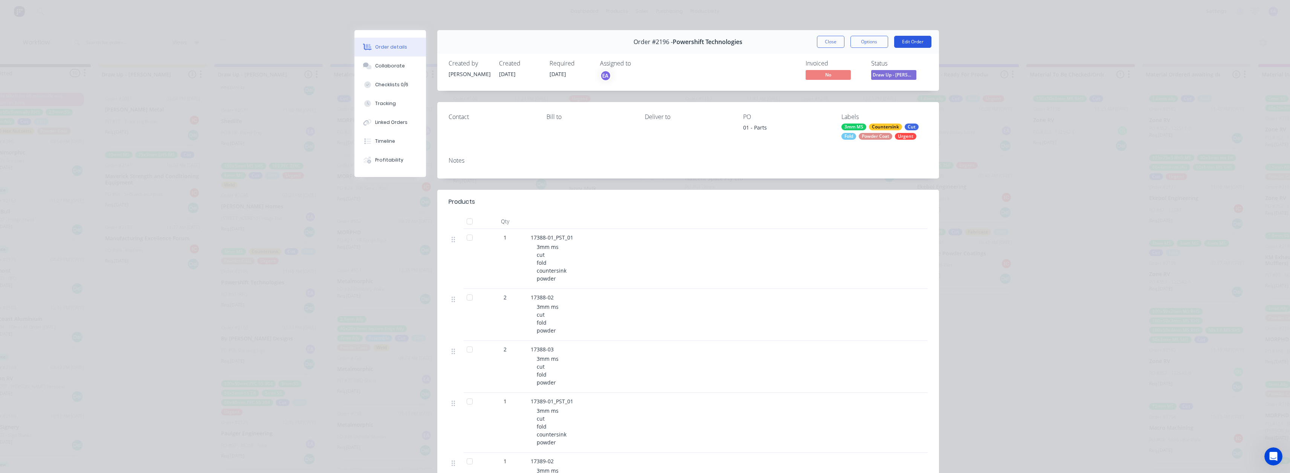
click at [646, 43] on button "Edit Order" at bounding box center [912, 42] width 37 height 12
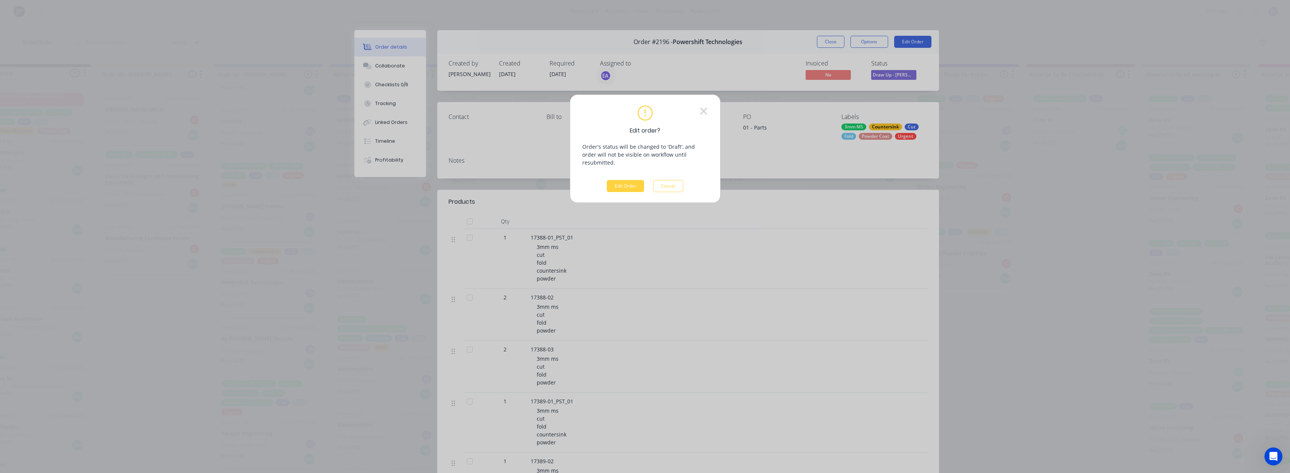
scroll to position [0, 34]
click at [616, 182] on button "Edit Order" at bounding box center [628, 187] width 37 height 12
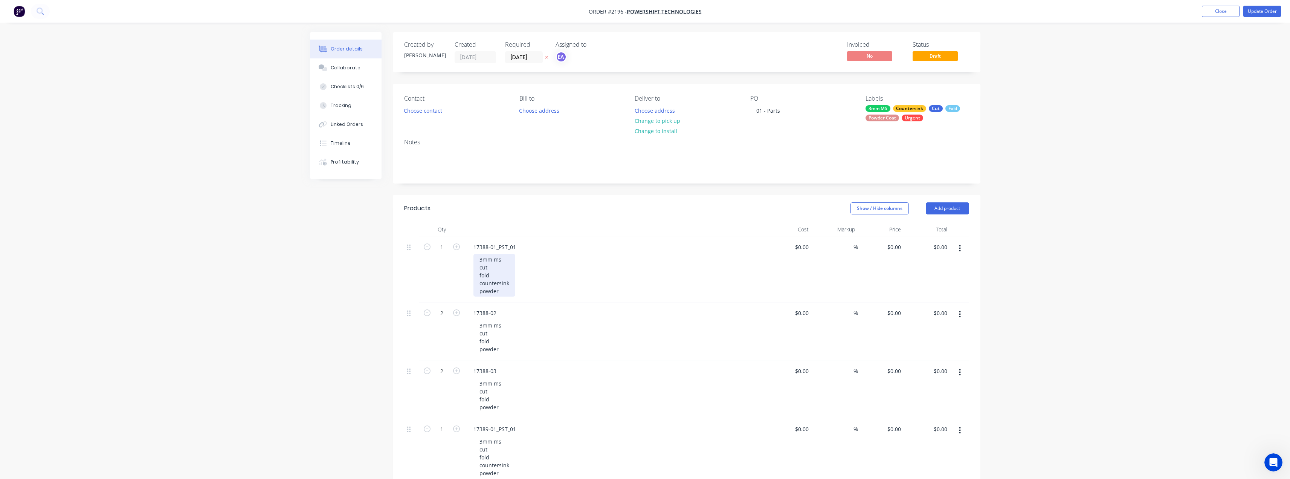
click at [507, 290] on div "3mm ms cut fold countersink powder" at bounding box center [494, 275] width 42 height 43
drag, startPoint x: 535, startPoint y: 290, endPoint x: 470, endPoint y: 294, distance: 64.5
click at [470, 294] on div "17388-01_PST_01 3mm ms cut fold countersink Black prime/gal spray" at bounding box center [614, 266] width 301 height 58
copy div "Black prime/gal spray"
click at [506, 346] on div "3mm ms cut fold powder" at bounding box center [490, 329] width 34 height 35
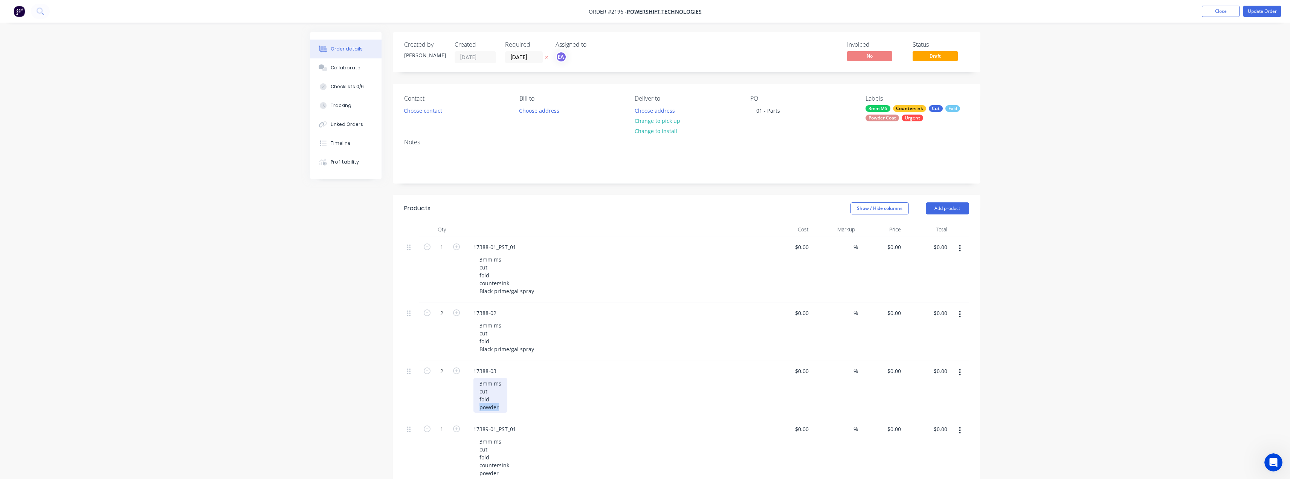
drag, startPoint x: 501, startPoint y: 409, endPoint x: 473, endPoint y: 409, distance: 28.2
click at [473, 409] on div "17388-03 3mm ms cut fold powder" at bounding box center [614, 390] width 301 height 58
paste div
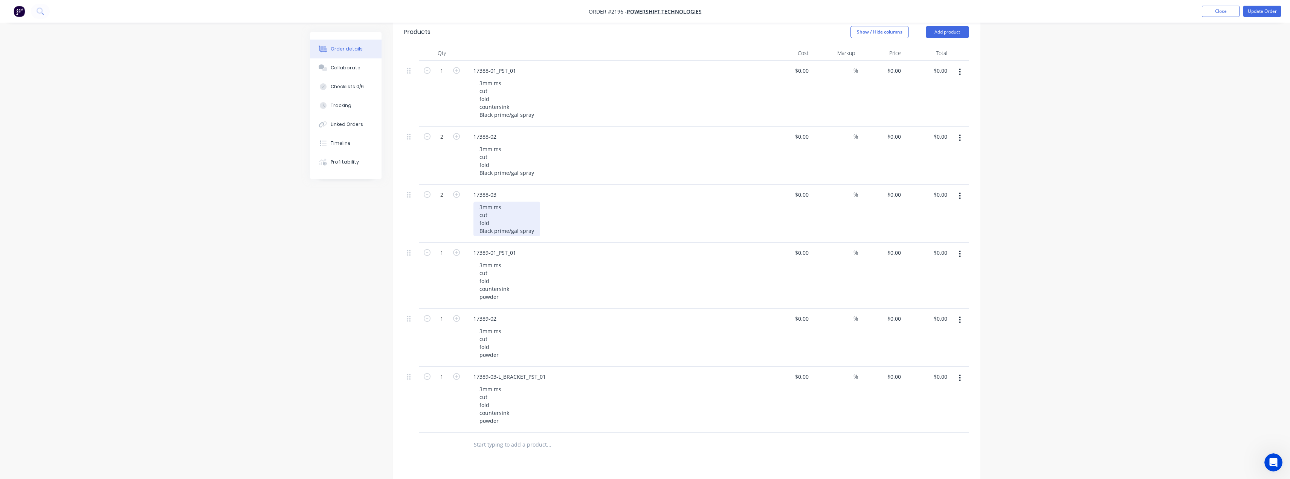
scroll to position [188, 0]
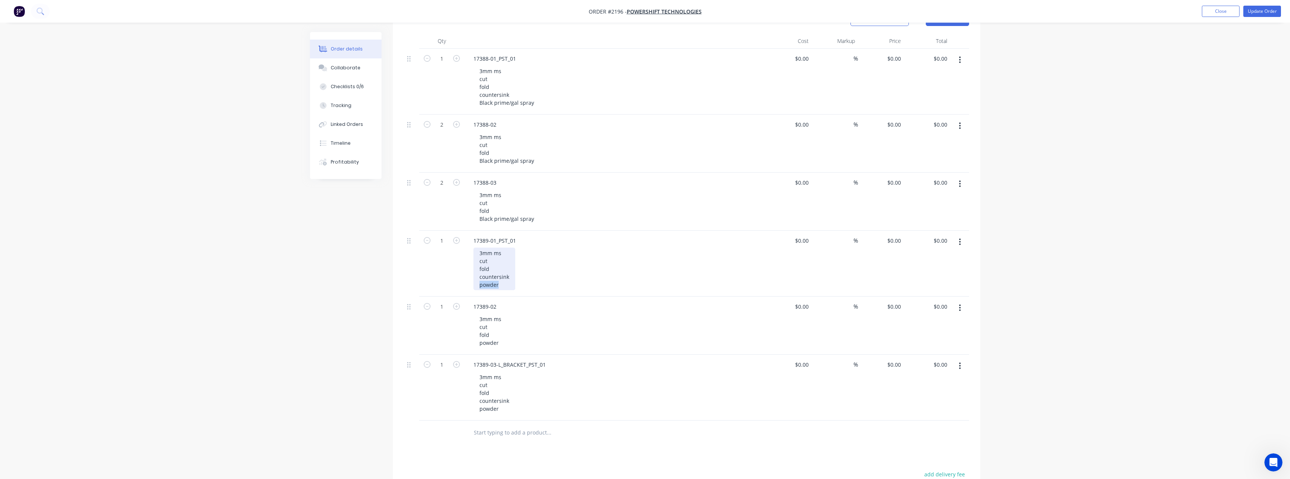
drag, startPoint x: 504, startPoint y: 287, endPoint x: 473, endPoint y: 288, distance: 31.3
click at [473, 288] on div "17389-01_PST_01 3mm ms cut fold countersink powder" at bounding box center [614, 263] width 301 height 66
paste div
drag, startPoint x: 500, startPoint y: 343, endPoint x: 480, endPoint y: 350, distance: 21.4
click at [486, 345] on div "3mm ms cut fold powder" at bounding box center [490, 330] width 34 height 35
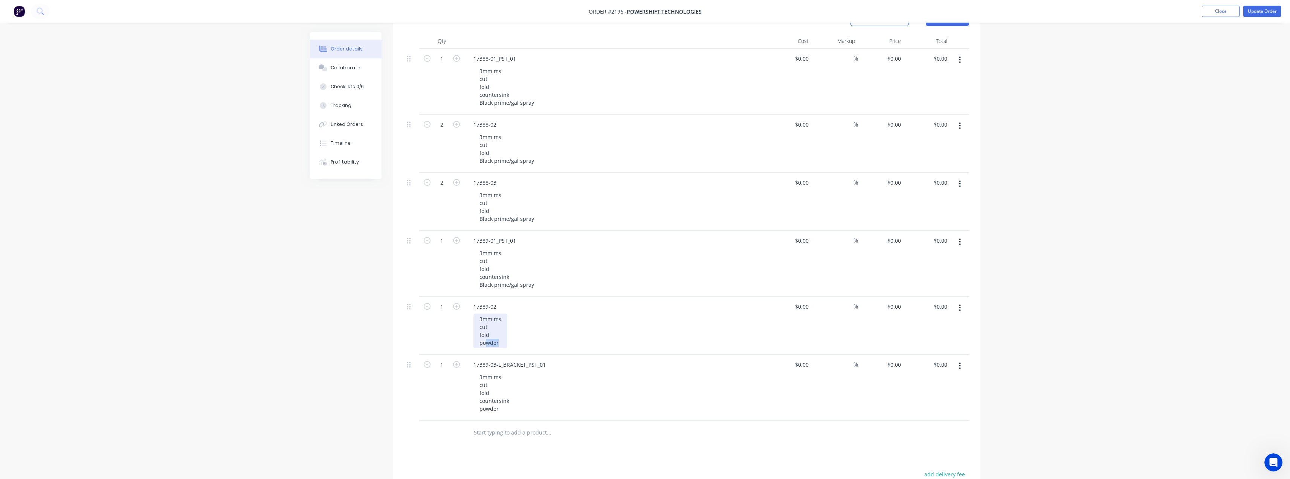
click at [501, 341] on div "3mm ms cut fold powder" at bounding box center [490, 330] width 34 height 35
drag, startPoint x: 498, startPoint y: 343, endPoint x: 472, endPoint y: 344, distance: 26.4
click at [472, 344] on div "17389-02 3mm ms cut fold powder" at bounding box center [614, 325] width 301 height 58
paste div
drag, startPoint x: 507, startPoint y: 410, endPoint x: 453, endPoint y: 411, distance: 53.9
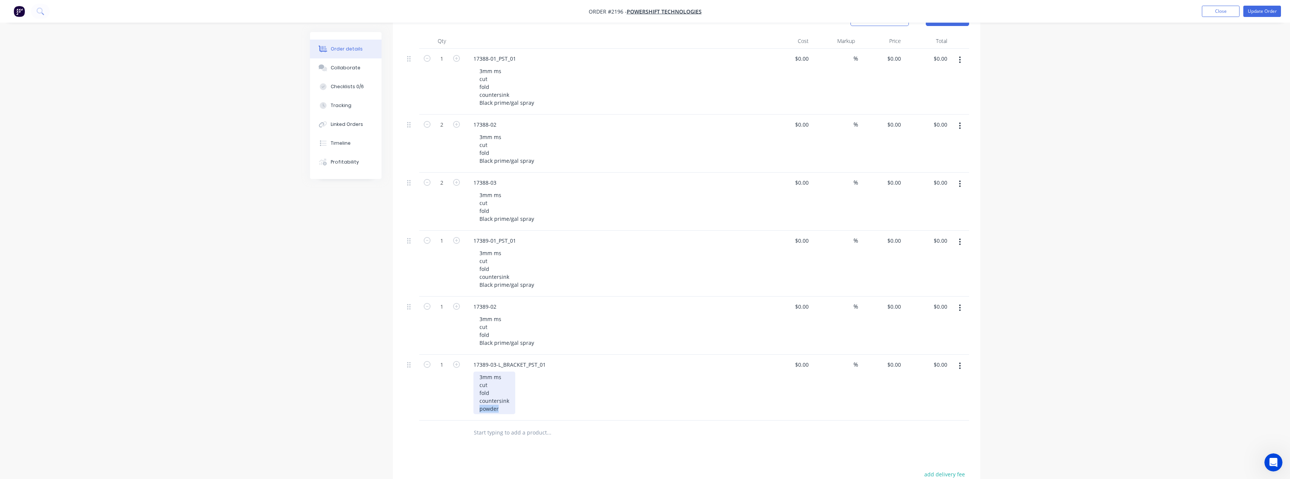
click at [453, 411] on div "1 17389-03-L_BRACKET_PST_01 3mm ms cut fold countersink powder $0.00 $0.00 % $0…" at bounding box center [686, 387] width 565 height 66
paste div
drag, startPoint x: 400, startPoint y: 411, endPoint x: 395, endPoint y: 410, distance: 4.9
click at [400, 411] on div "Qty Cost Markup Price Total 1 17388-01_PST_01 3mm ms cut fold countersink Black…" at bounding box center [686, 239] width 587 height 411
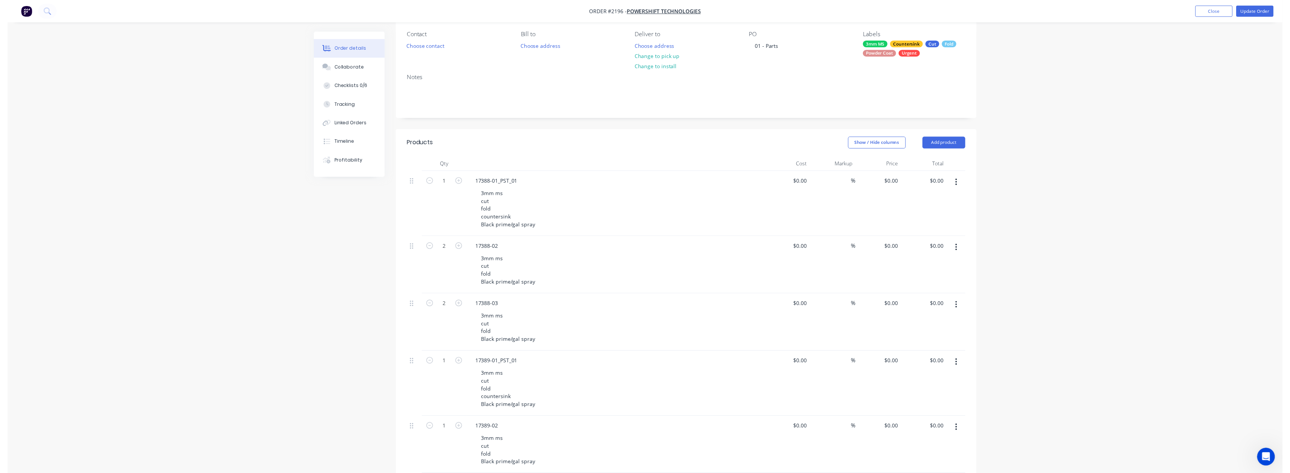
scroll to position [0, 0]
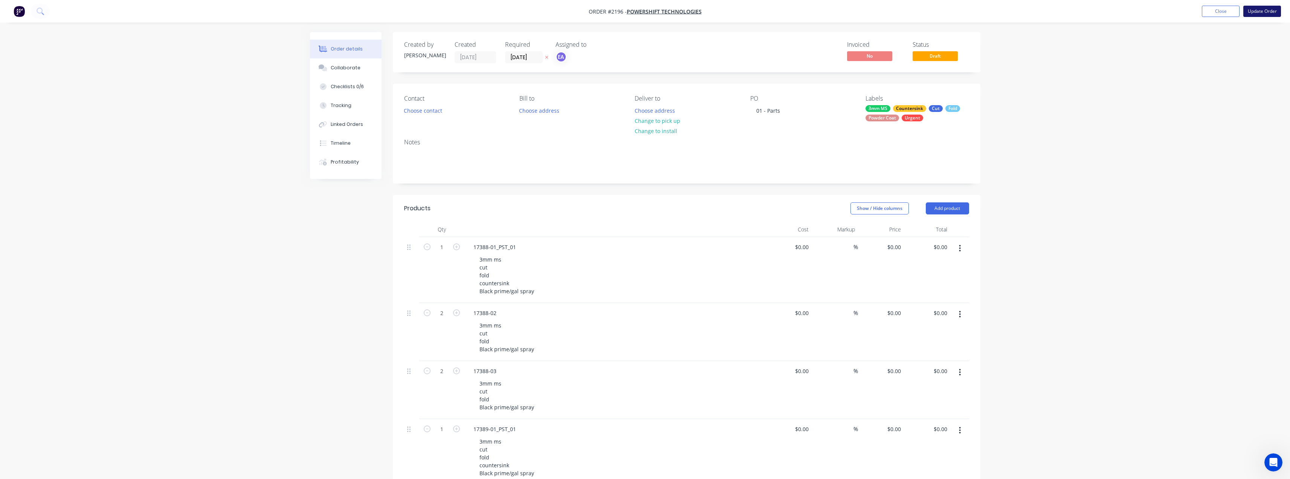
click at [646, 9] on button "Update Order" at bounding box center [1262, 11] width 38 height 11
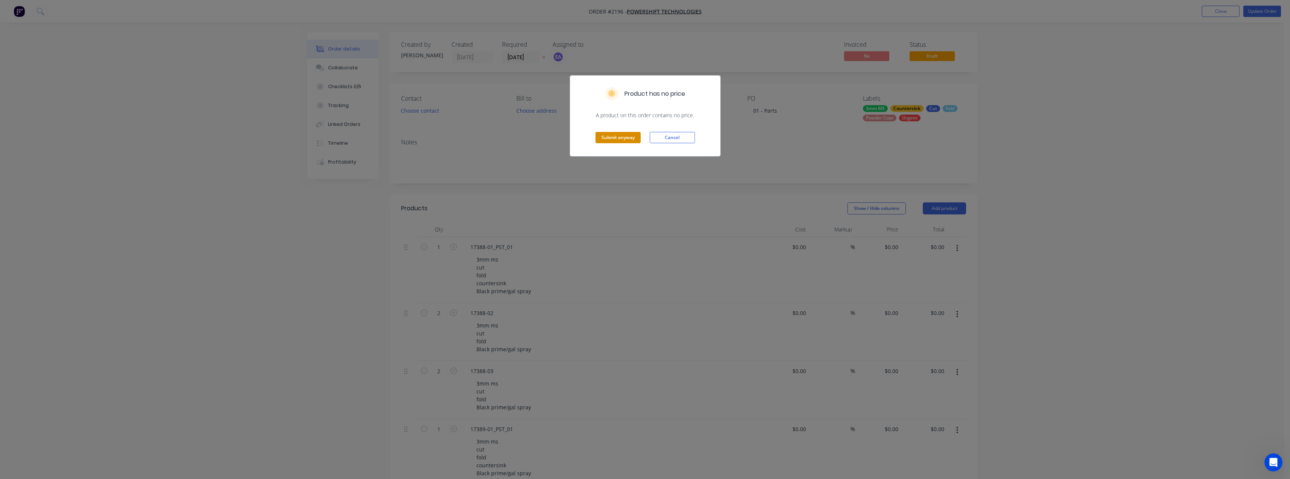
click at [618, 142] on button "Submit anyway" at bounding box center [617, 137] width 45 height 11
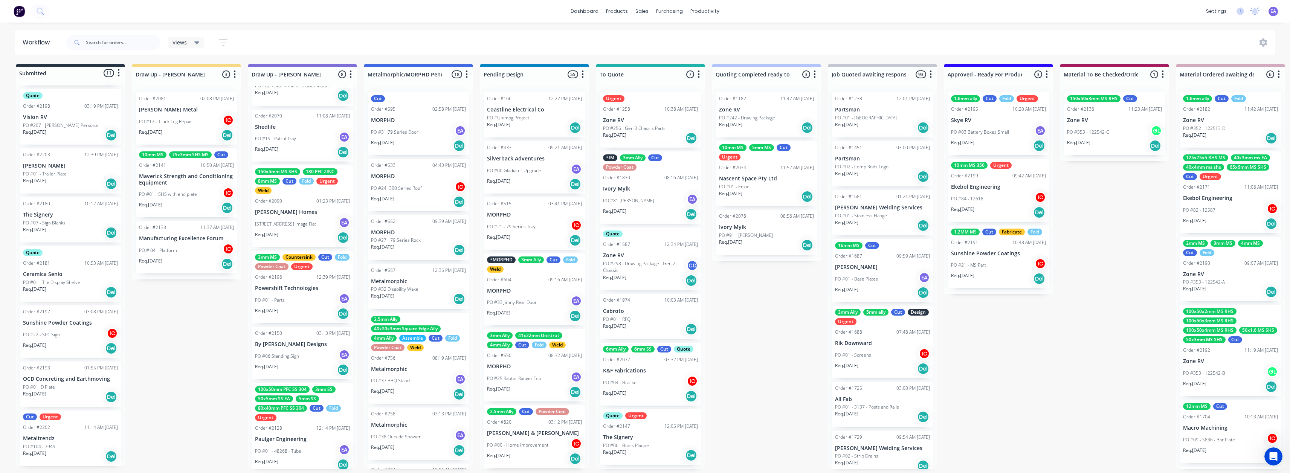
scroll to position [160, 0]
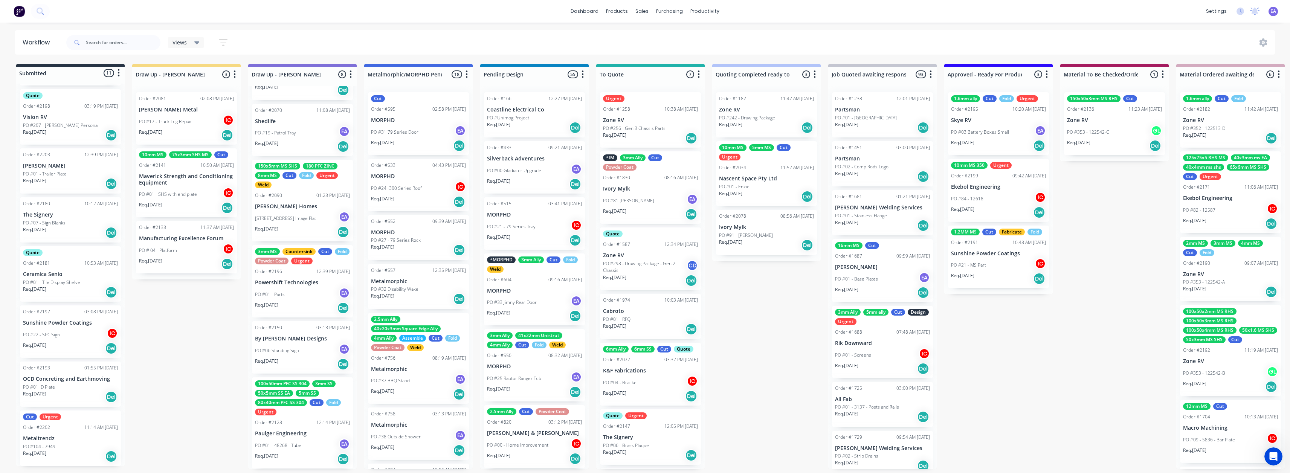
click at [294, 294] on div "PO #01 - Parts EA" at bounding box center [302, 294] width 95 height 14
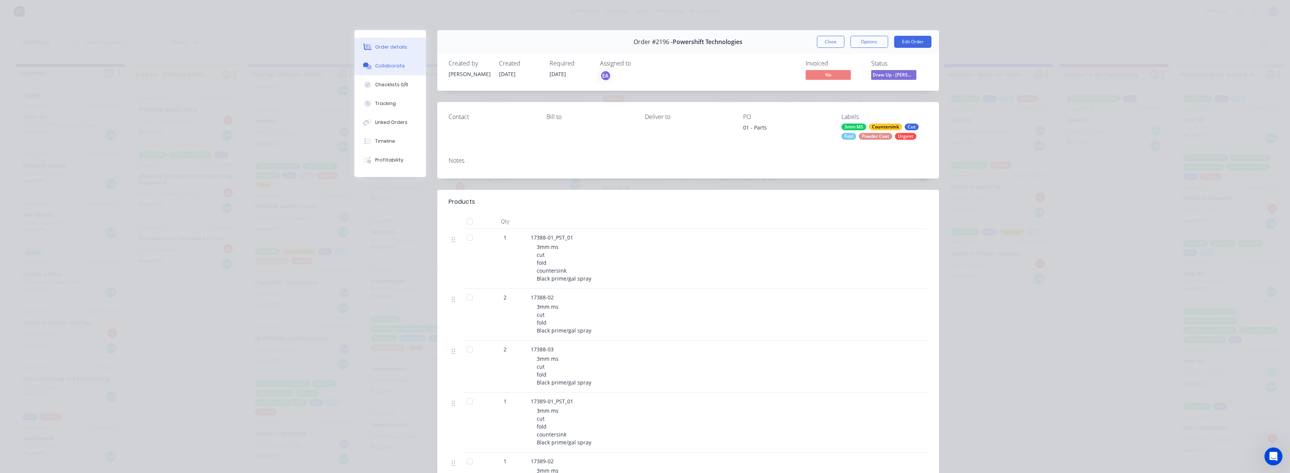
click at [391, 64] on div "Collaborate" at bounding box center [390, 66] width 30 height 7
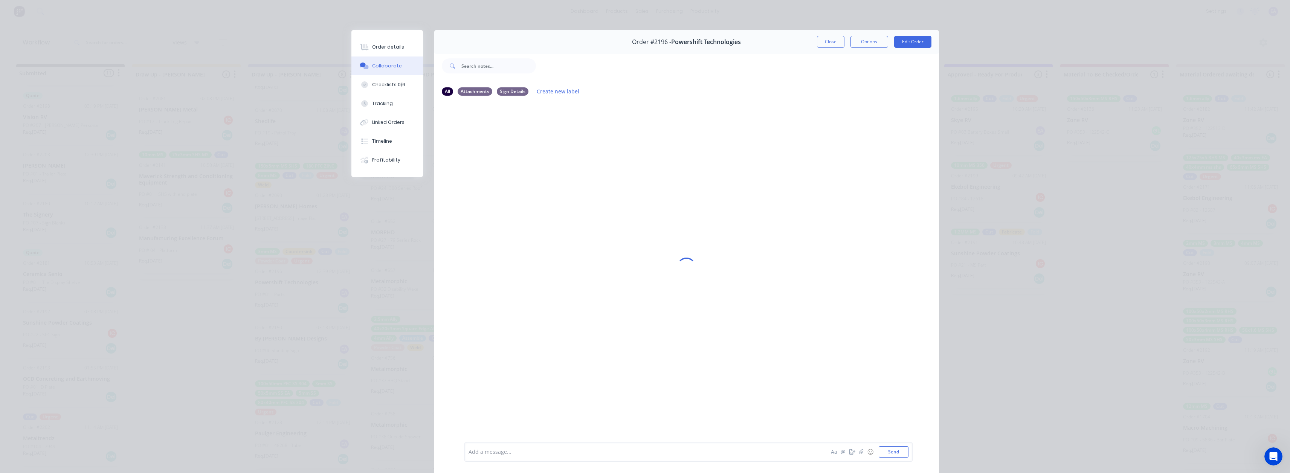
click at [504, 452] on div at bounding box center [633, 452] width 329 height 8
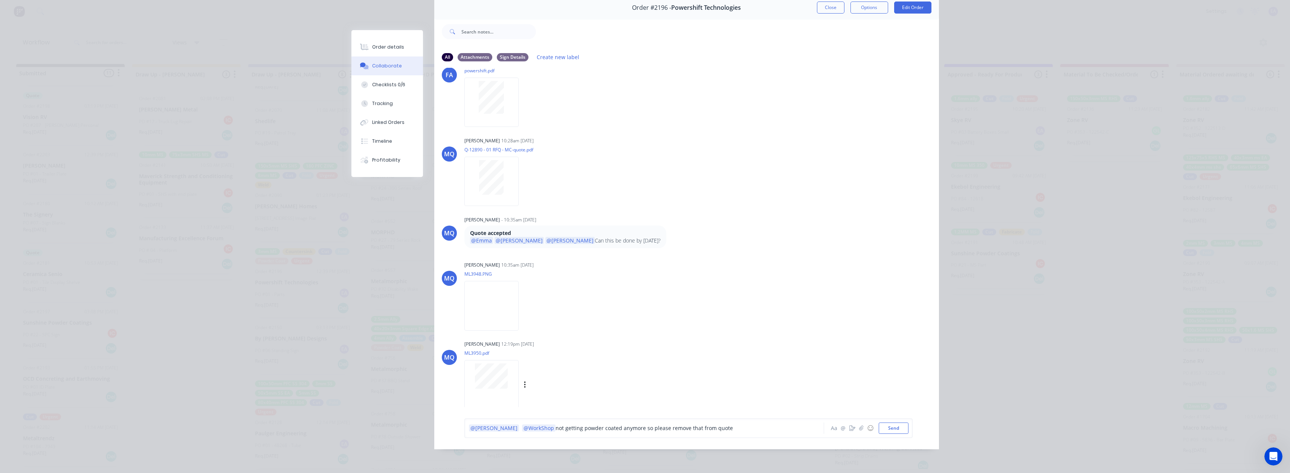
scroll to position [61, 0]
click at [646, 429] on div "@[PERSON_NAME] @WorkShop not getting powder coated anymore so please remove tha…" at bounding box center [633, 428] width 329 height 8
click at [555, 425] on span "not getting powder coated anymore so please remove that from quote." at bounding box center [644, 427] width 179 height 7
click at [555, 429] on span "not getting powder coated anymore so please remove that from quote." at bounding box center [644, 427] width 179 height 7
drag, startPoint x: 742, startPoint y: 429, endPoint x: 752, endPoint y: 427, distance: 10.3
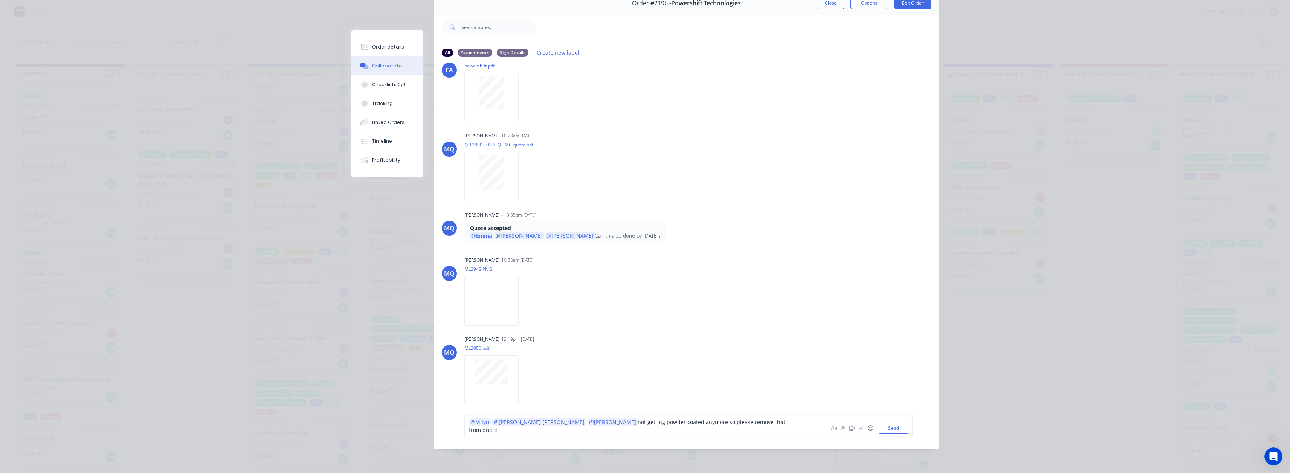
click at [646, 428] on div "@Milyn @[PERSON_NAME] [PERSON_NAME] @[PERSON_NAME] not getting powder coated an…" at bounding box center [633, 426] width 329 height 16
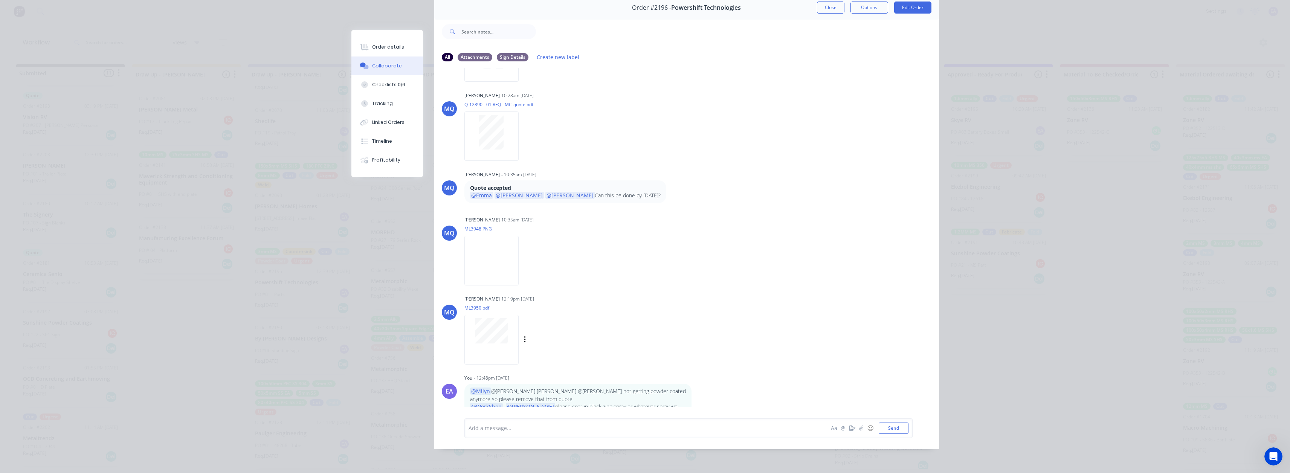
scroll to position [107, 0]
click at [496, 430] on div at bounding box center [633, 428] width 329 height 8
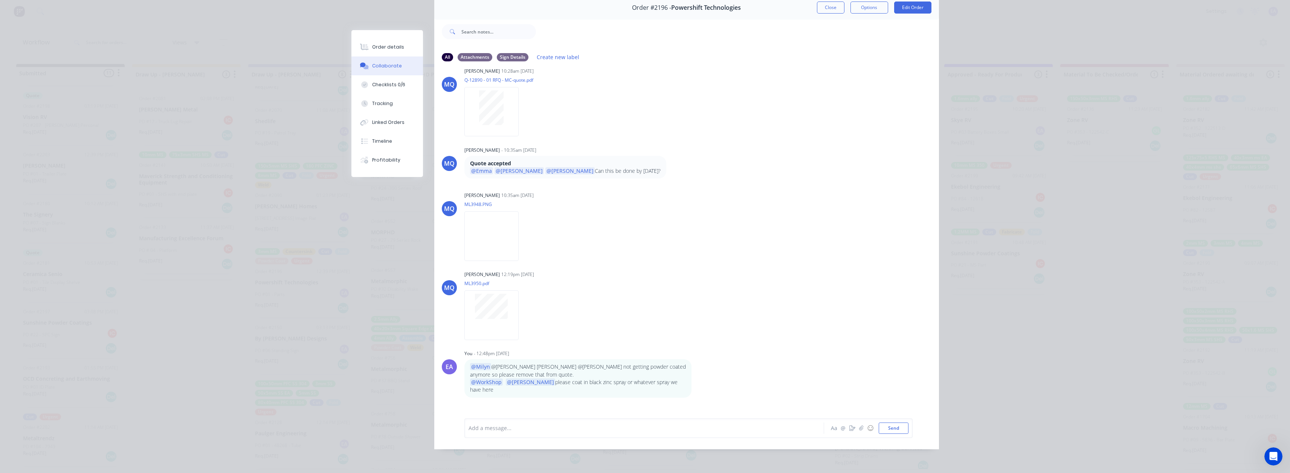
scroll to position [145, 0]
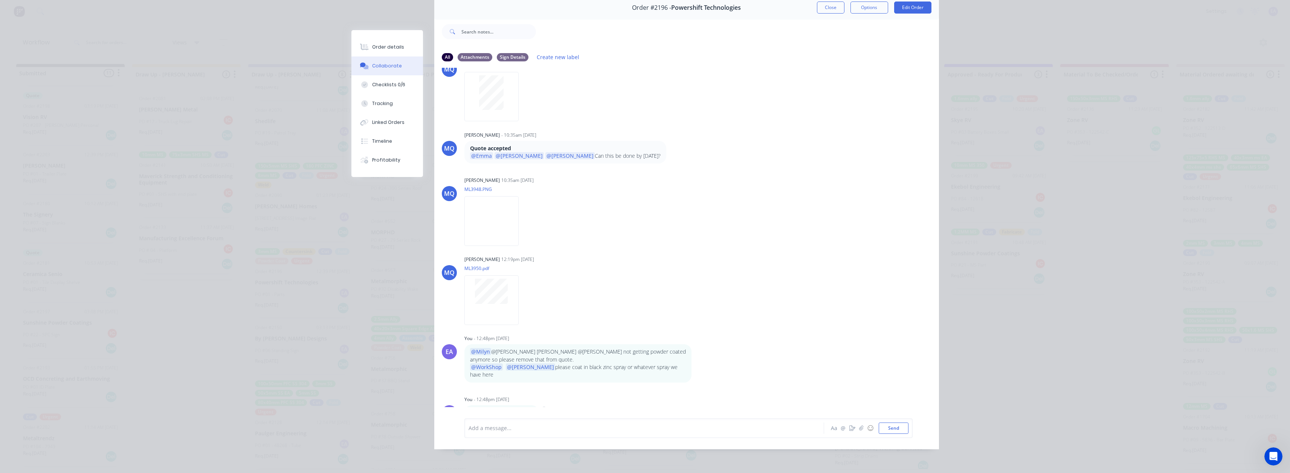
click at [543, 409] on icon "button" at bounding box center [544, 412] width 2 height 7
click at [553, 393] on button "Edit" at bounding box center [570, 399] width 47 height 12
click at [517, 428] on span "no extra charge for coating" at bounding box center [503, 427] width 68 height 7
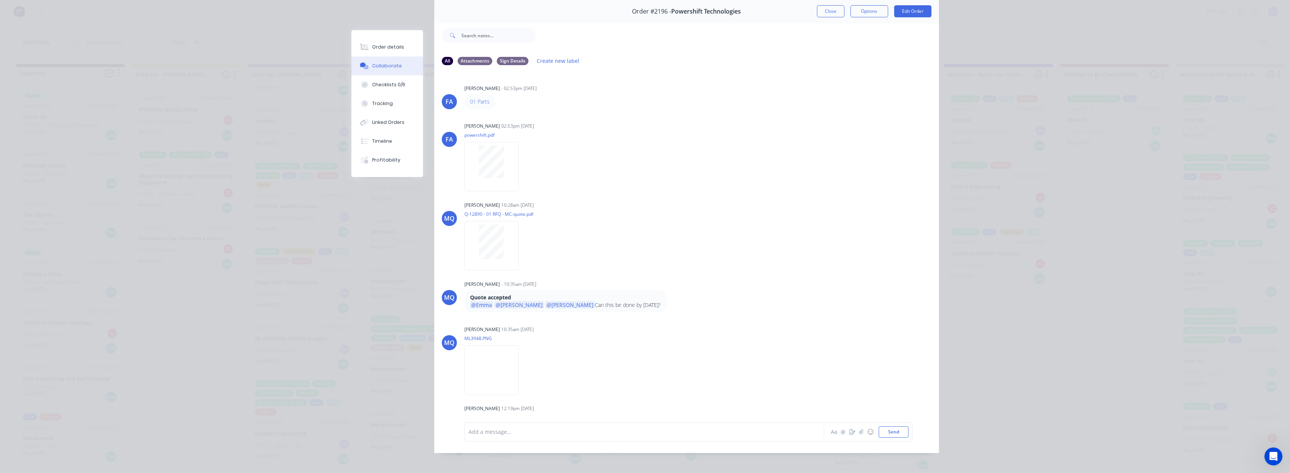
scroll to position [0, 0]
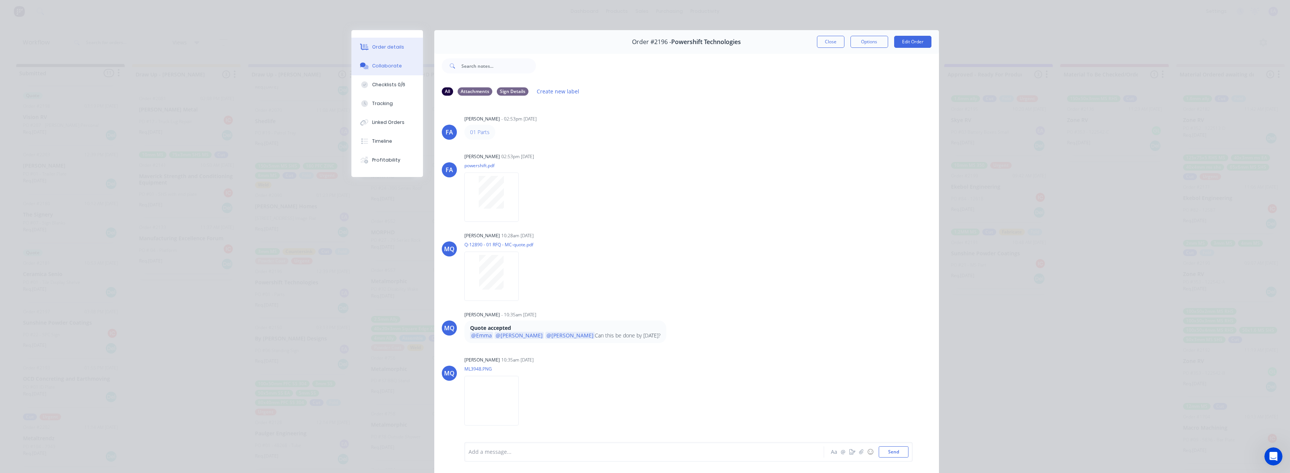
click at [374, 43] on button "Order details" at bounding box center [387, 47] width 72 height 19
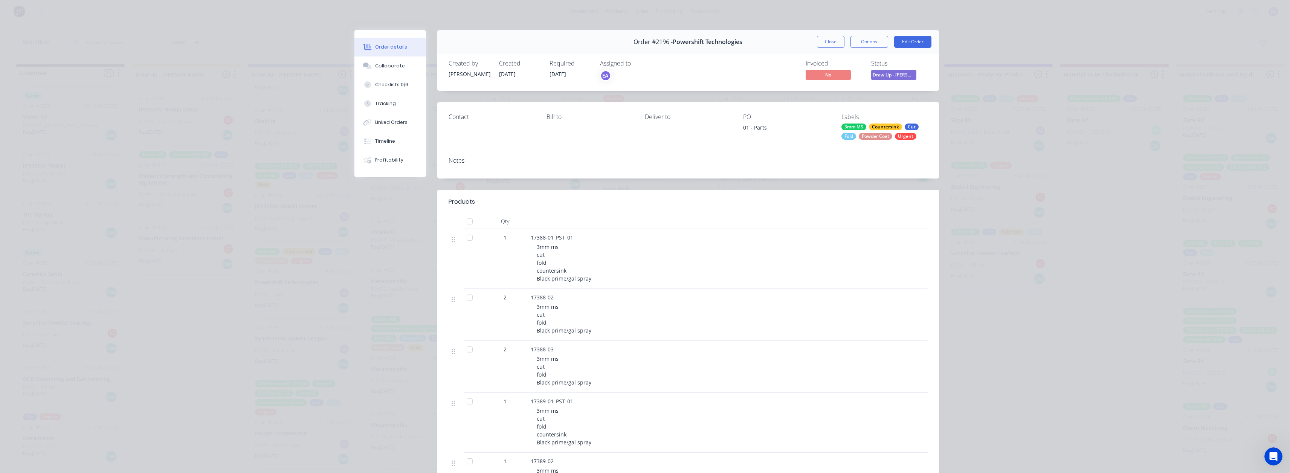
click at [646, 83] on div "Created by [PERSON_NAME] Created [DATE] Required [DATE] Assigned to EA Invoiced…" at bounding box center [688, 71] width 502 height 40
click at [646, 81] on button "Draw Up - [PERSON_NAME]" at bounding box center [893, 75] width 45 height 11
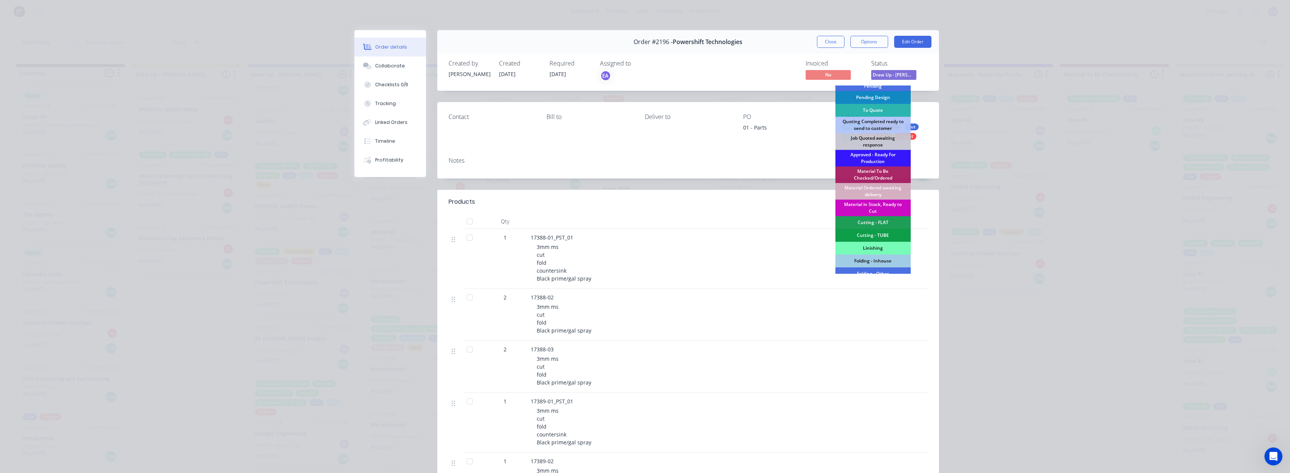
scroll to position [38, 0]
click at [646, 221] on div "Cutting - FLAT" at bounding box center [872, 221] width 75 height 13
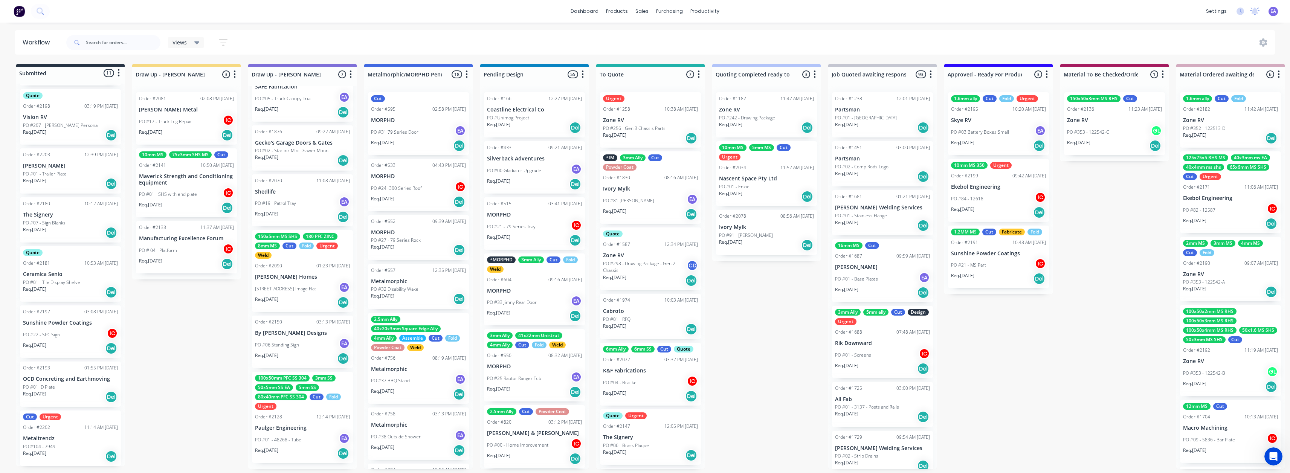
scroll to position [84, 0]
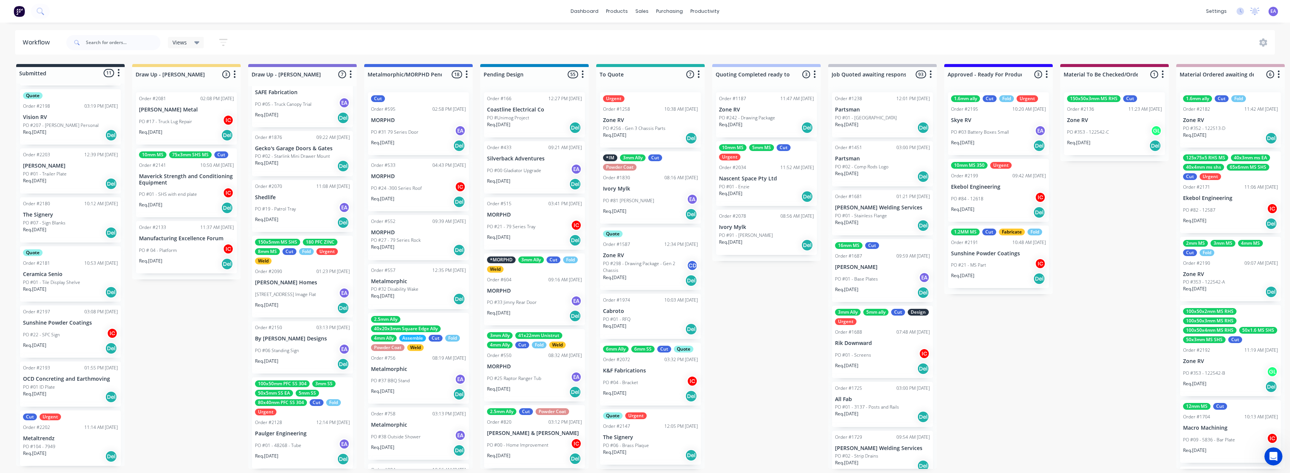
drag, startPoint x: 717, startPoint y: 412, endPoint x: 201, endPoint y: 426, distance: 516.8
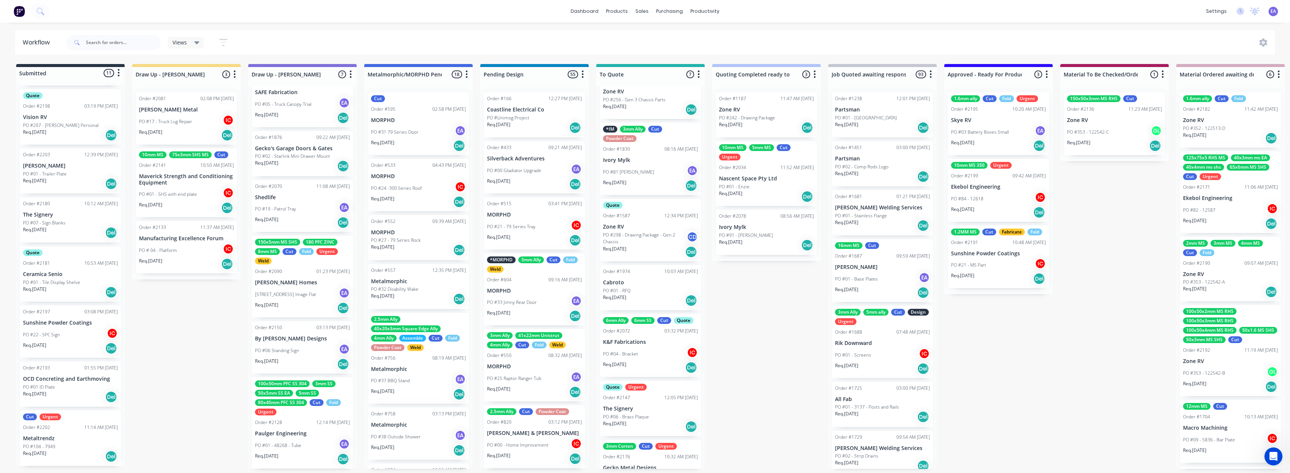
scroll to position [63, 0]
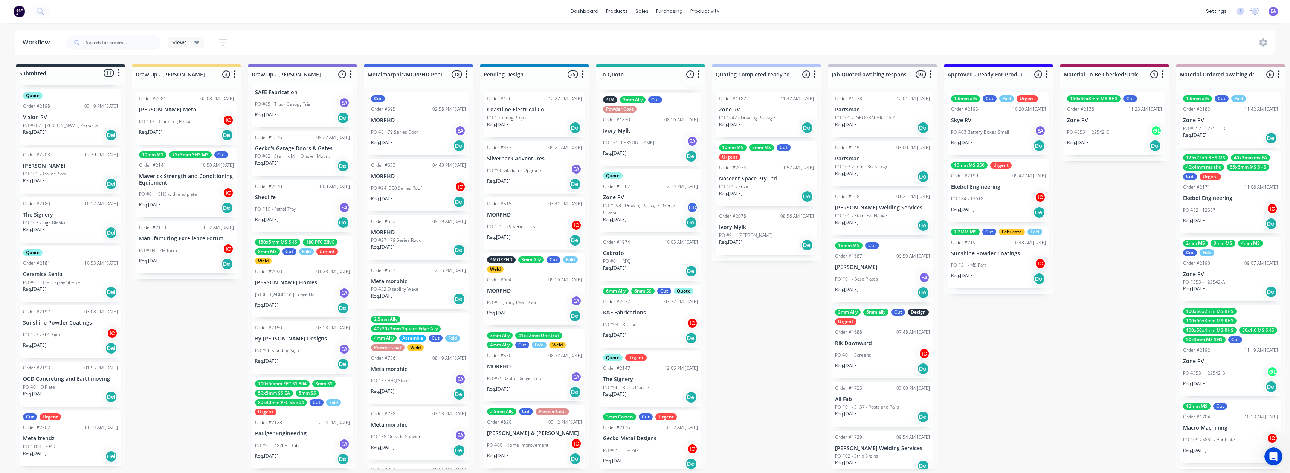
drag, startPoint x: 536, startPoint y: 417, endPoint x: 317, endPoint y: 435, distance: 219.9
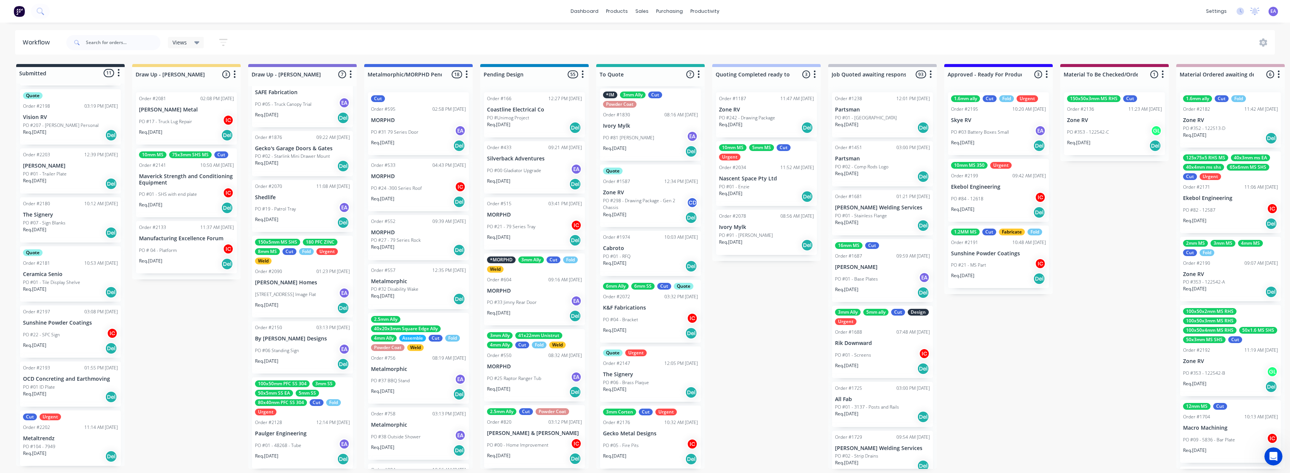
drag, startPoint x: 154, startPoint y: 384, endPoint x: 49, endPoint y: 396, distance: 106.1
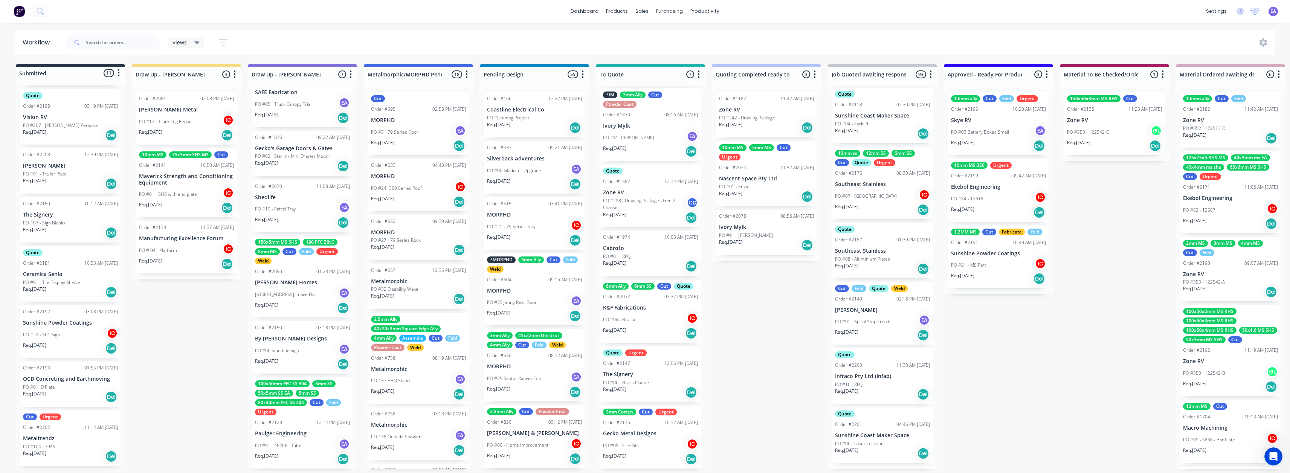
scroll to position [0, 0]
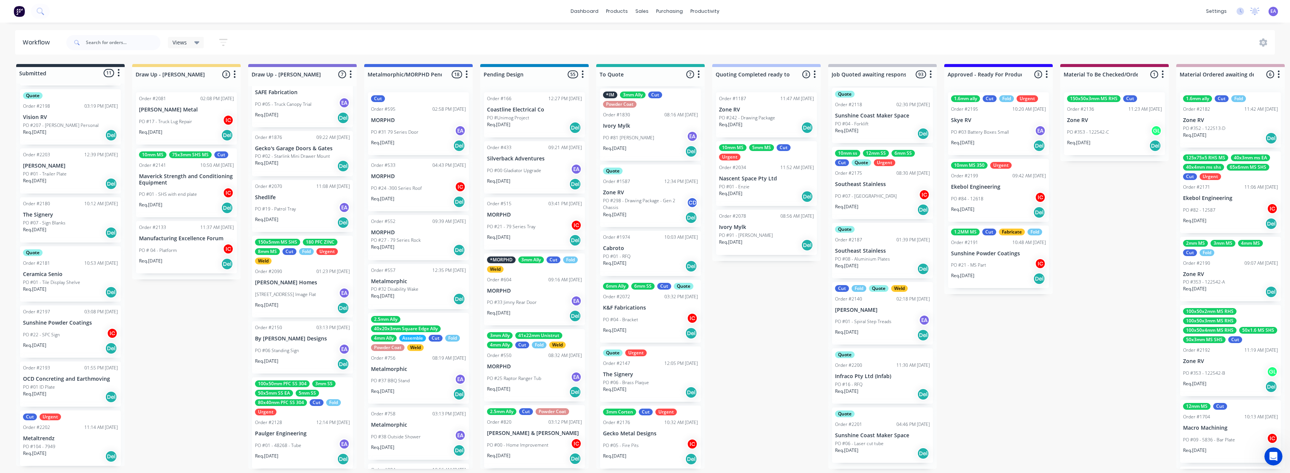
scroll to position [2, 0]
click at [105, 40] on input "text" at bounding box center [123, 42] width 75 height 15
type input "paulger"
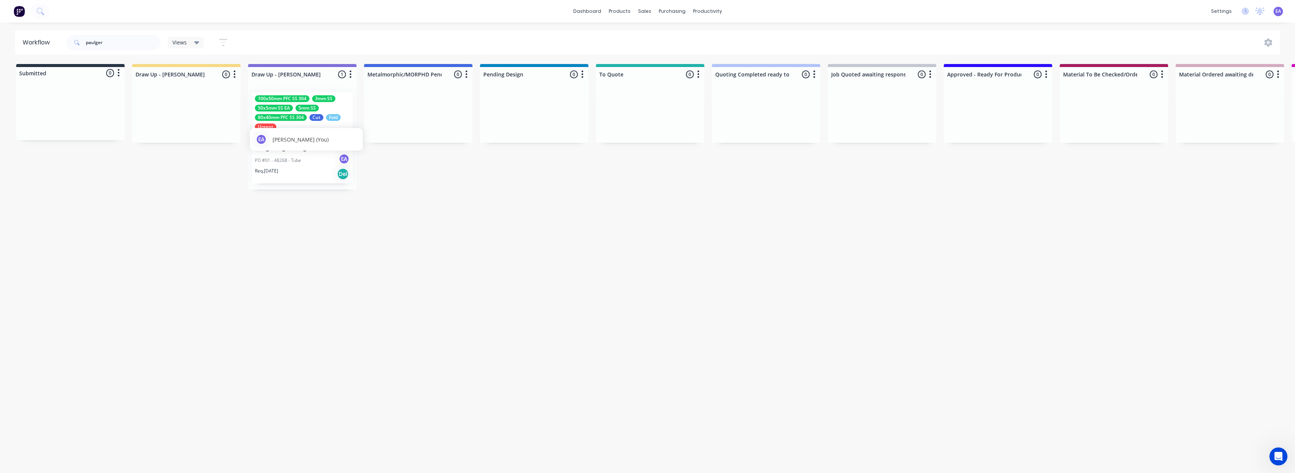
click at [303, 143] on span "[PERSON_NAME] (You)" at bounding box center [301, 140] width 56 height 8
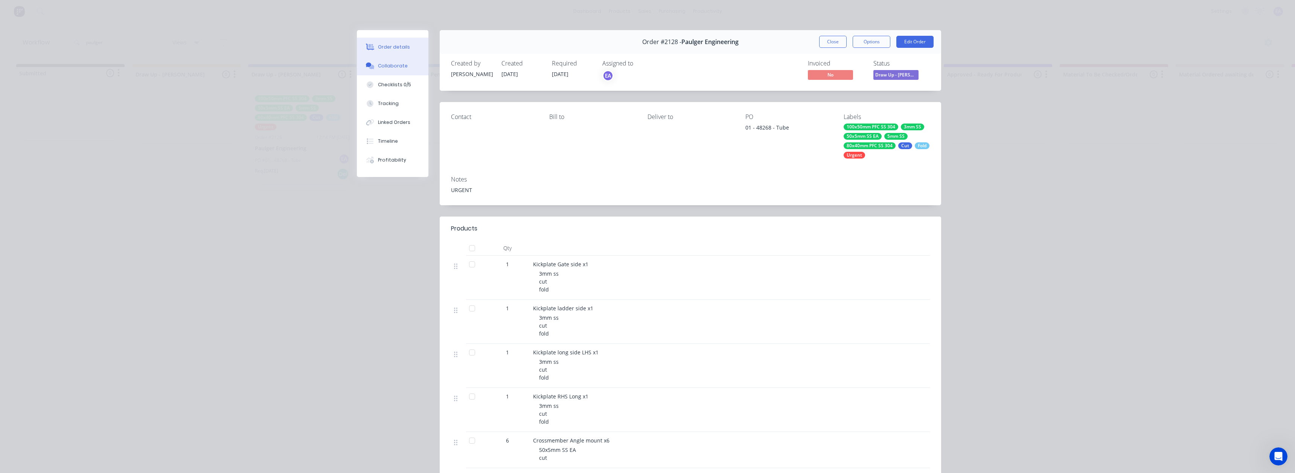
click at [401, 61] on button "Collaborate" at bounding box center [393, 65] width 72 height 19
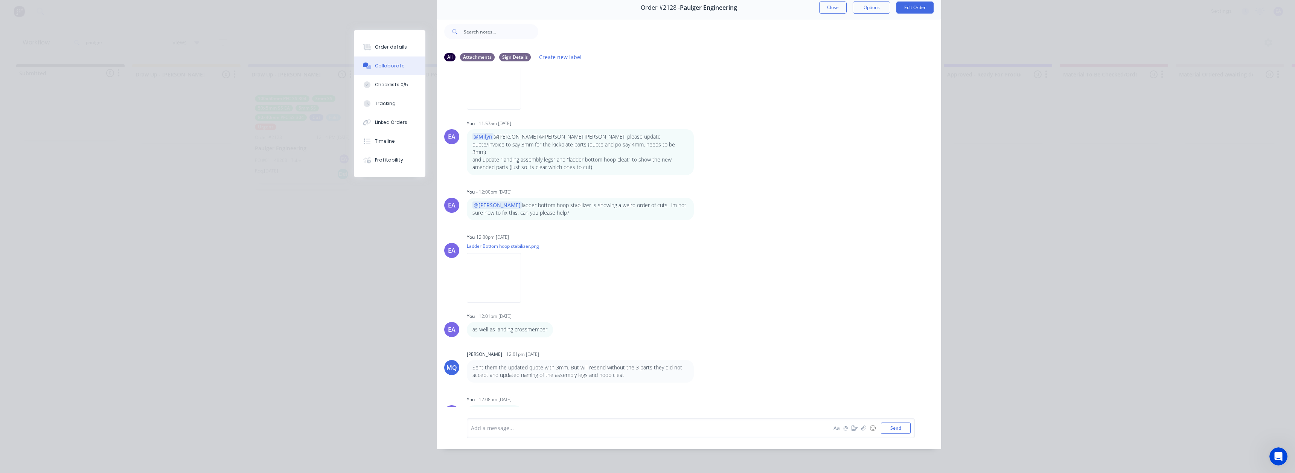
scroll to position [40, 0]
click at [503, 433] on div "Add a message..." at bounding box center [636, 427] width 330 height 11
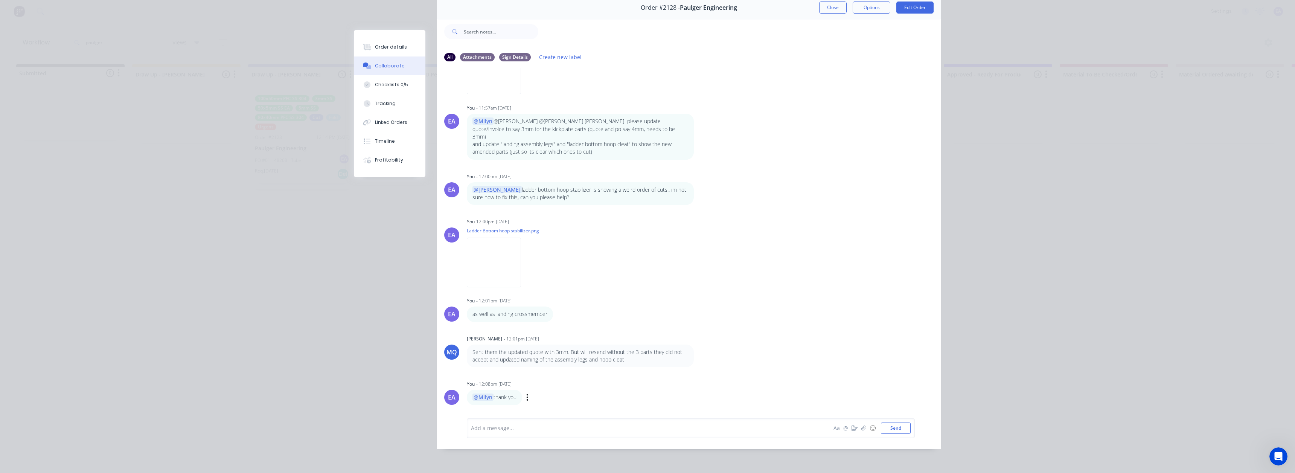
scroll to position [1346, 0]
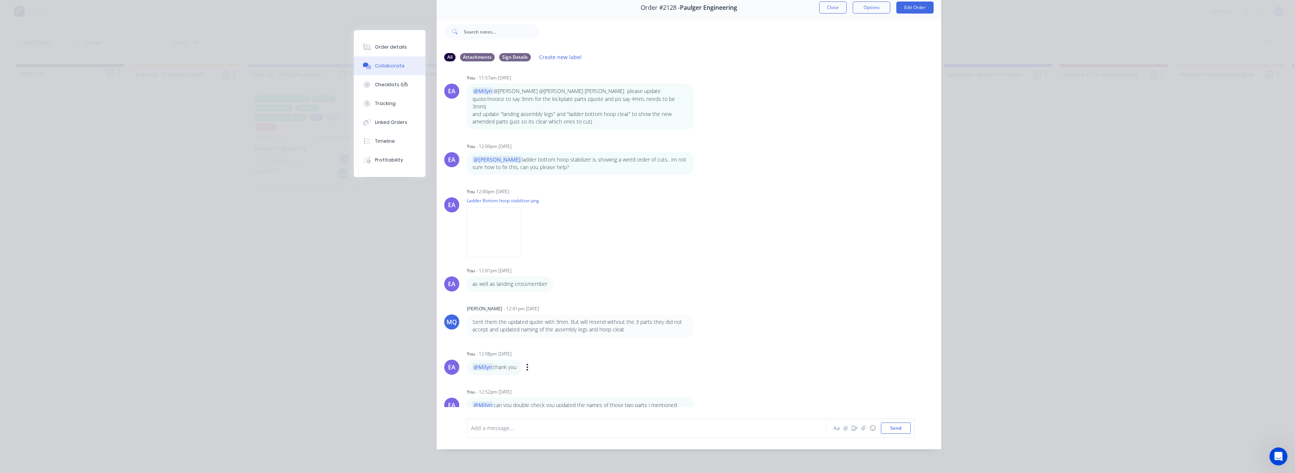
click at [572, 348] on div "You - 12:08pm [DATE] @Milyn thank you Labels Edit Delete" at bounding box center [584, 361] width 235 height 26
click at [646, 316] on div "MQ [PERSON_NAME] - 12:01pm [DATE] Sent them the updated quote with 3mm. But wil…" at bounding box center [689, 320] width 505 height 34
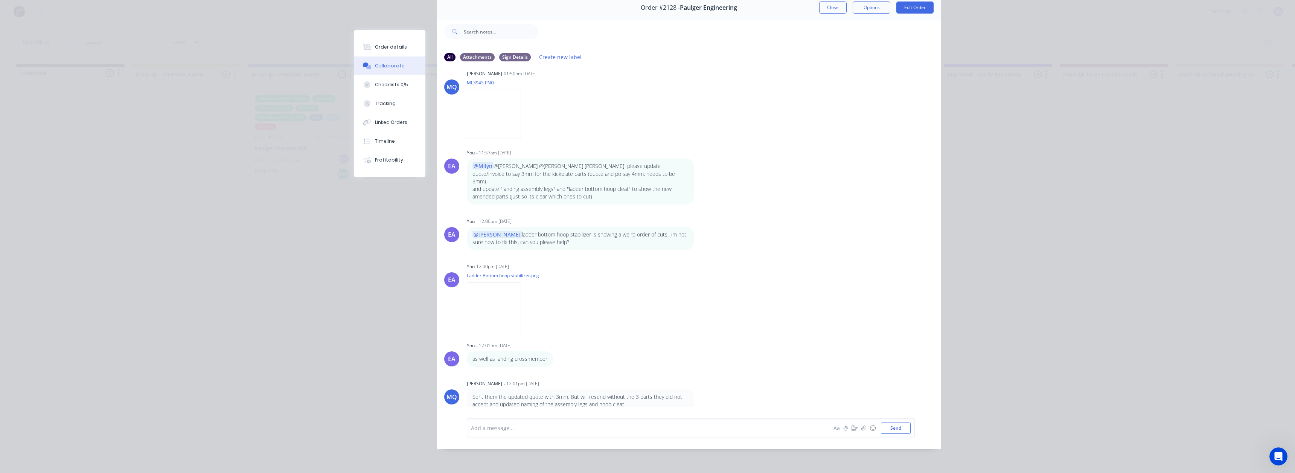
scroll to position [1271, 0]
click at [282, 341] on div "Order details Collaborate Checklists 0/5 Tracking Linked Orders Timeline Profit…" at bounding box center [647, 236] width 1295 height 473
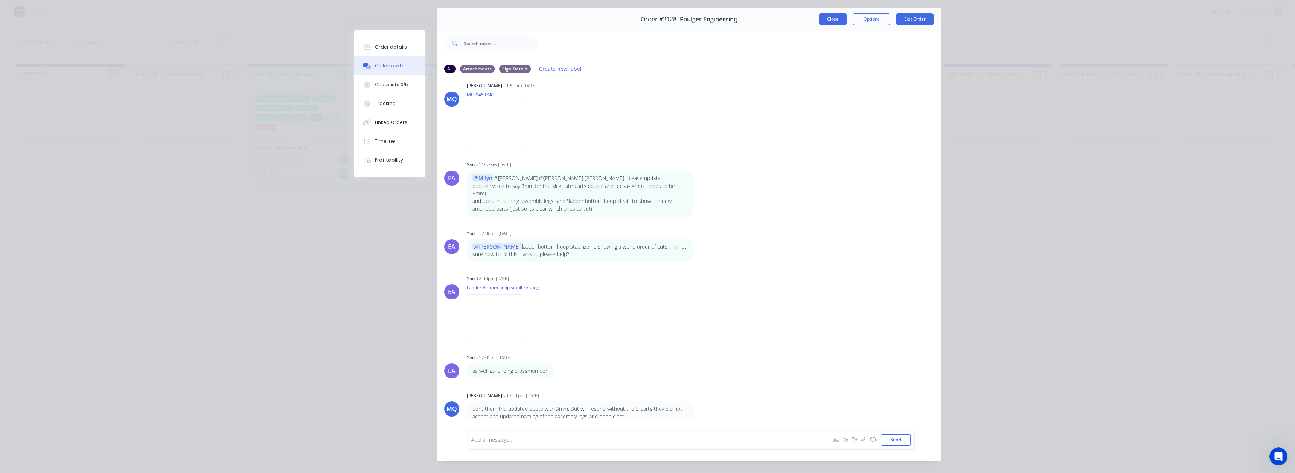
scroll to position [0, 0]
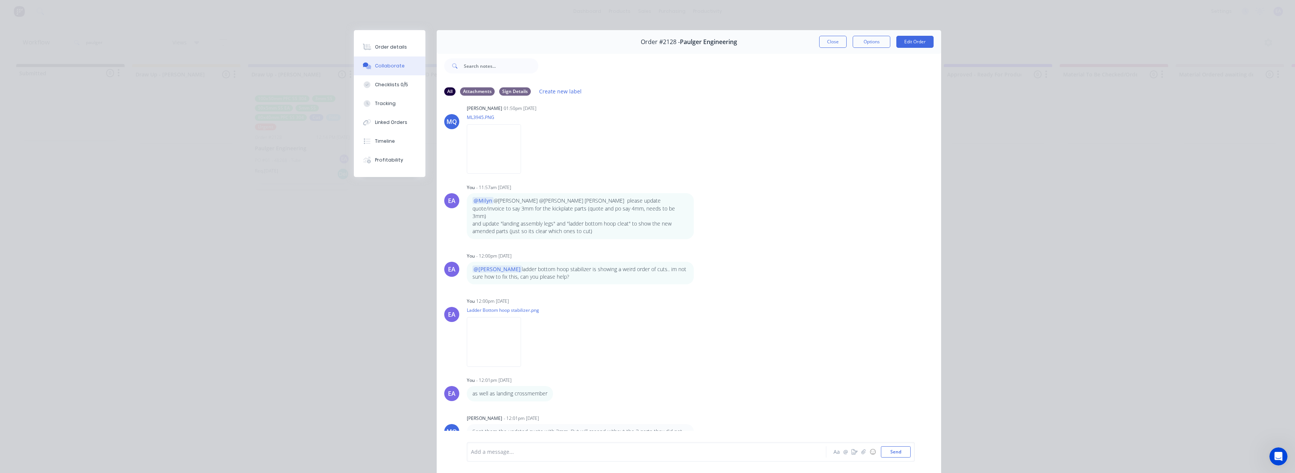
click at [646, 40] on button "Close" at bounding box center [832, 42] width 27 height 12
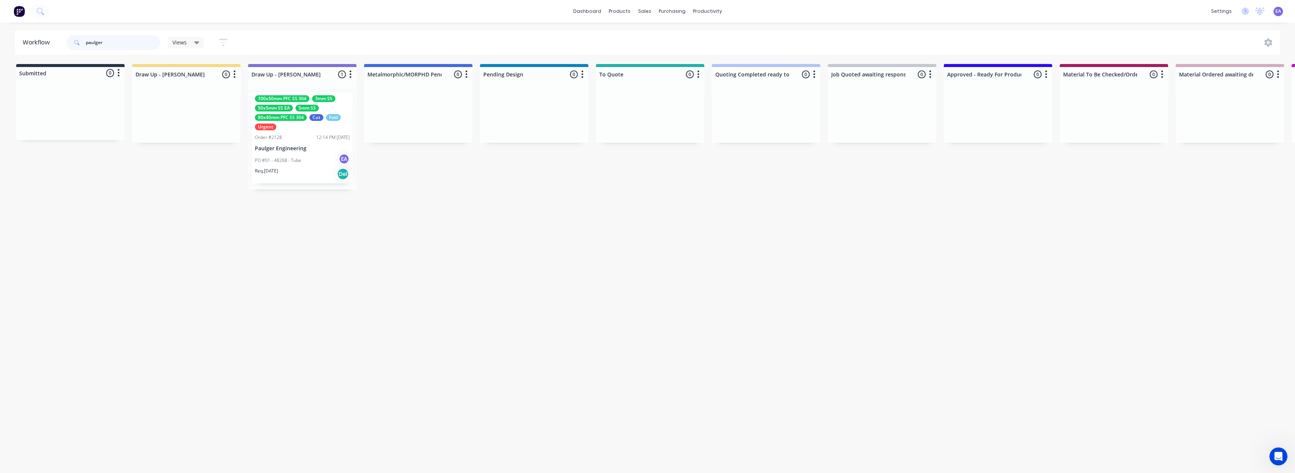
drag, startPoint x: 59, startPoint y: 46, endPoint x: 43, endPoint y: 46, distance: 16.2
click at [43, 46] on header "Workflow paulger Views Save new view None (Default) edit [PERSON_NAME] edit [PE…" at bounding box center [648, 42] width 1266 height 24
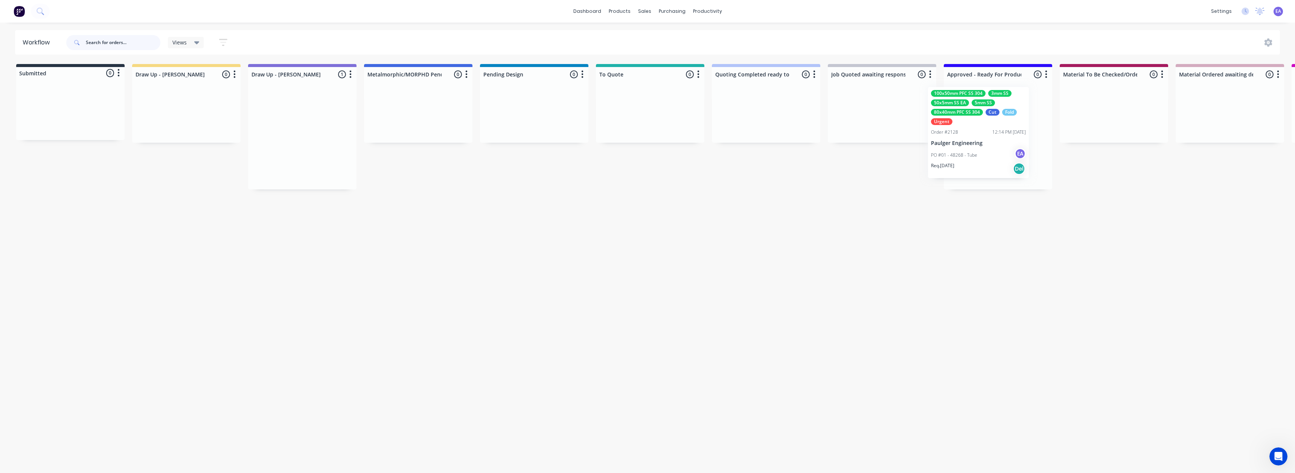
scroll to position [0, 4]
drag, startPoint x: 297, startPoint y: 139, endPoint x: 977, endPoint y: 136, distance: 679.3
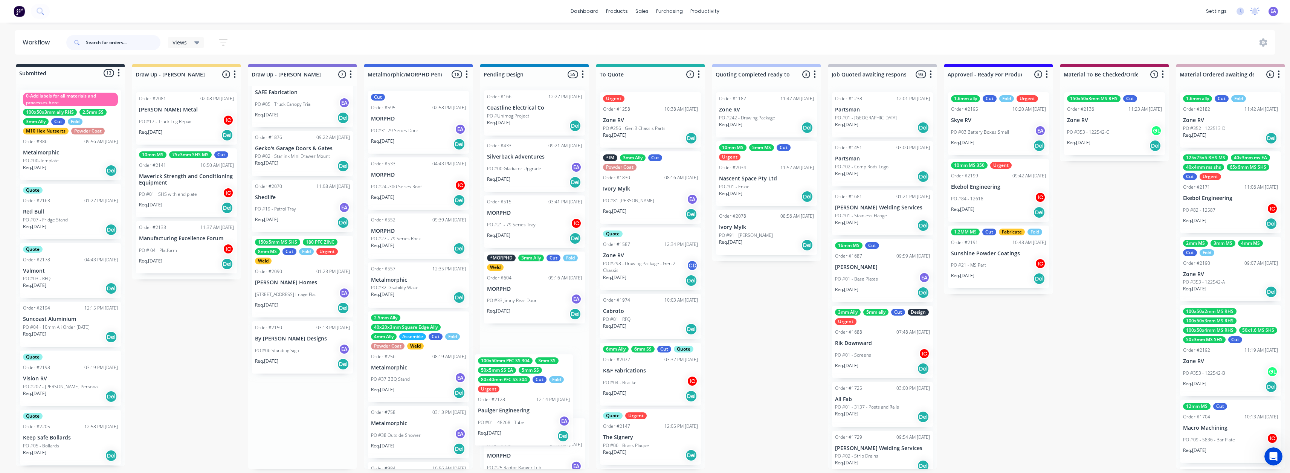
scroll to position [1, 0]
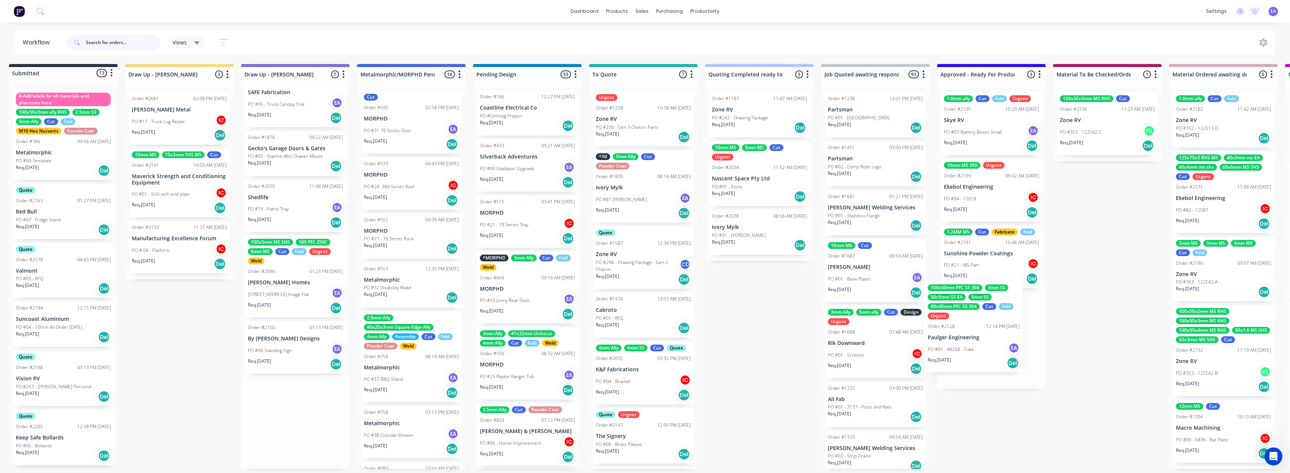
drag, startPoint x: 291, startPoint y: 414, endPoint x: 983, endPoint y: 330, distance: 696.8
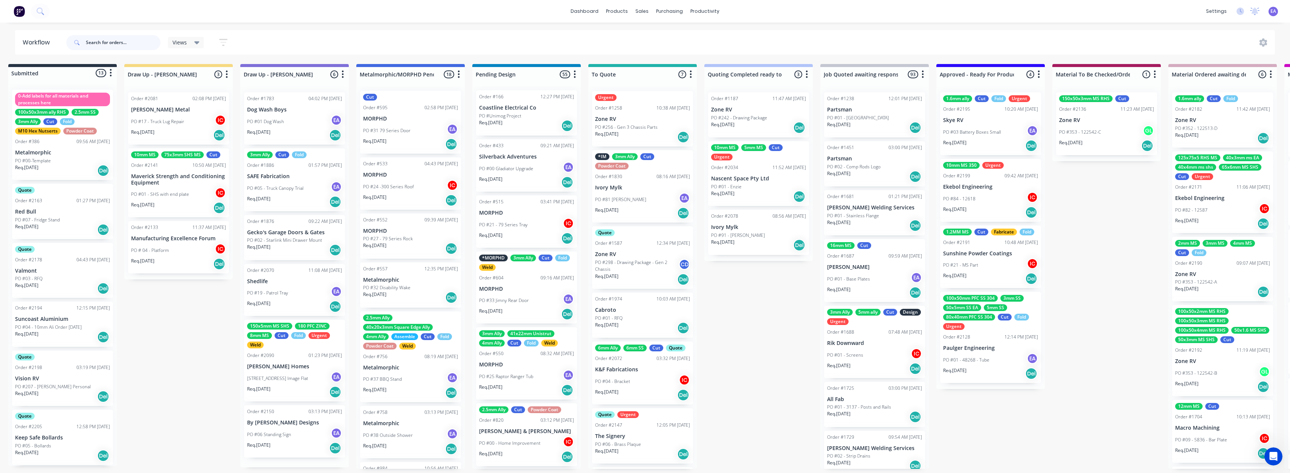
scroll to position [0, 0]
click at [646, 332] on div "100x50mm PFC SS 304 3mm SS 50x5mm SS EA 5mm SS 80x40mm PFC SS 304 Cut Fold Urge…" at bounding box center [990, 337] width 101 height 91
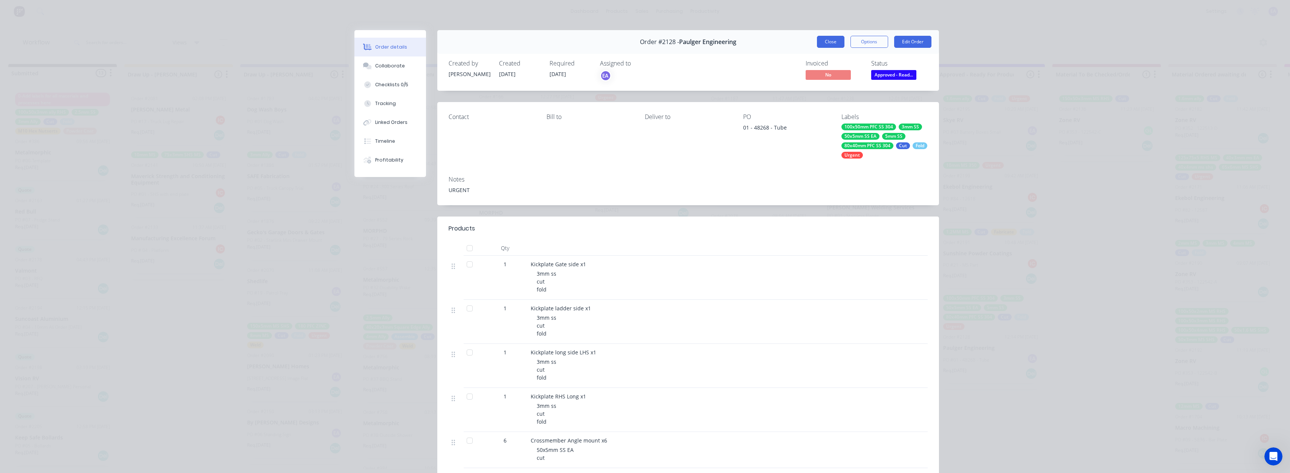
click at [646, 45] on button "Close" at bounding box center [830, 42] width 27 height 12
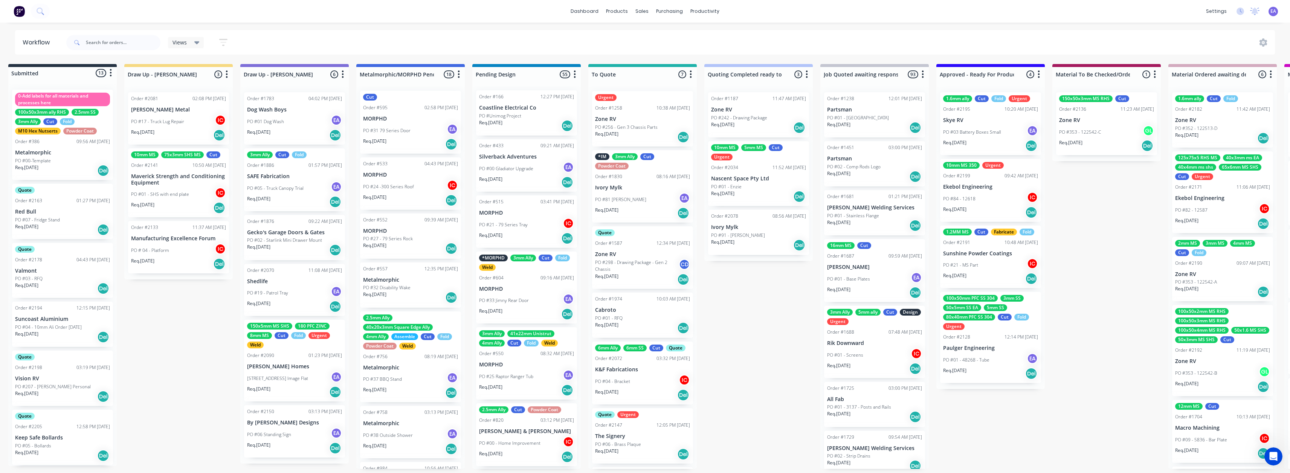
scroll to position [2, 0]
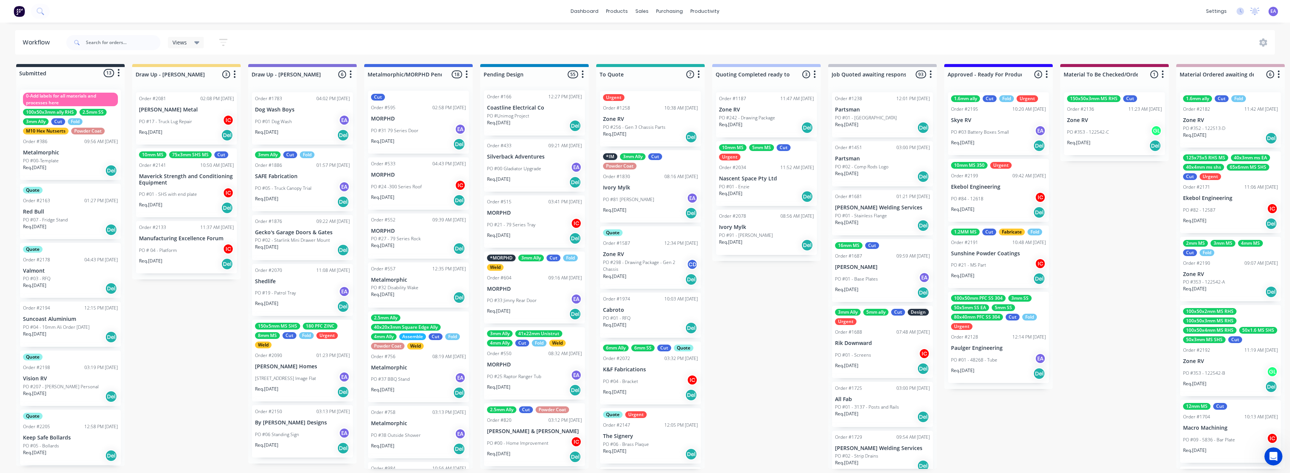
drag, startPoint x: 910, startPoint y: 404, endPoint x: 885, endPoint y: 408, distance: 25.5
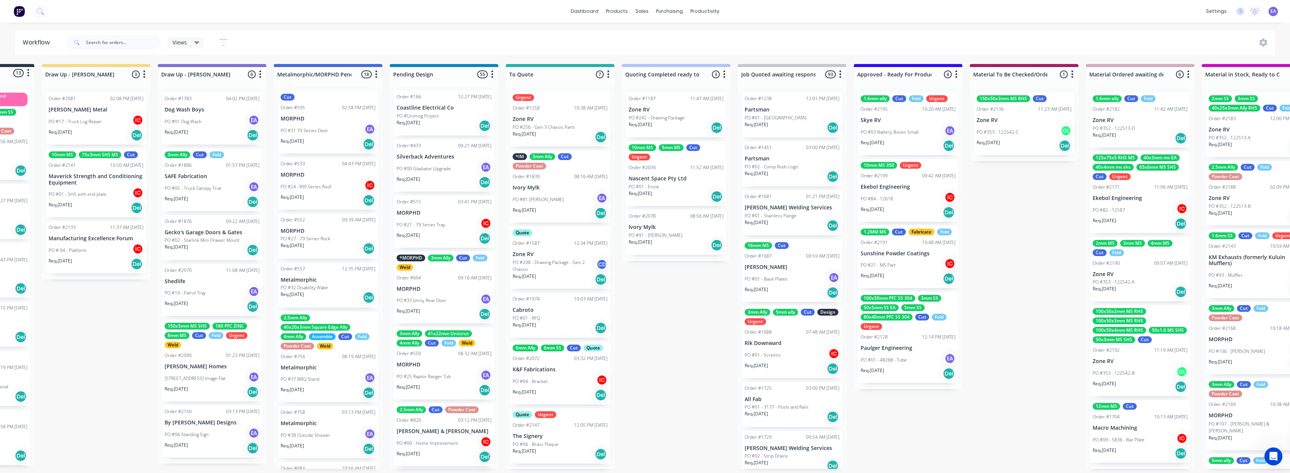
scroll to position [2, 117]
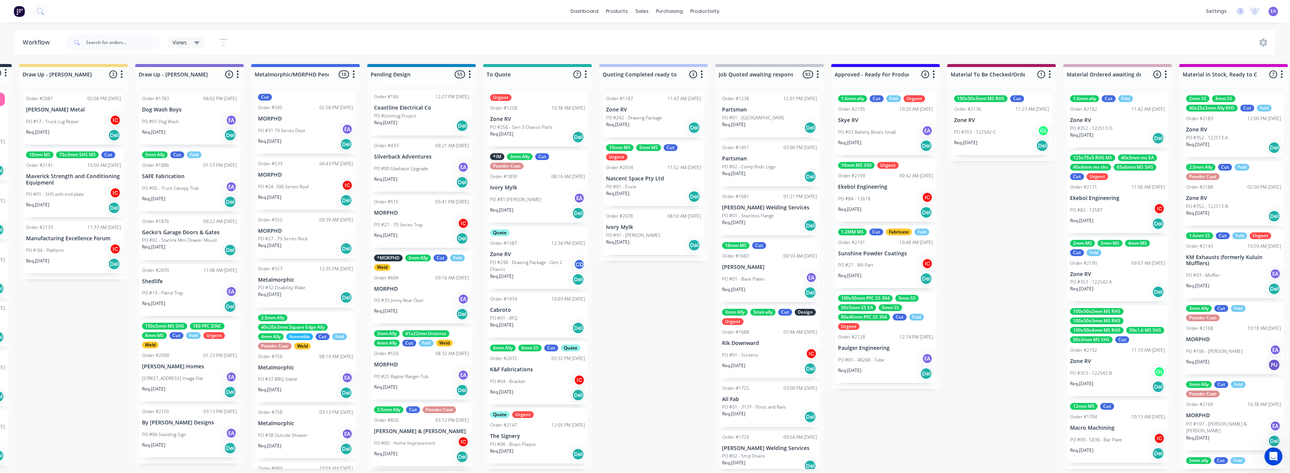
drag, startPoint x: 992, startPoint y: 351, endPoint x: 1017, endPoint y: 358, distance: 26.6
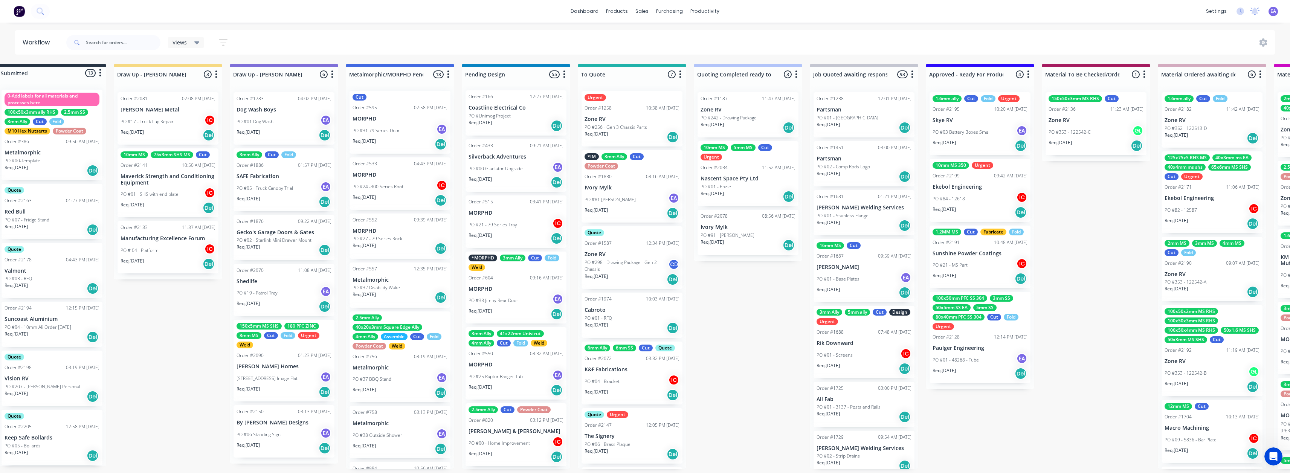
scroll to position [2, 0]
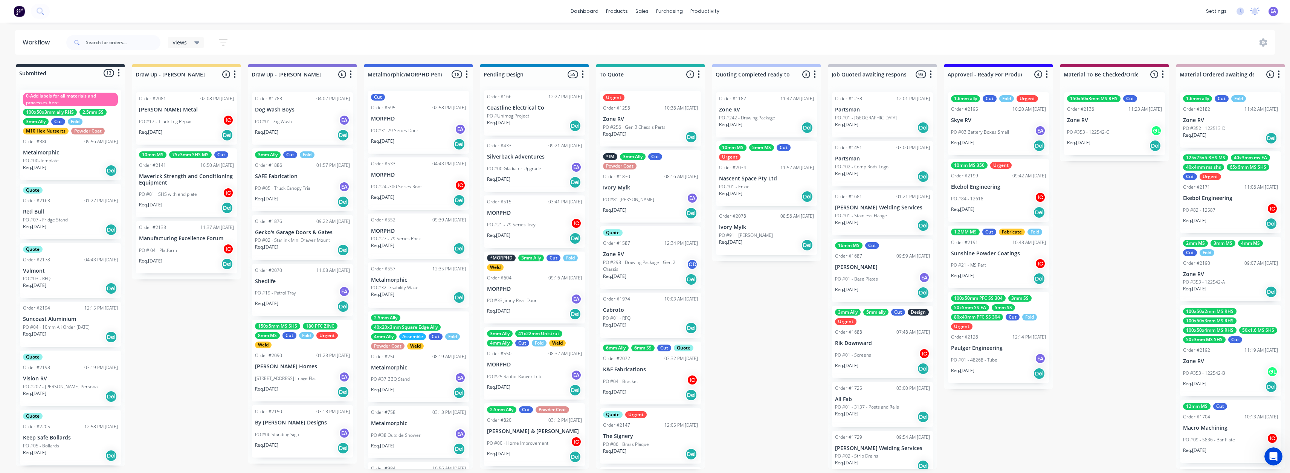
drag, startPoint x: 966, startPoint y: 369, endPoint x: 525, endPoint y: 379, distance: 440.6
drag, startPoint x: 742, startPoint y: 361, endPoint x: 420, endPoint y: 422, distance: 328.0
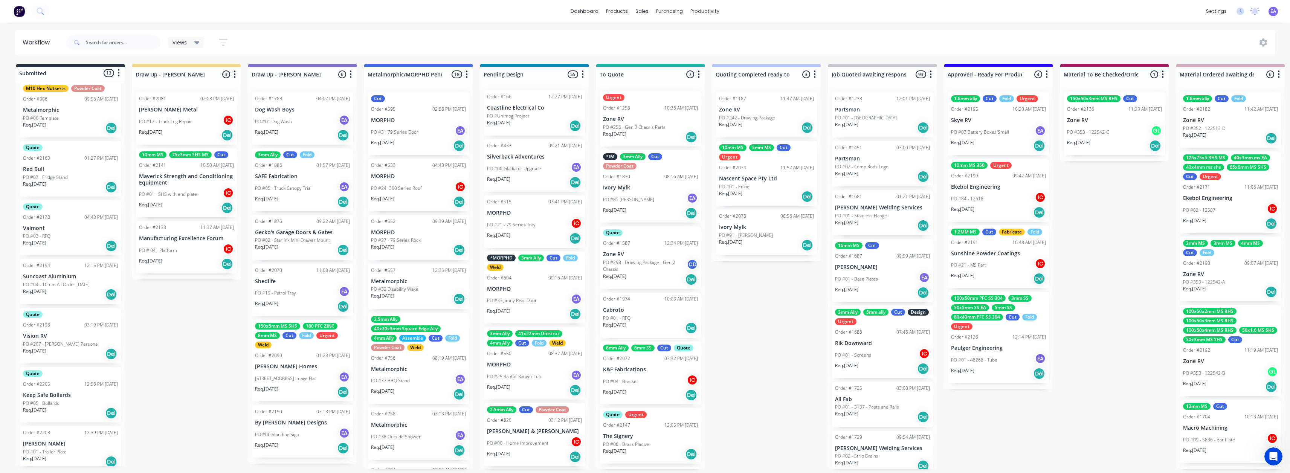
scroll to position [375, 0]
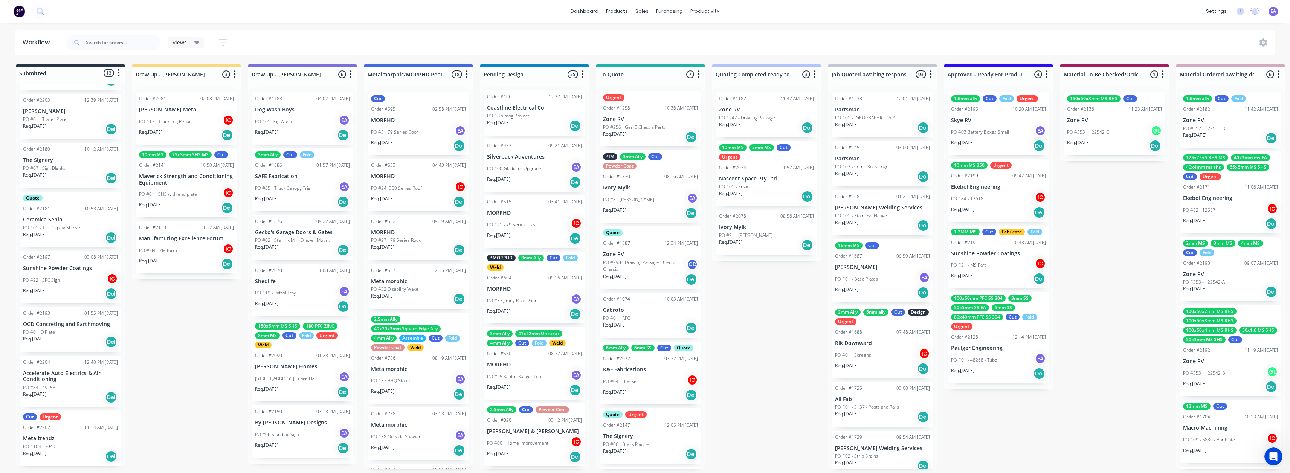
click at [74, 281] on div "PO #22 - SPC Sign IC" at bounding box center [70, 280] width 95 height 14
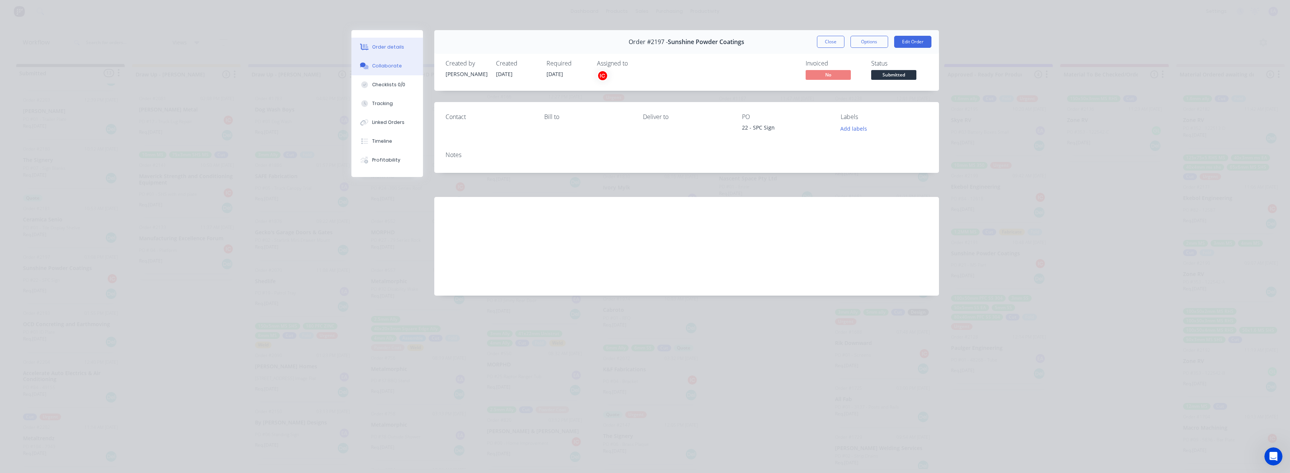
click at [397, 70] on button "Collaborate" at bounding box center [387, 65] width 72 height 19
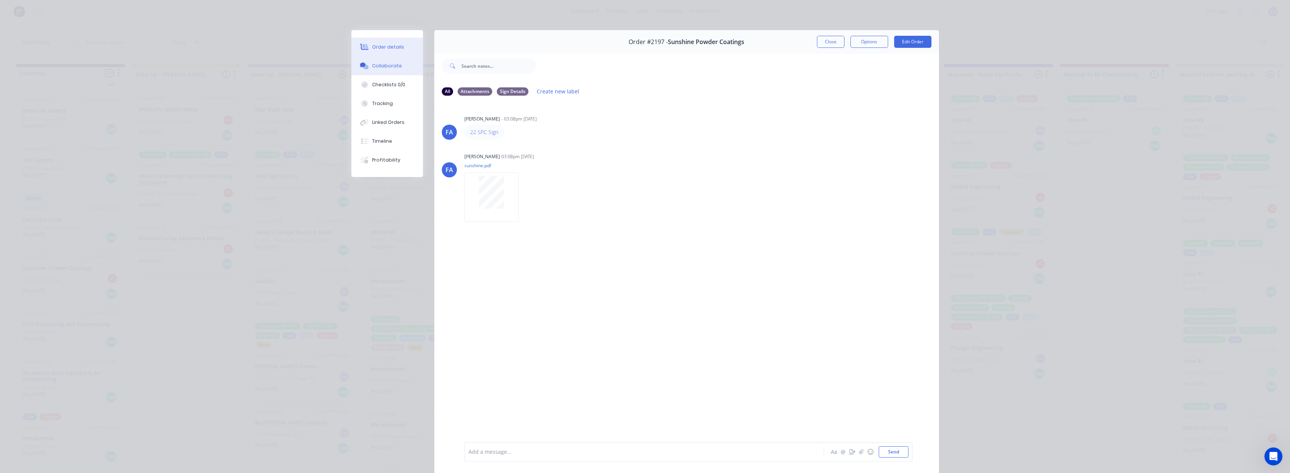
click at [384, 52] on button "Order details" at bounding box center [387, 47] width 72 height 19
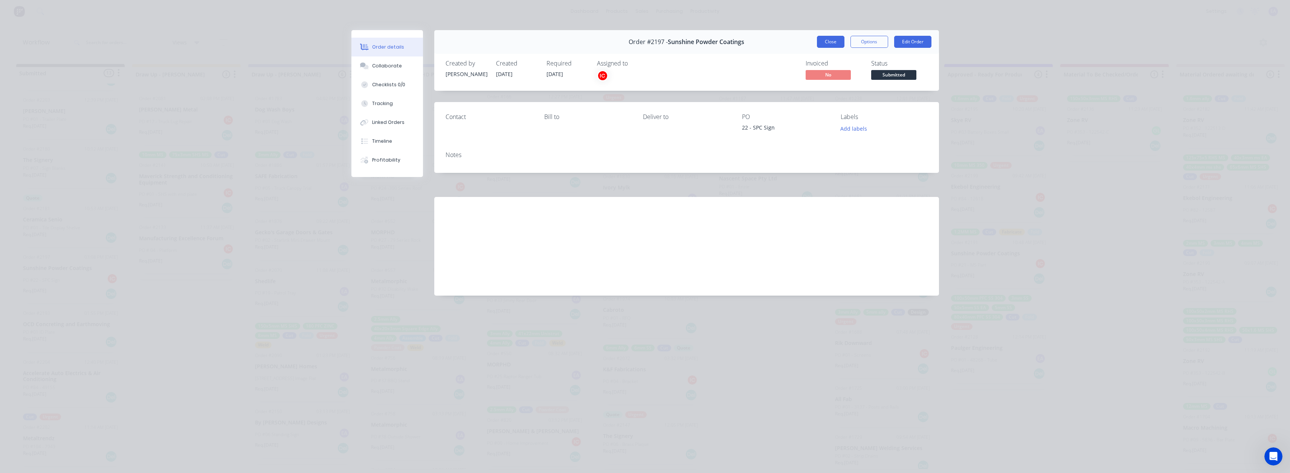
click at [646, 46] on button "Close" at bounding box center [830, 42] width 27 height 12
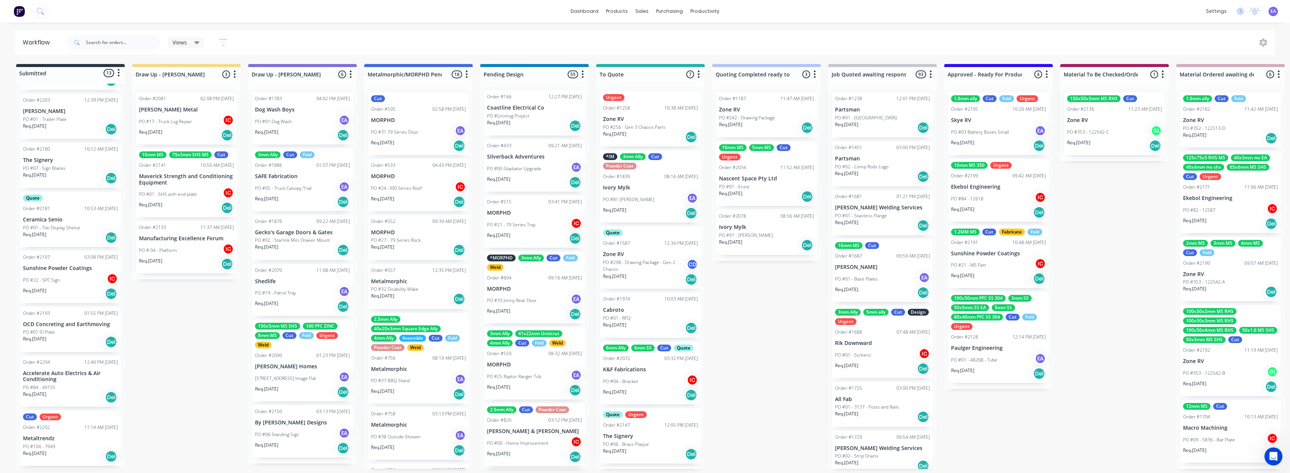
scroll to position [2, 0]
click at [61, 380] on p "Accelerate Auto Electrics & Air Conditioning" at bounding box center [70, 376] width 95 height 13
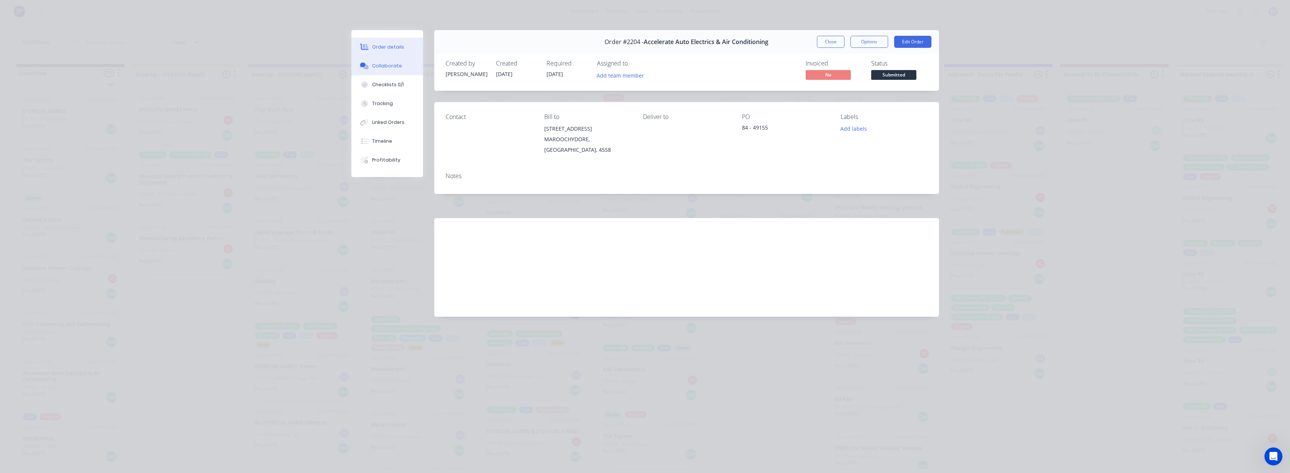
click at [391, 68] on div "Collaborate" at bounding box center [387, 66] width 30 height 7
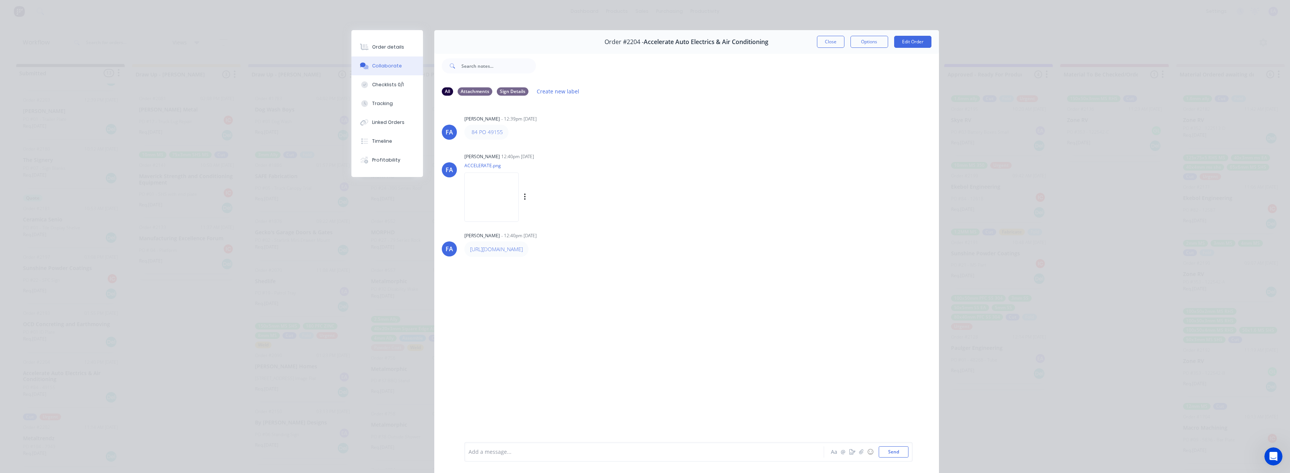
click at [518, 189] on img at bounding box center [491, 196] width 54 height 49
click at [646, 42] on button "Close" at bounding box center [830, 42] width 27 height 12
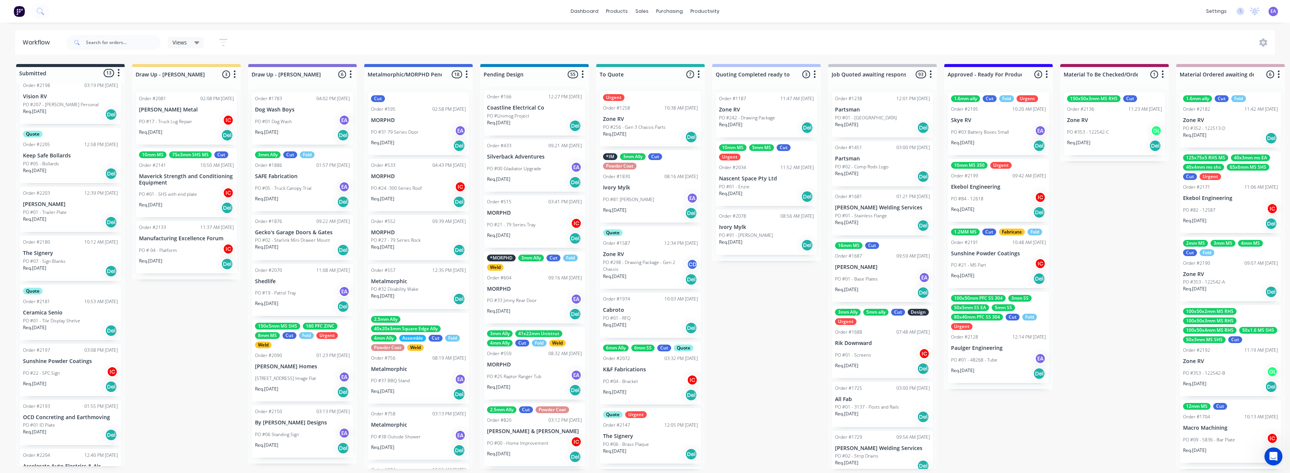
scroll to position [375, 0]
